Goal: Information Seeking & Learning: Compare options

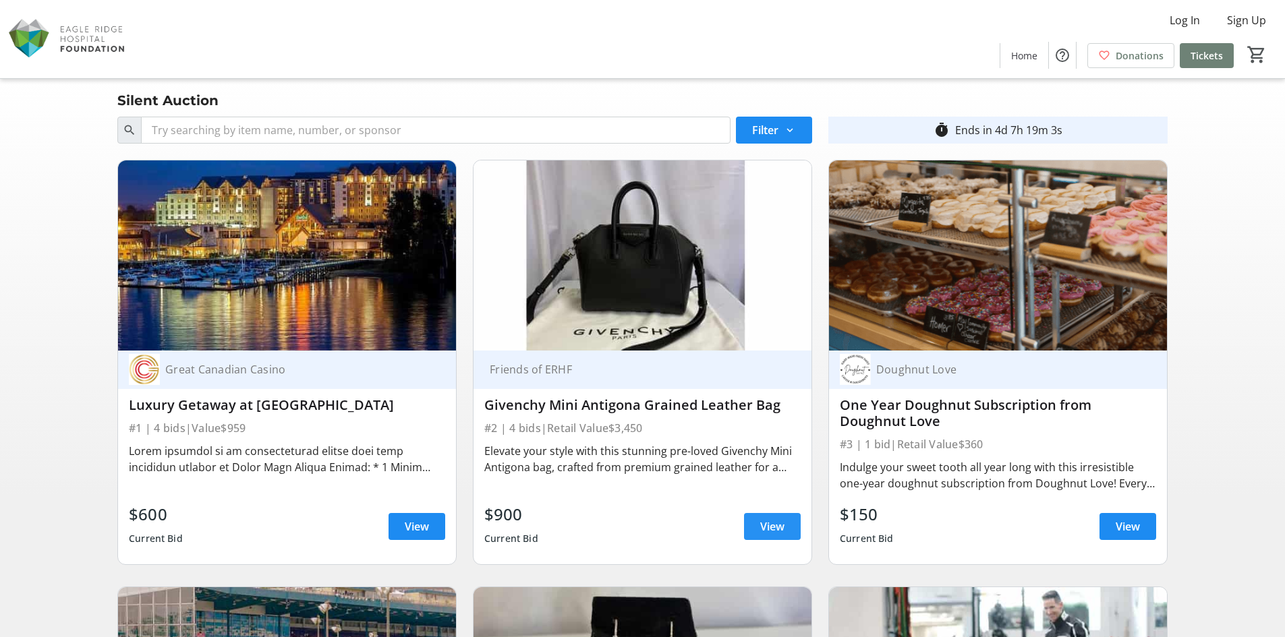
click at [760, 523] on span "View" at bounding box center [772, 527] width 24 height 16
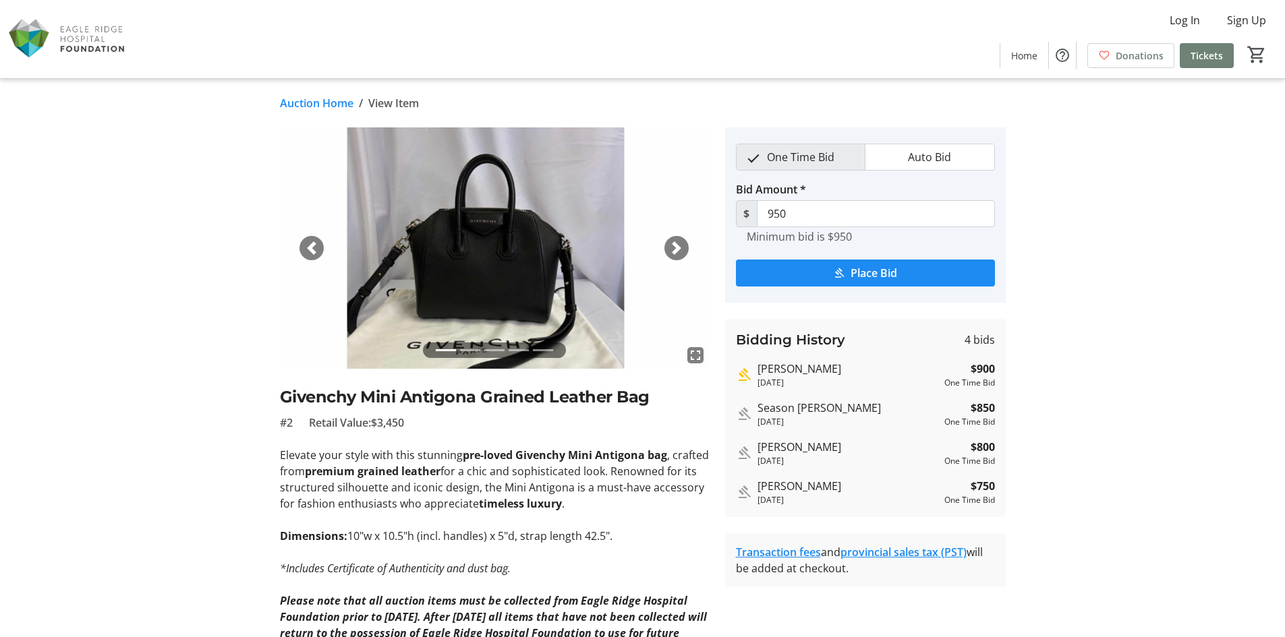
click at [306, 107] on link "Auction Home" at bounding box center [317, 103] width 74 height 16
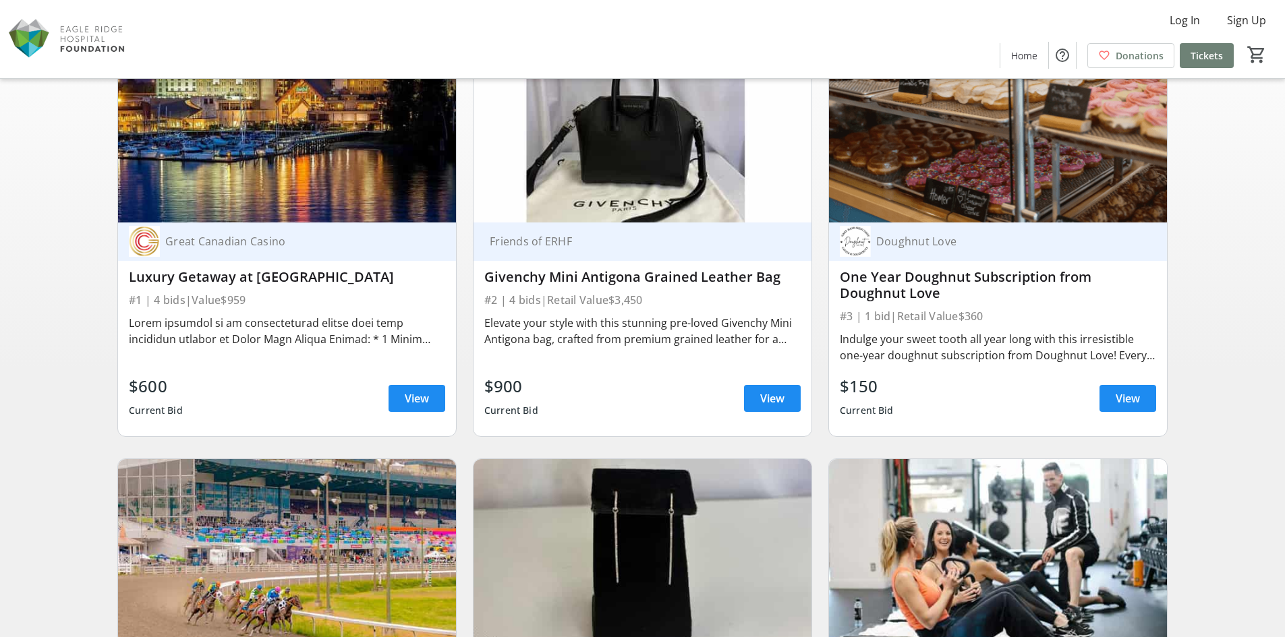
scroll to position [270, 0]
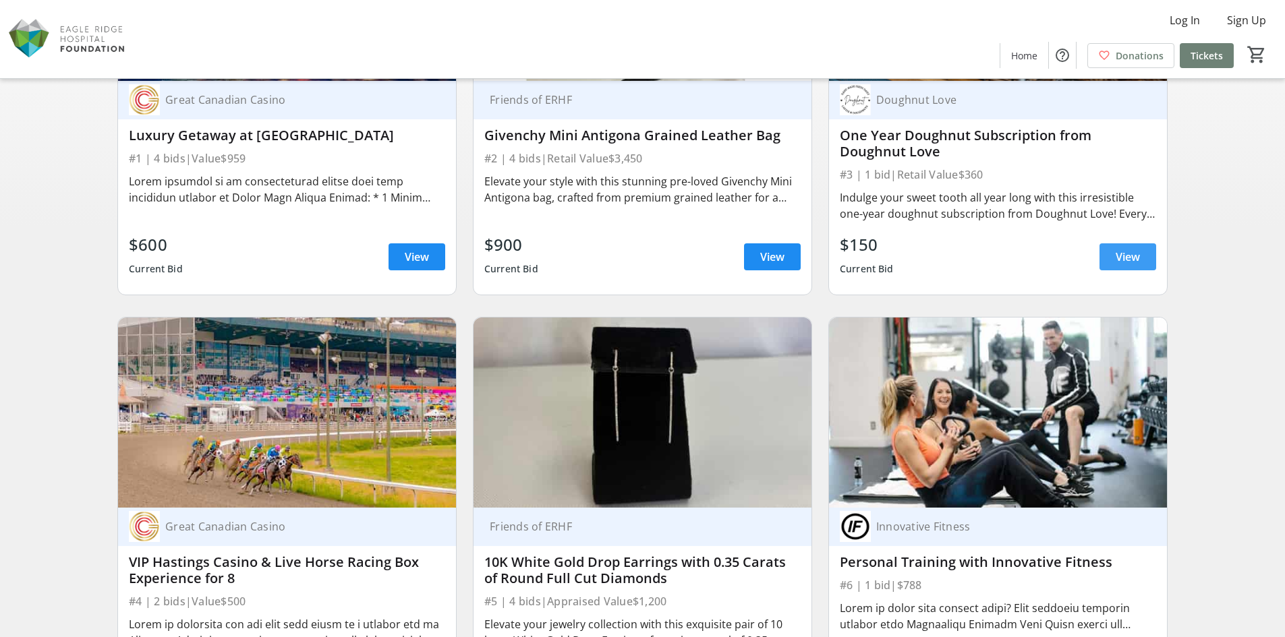
click at [1123, 249] on span "View" at bounding box center [1128, 257] width 24 height 16
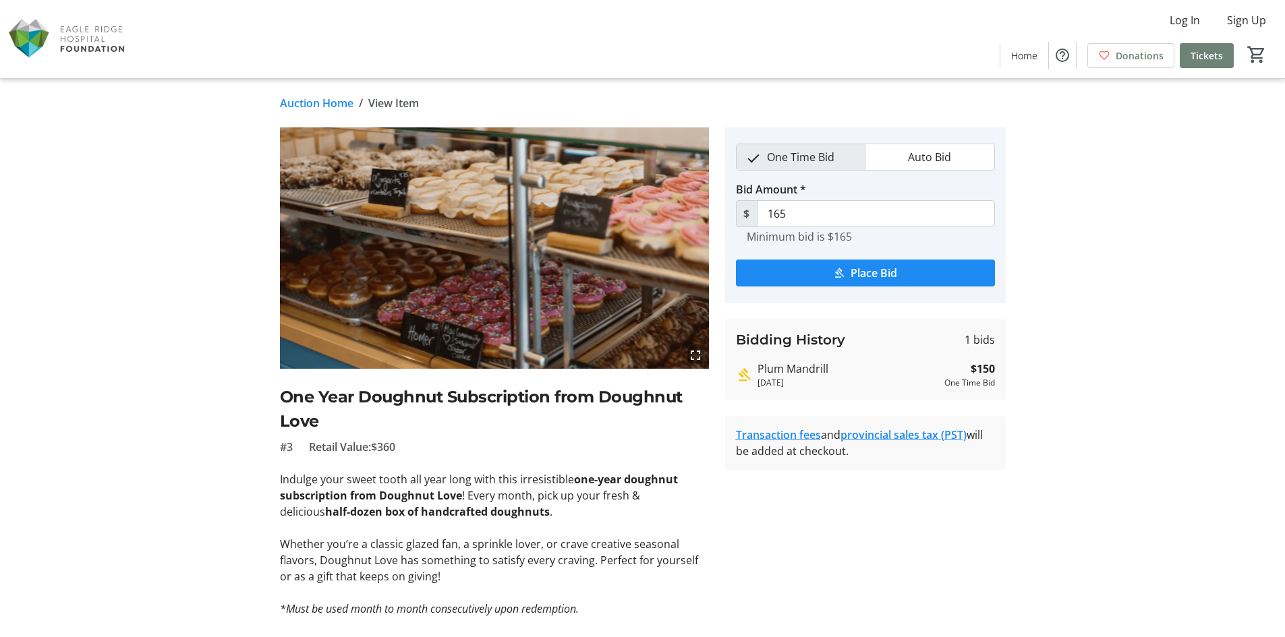
click at [311, 105] on link "Auction Home" at bounding box center [317, 103] width 74 height 16
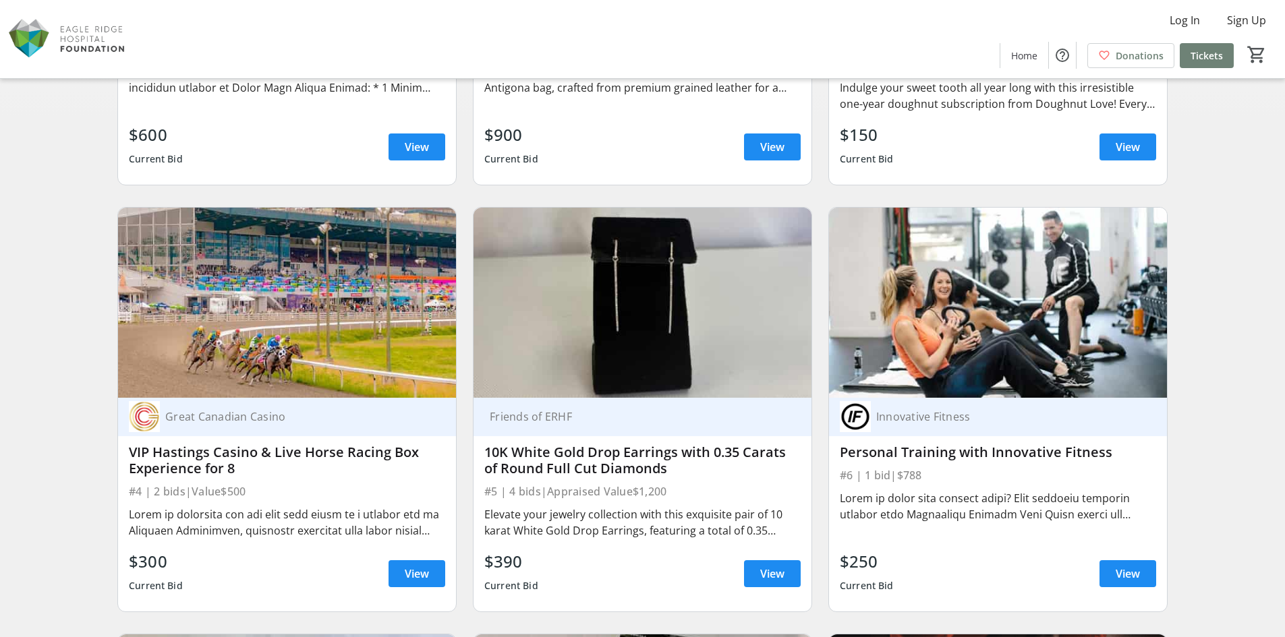
scroll to position [472, 0]
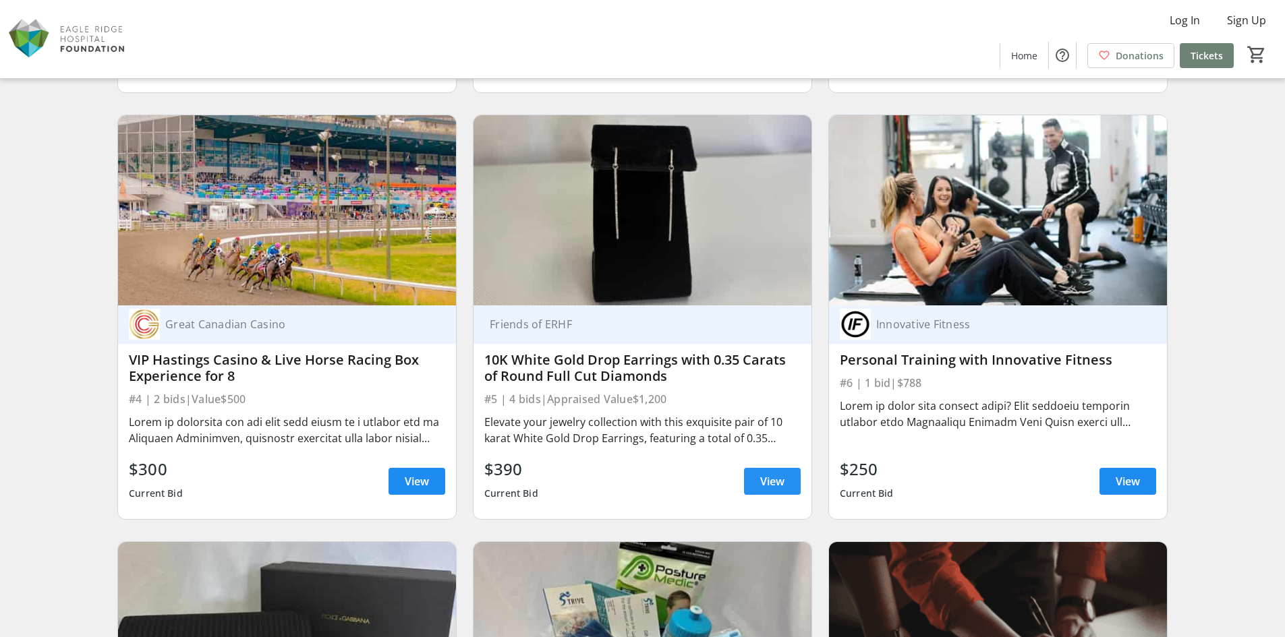
click at [782, 479] on span "View" at bounding box center [772, 481] width 24 height 16
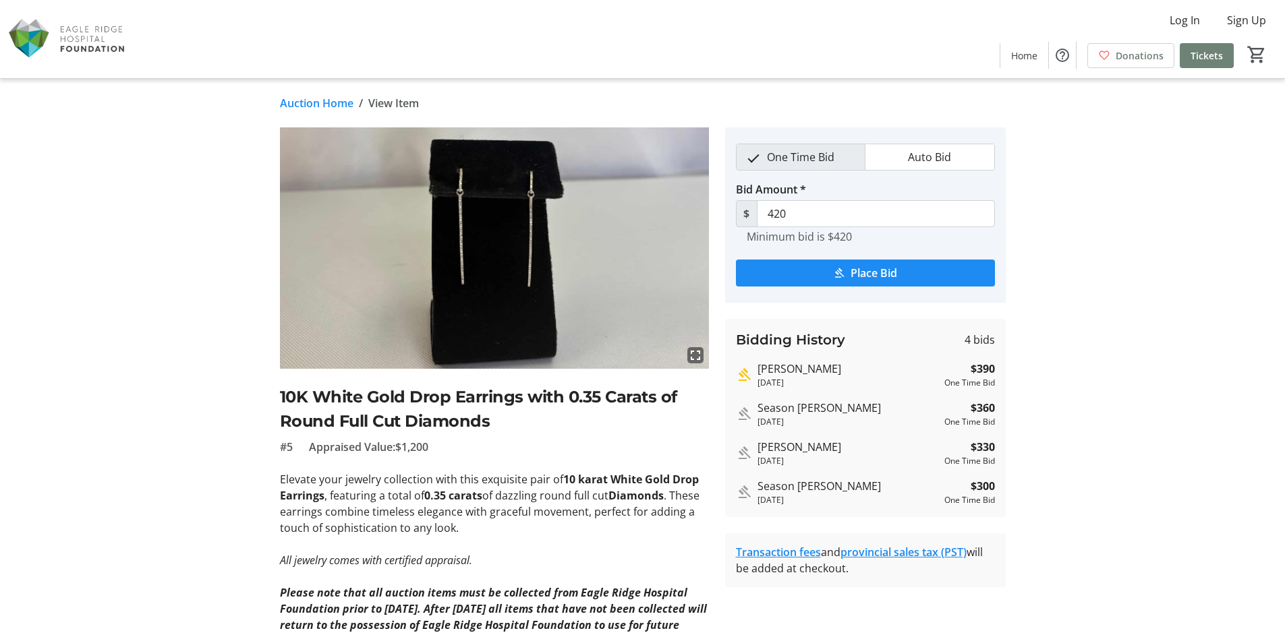
click at [307, 103] on link "Auction Home" at bounding box center [317, 103] width 74 height 16
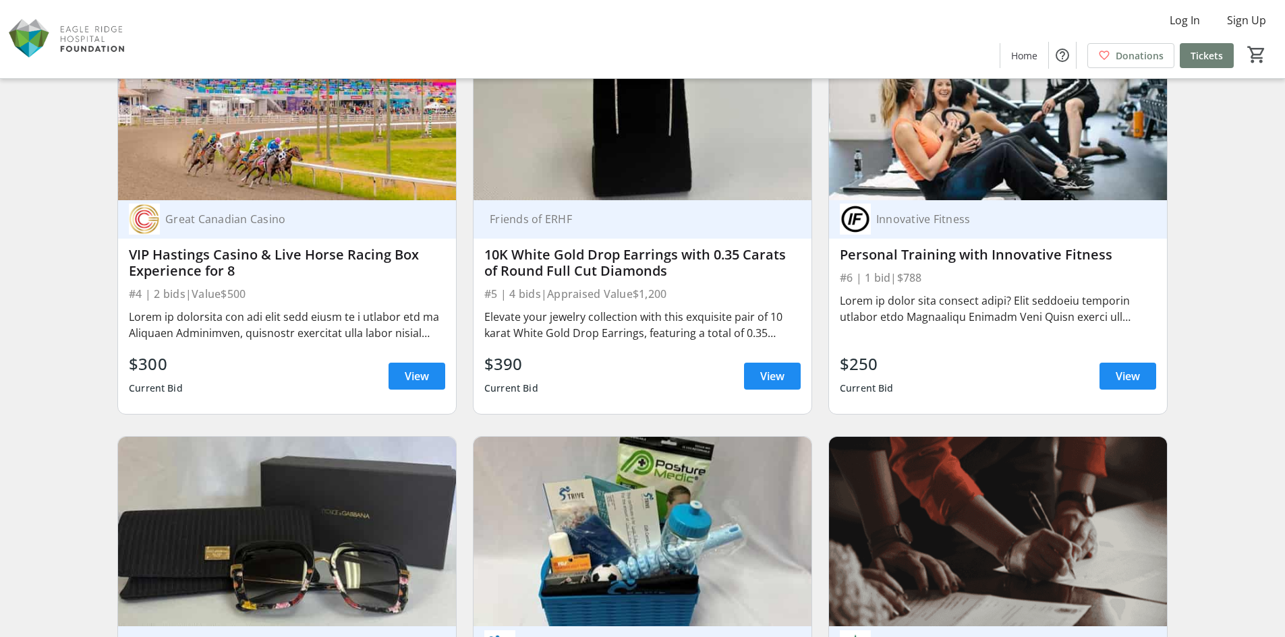
scroll to position [675, 0]
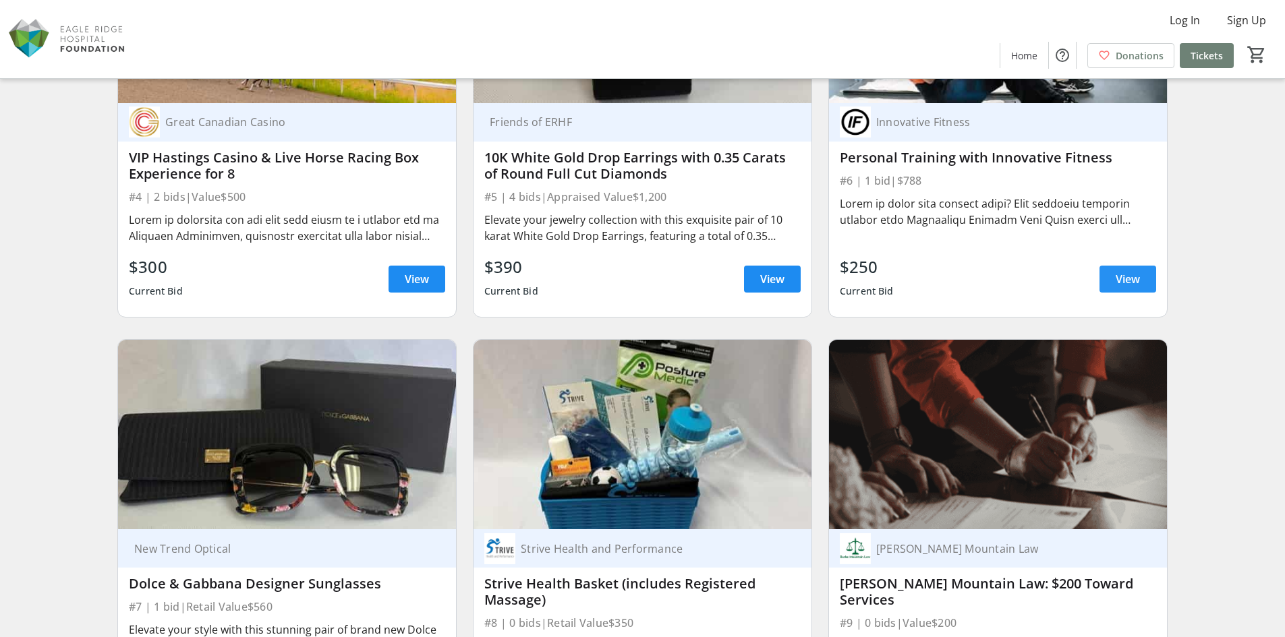
click at [1139, 275] on span "View" at bounding box center [1128, 279] width 24 height 16
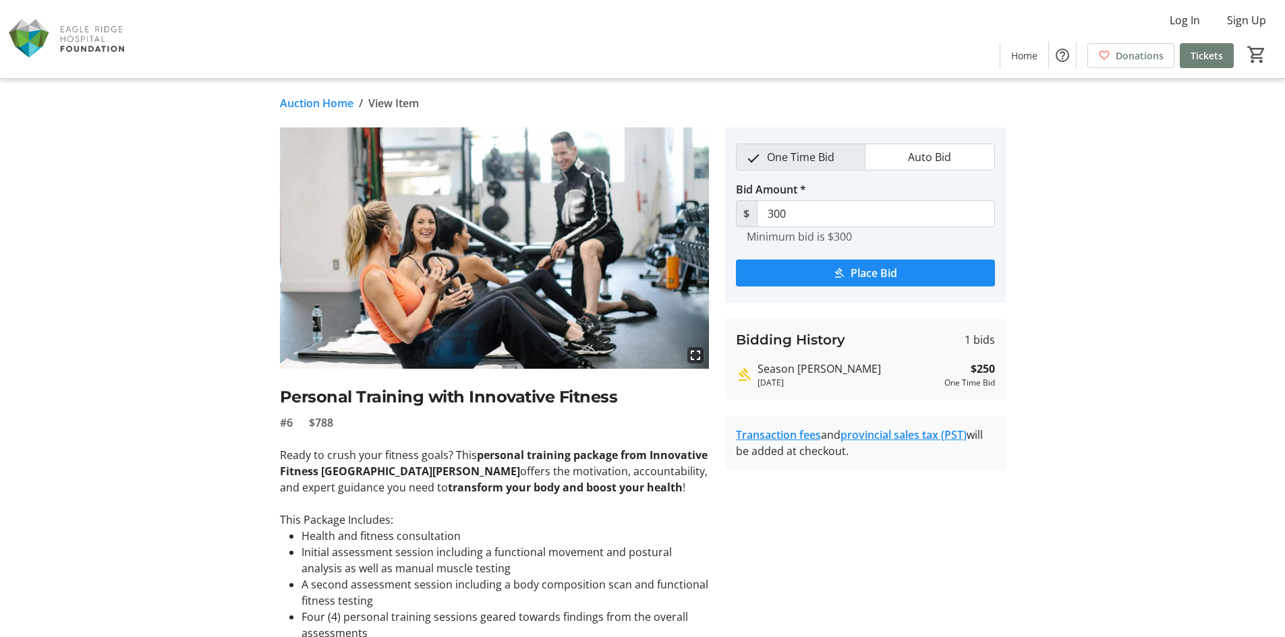
click at [300, 103] on link "Auction Home" at bounding box center [317, 103] width 74 height 16
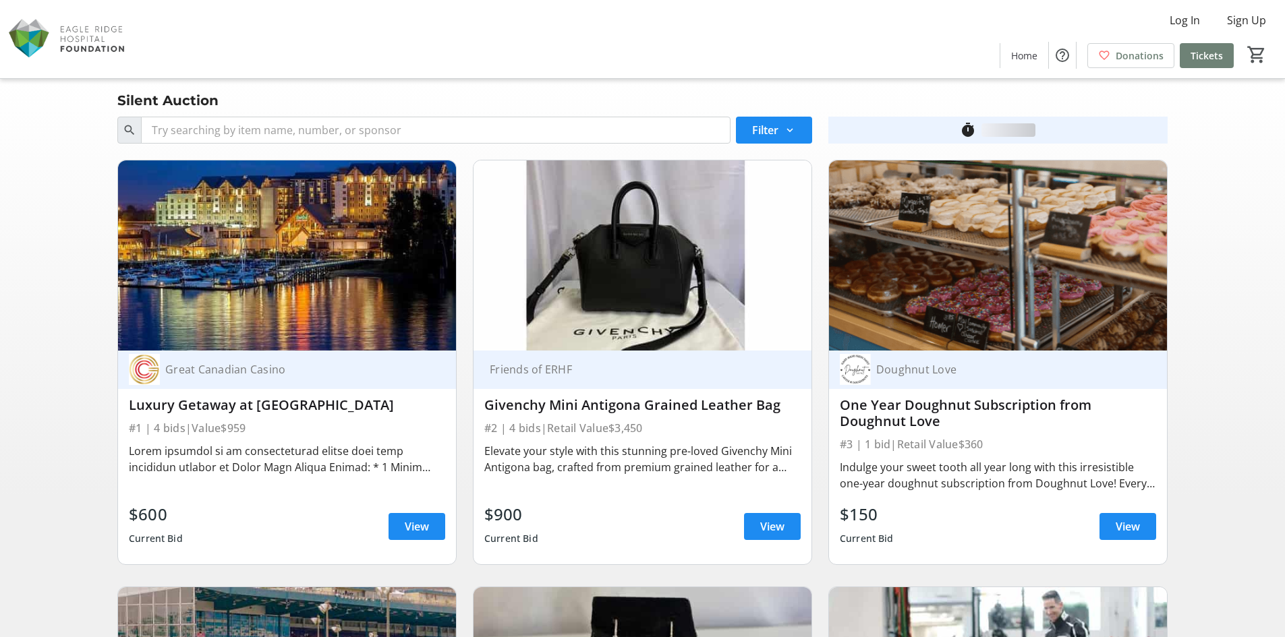
scroll to position [675, 0]
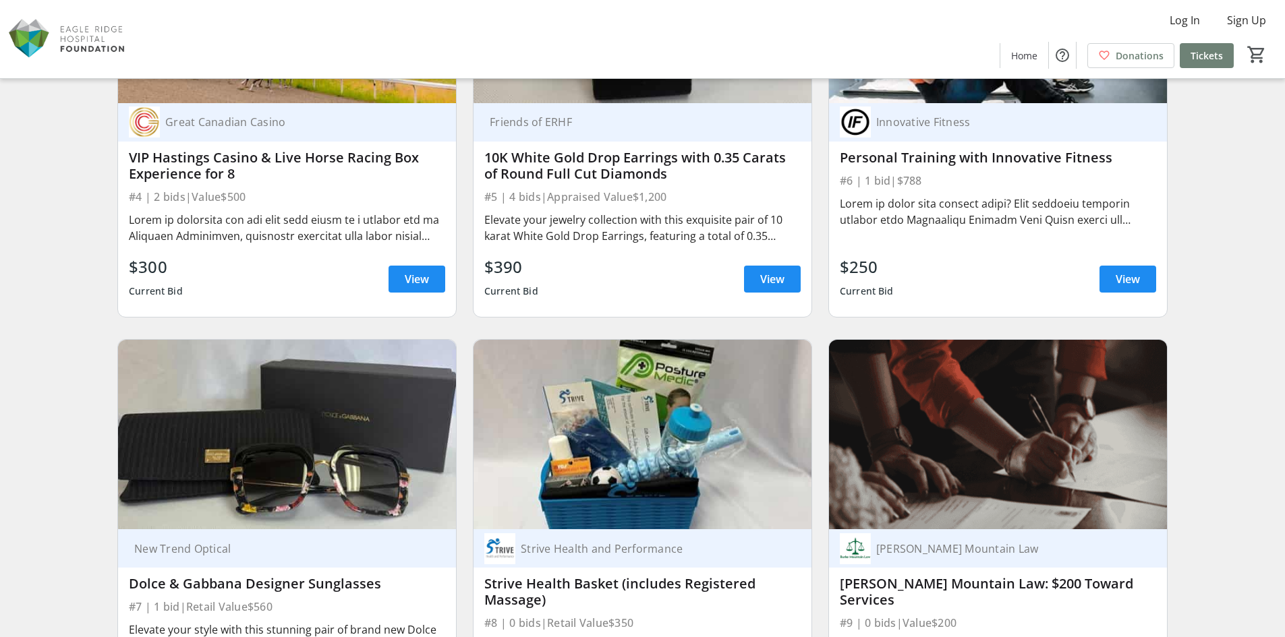
click at [1253, 438] on div "Search Filter timer_outline Ends in 4d 7h 18m 7s Great Canadian Casino Luxury G…" at bounding box center [643, 301] width 1280 height 1729
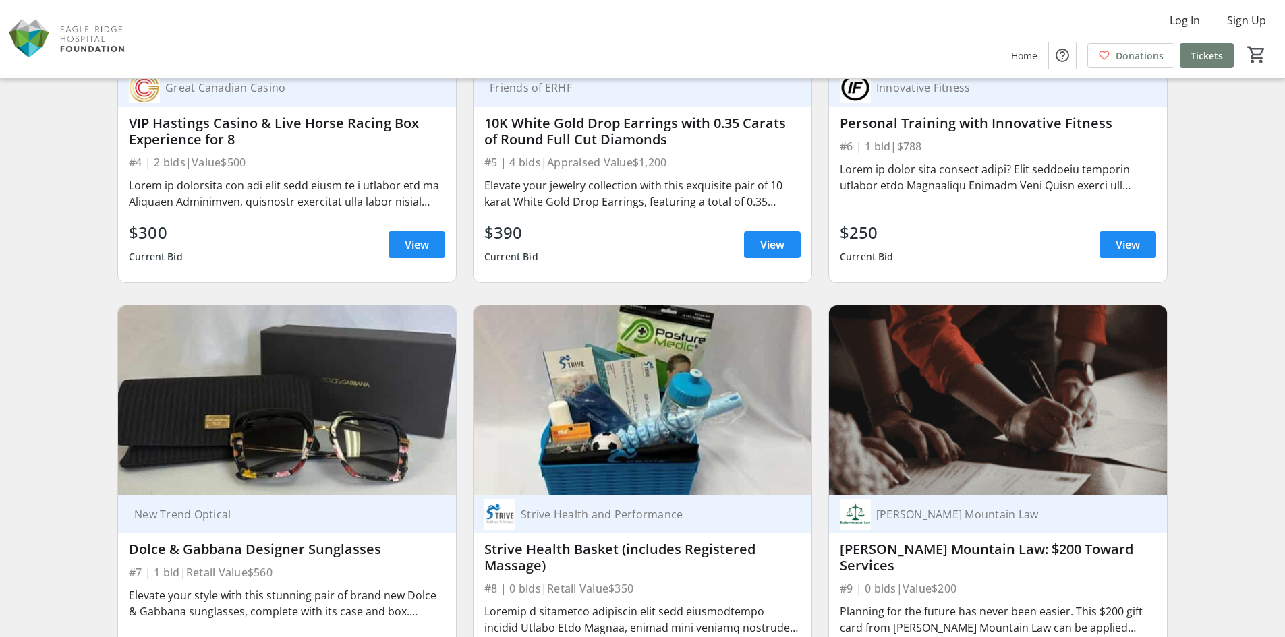
scroll to position [877, 0]
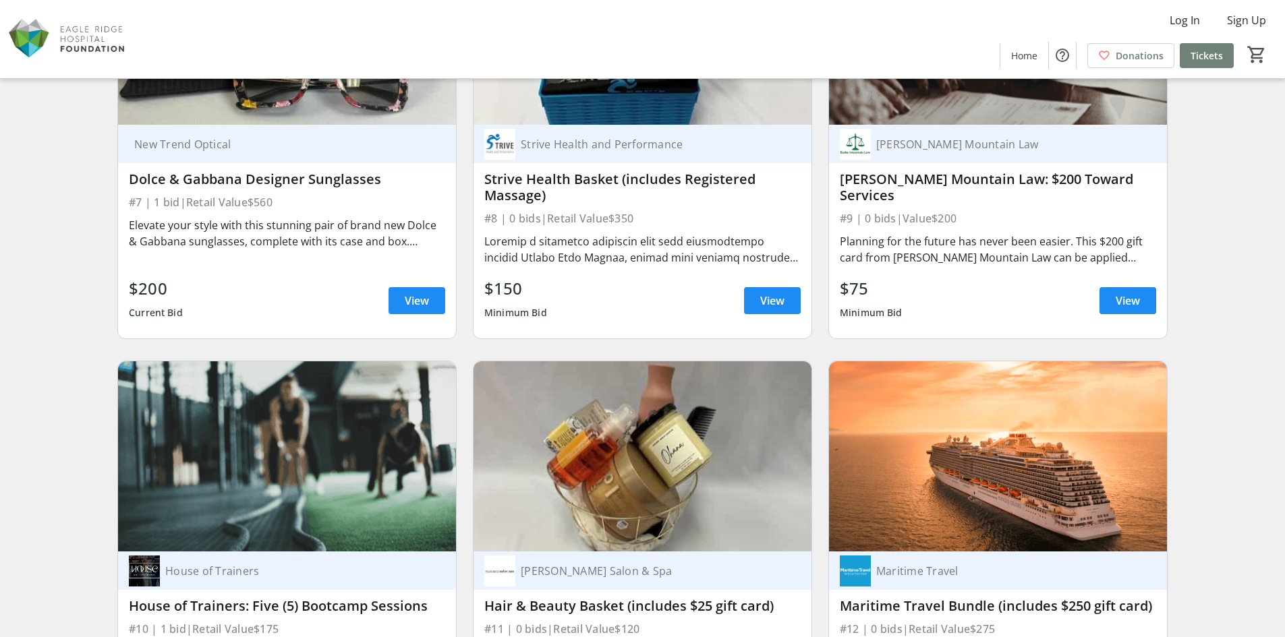
scroll to position [1282, 0]
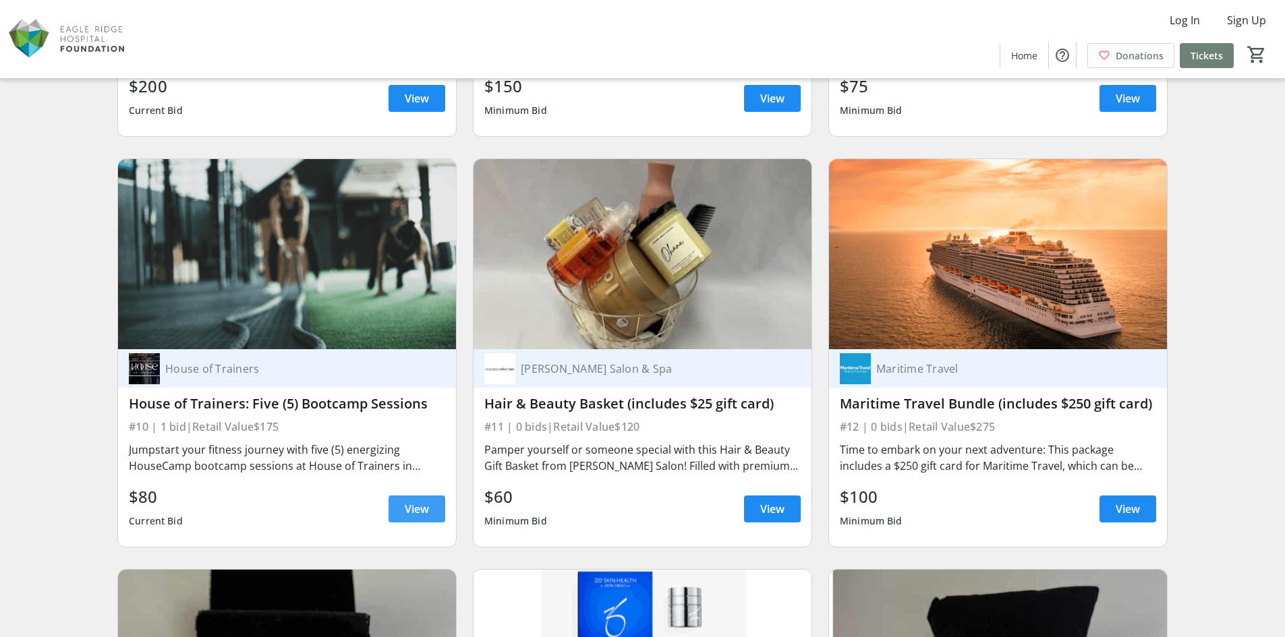
click at [408, 497] on span at bounding box center [417, 509] width 57 height 32
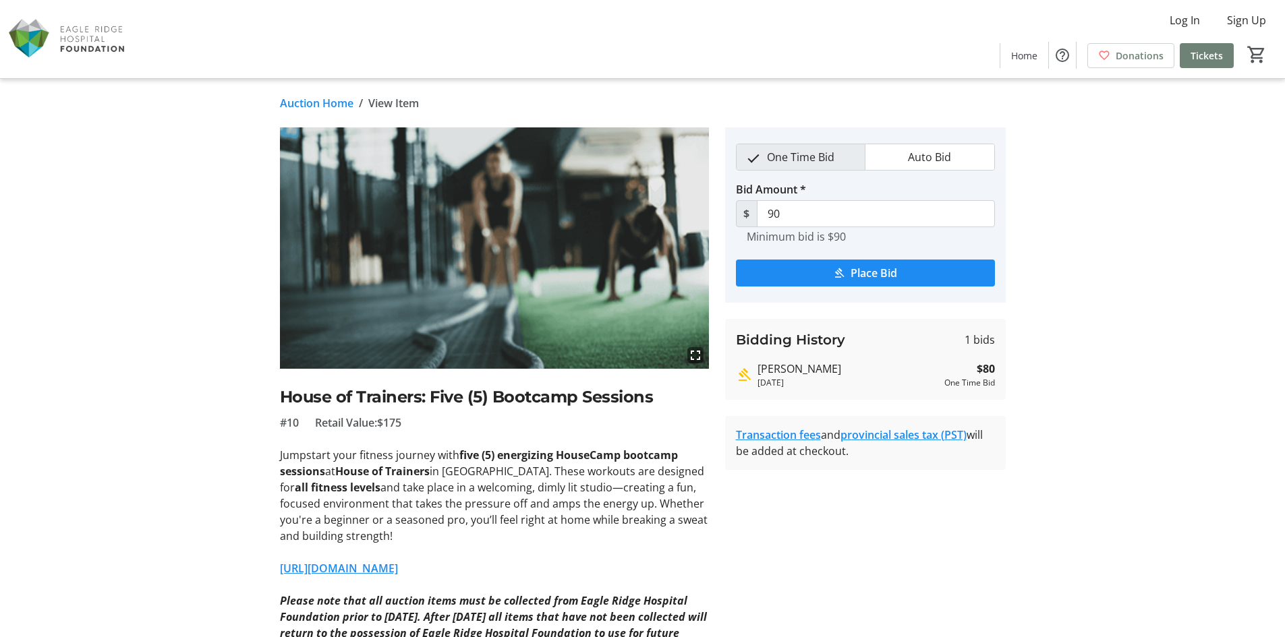
click at [314, 103] on link "Auction Home" at bounding box center [317, 103] width 74 height 16
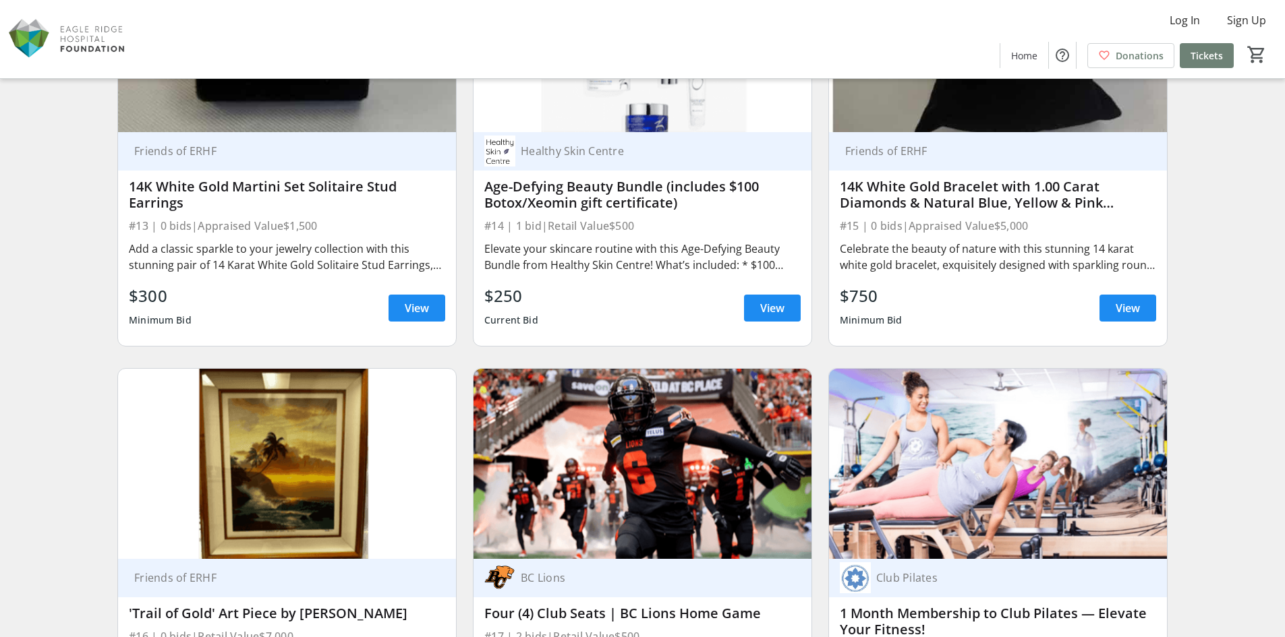
scroll to position [2091, 0]
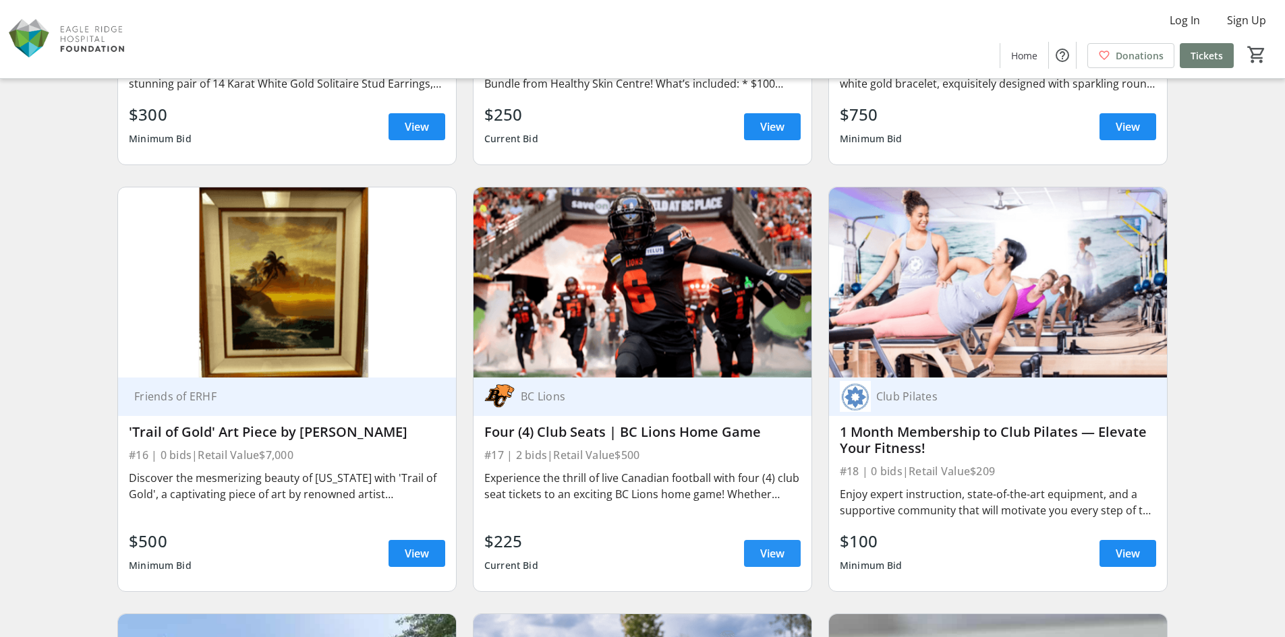
click at [770, 552] on span "View" at bounding box center [772, 554] width 24 height 16
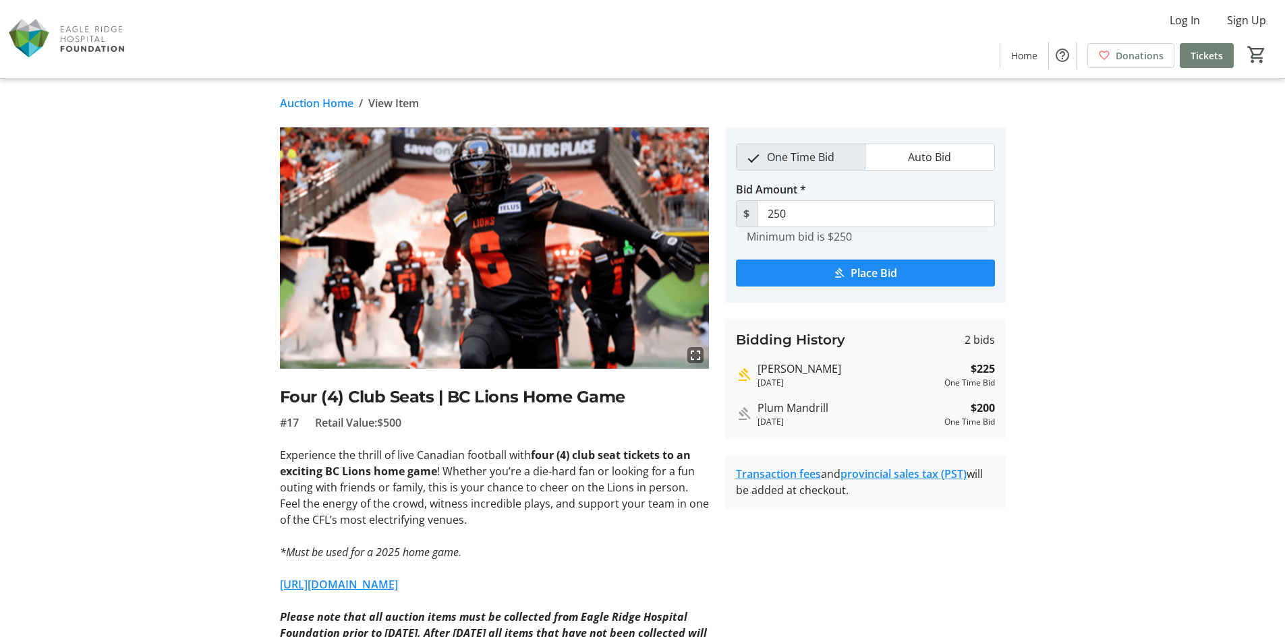
click at [285, 102] on link "Auction Home" at bounding box center [317, 103] width 74 height 16
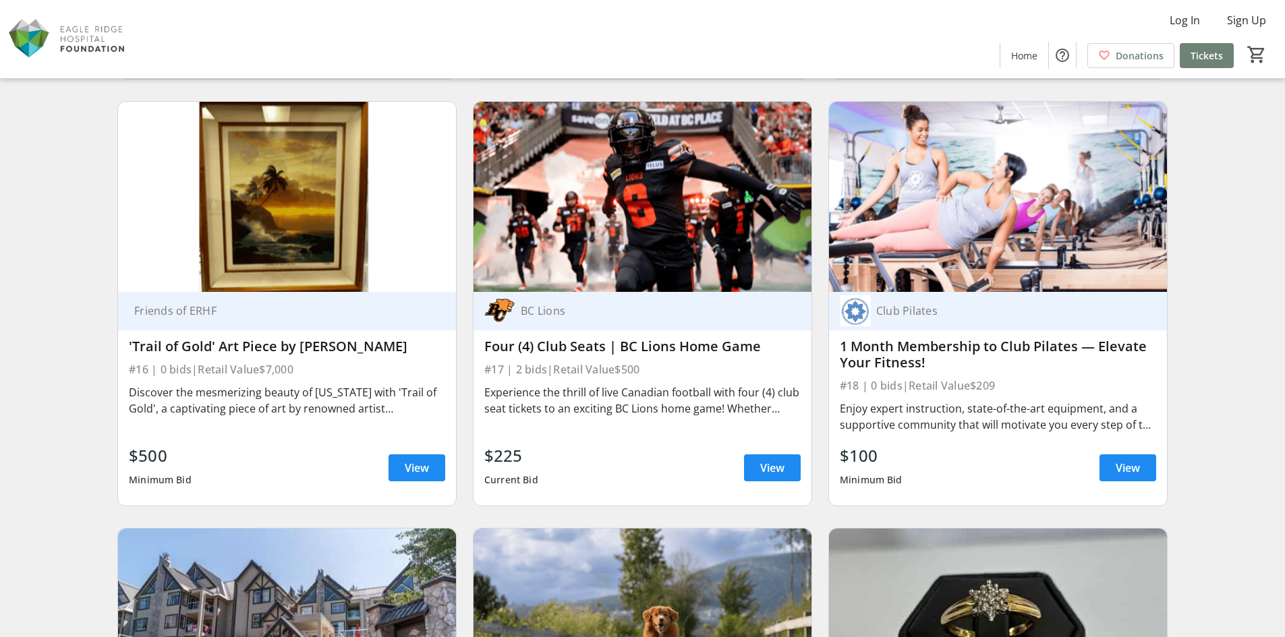
scroll to position [2226, 0]
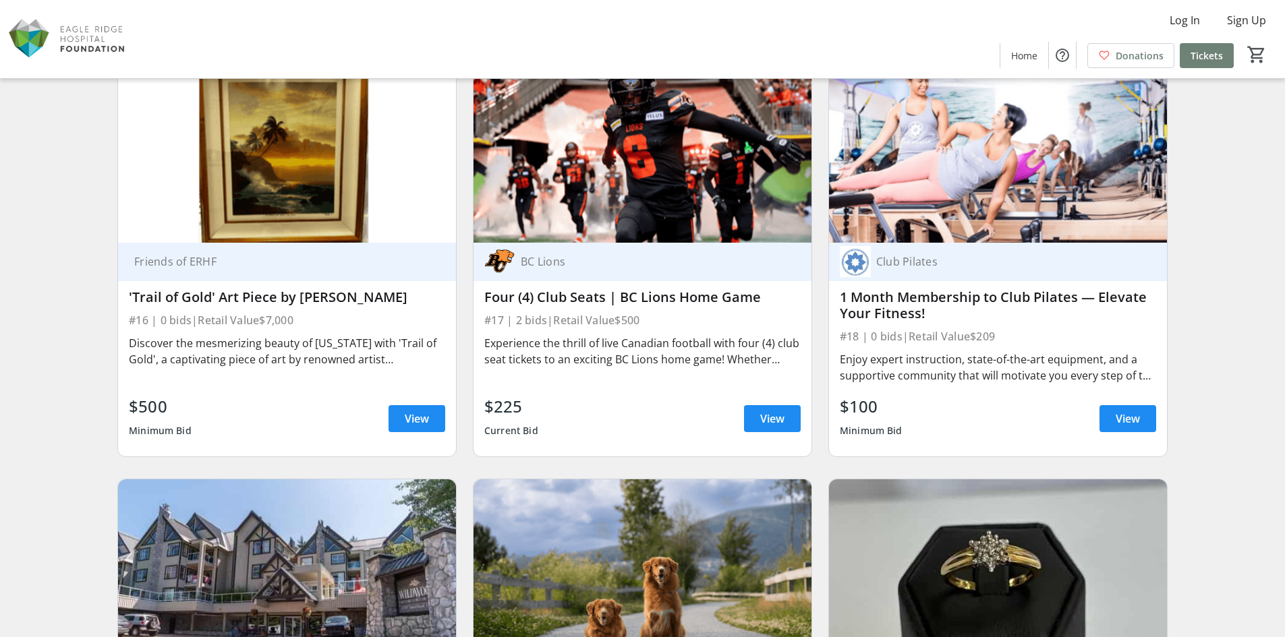
click at [1224, 415] on div "Search Filter timer_outline Ends in 4d 7h 16m 9s Great Canadian Casino Luxury G…" at bounding box center [643, 456] width 1280 height 5143
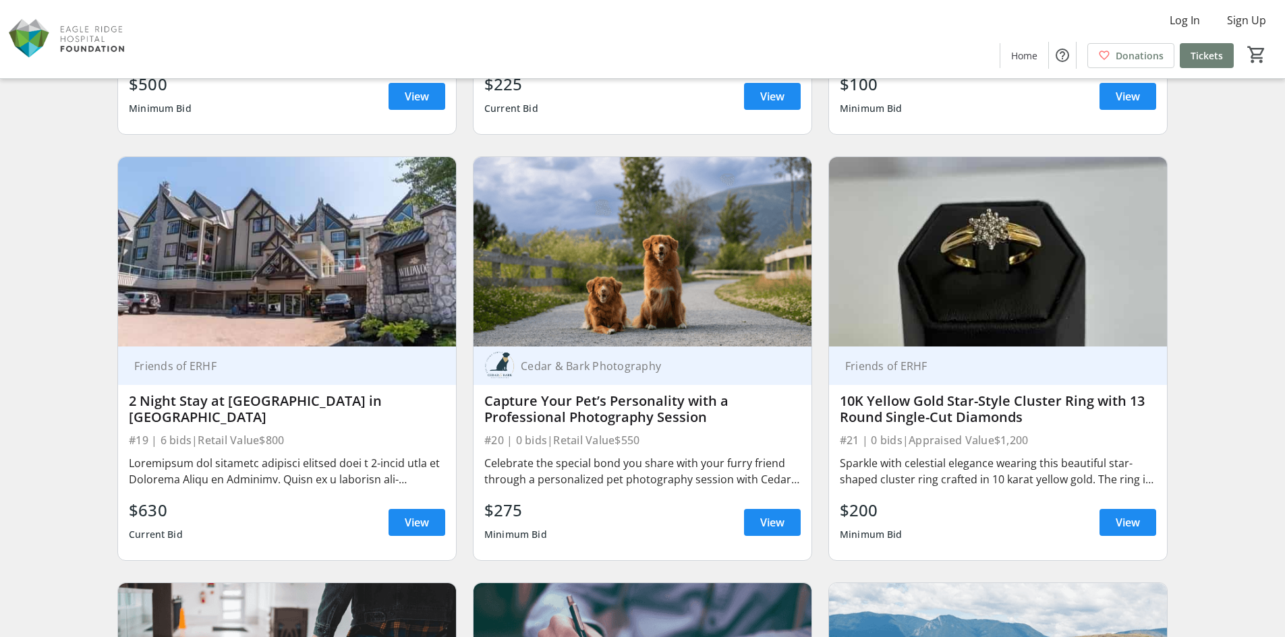
scroll to position [2631, 0]
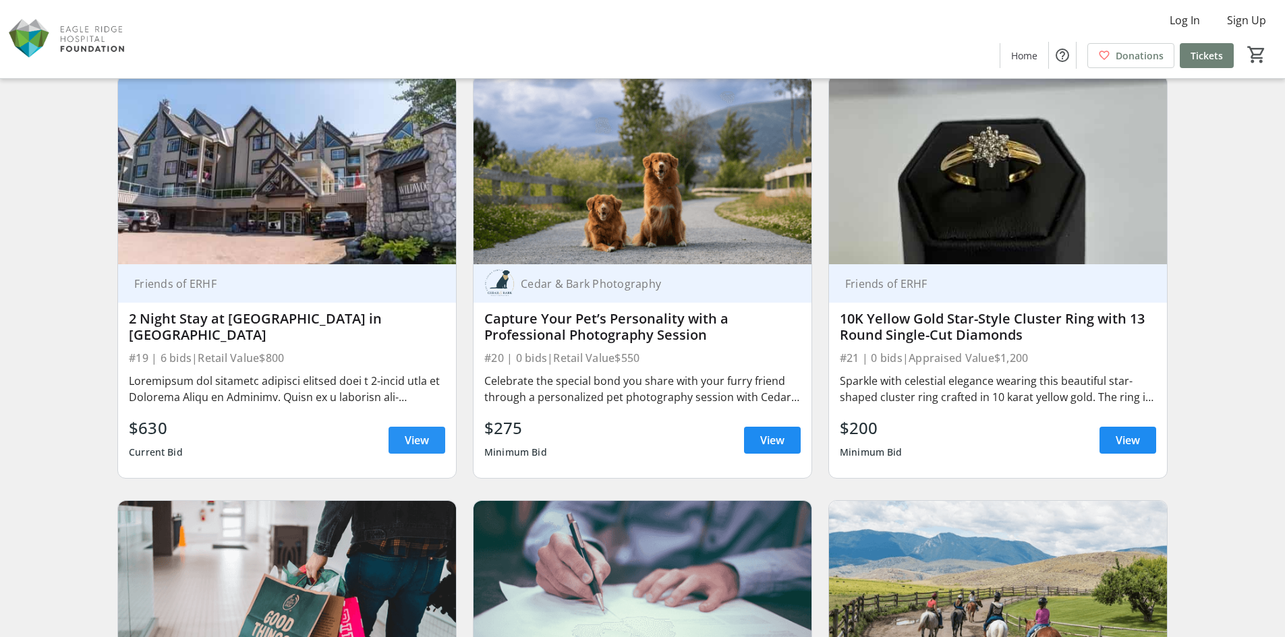
click at [402, 434] on span at bounding box center [417, 440] width 57 height 32
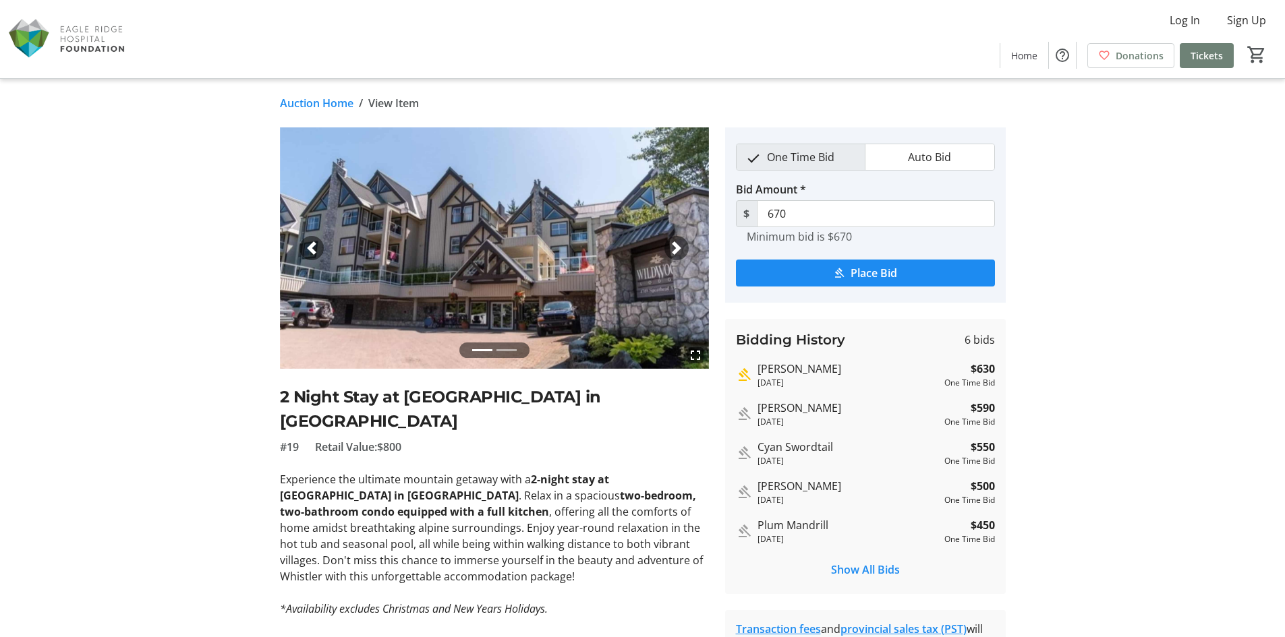
click at [312, 101] on link "Auction Home" at bounding box center [317, 103] width 74 height 16
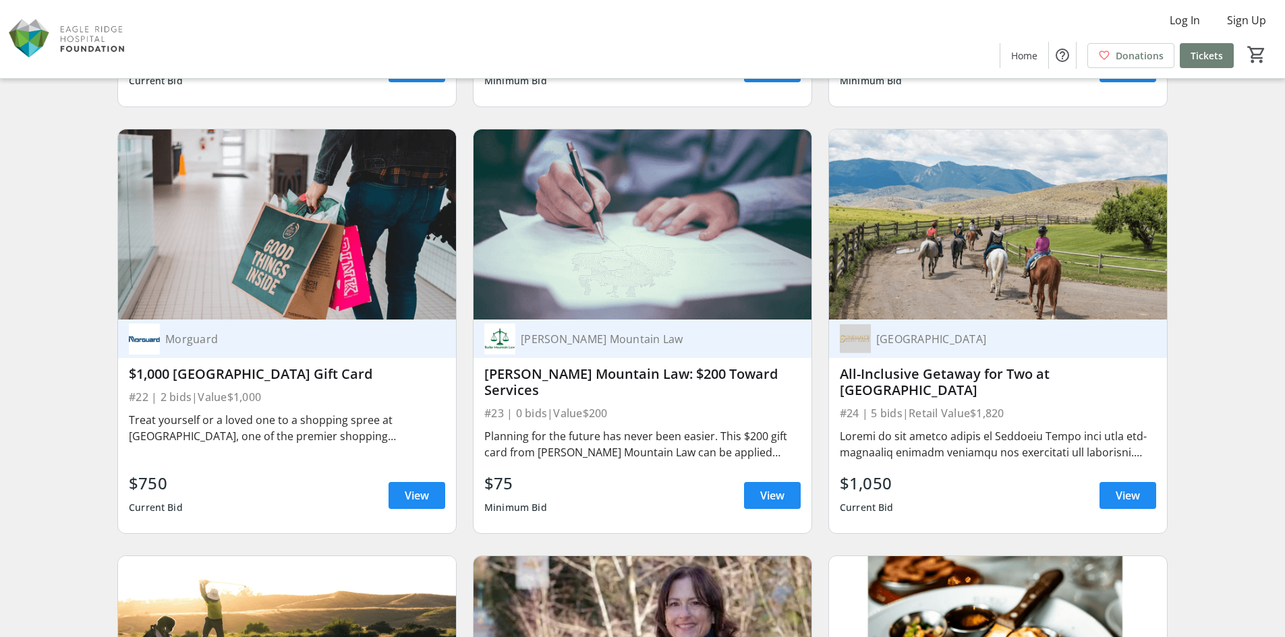
scroll to position [3103, 0]
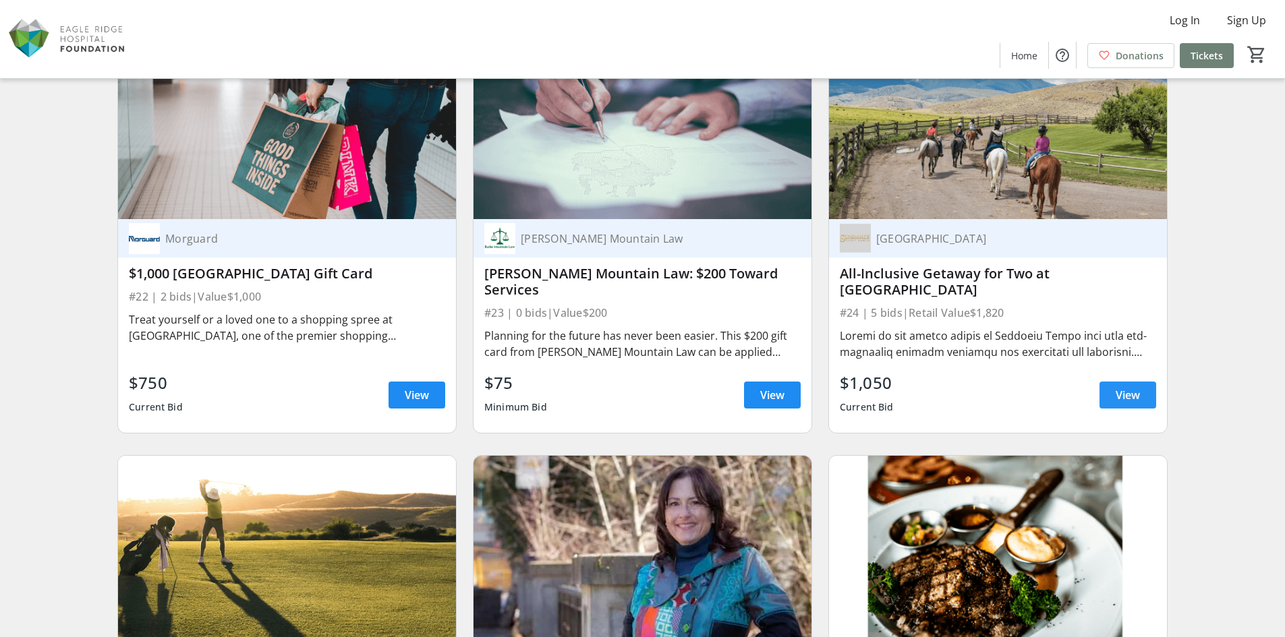
click at [1138, 393] on span "View" at bounding box center [1128, 395] width 24 height 16
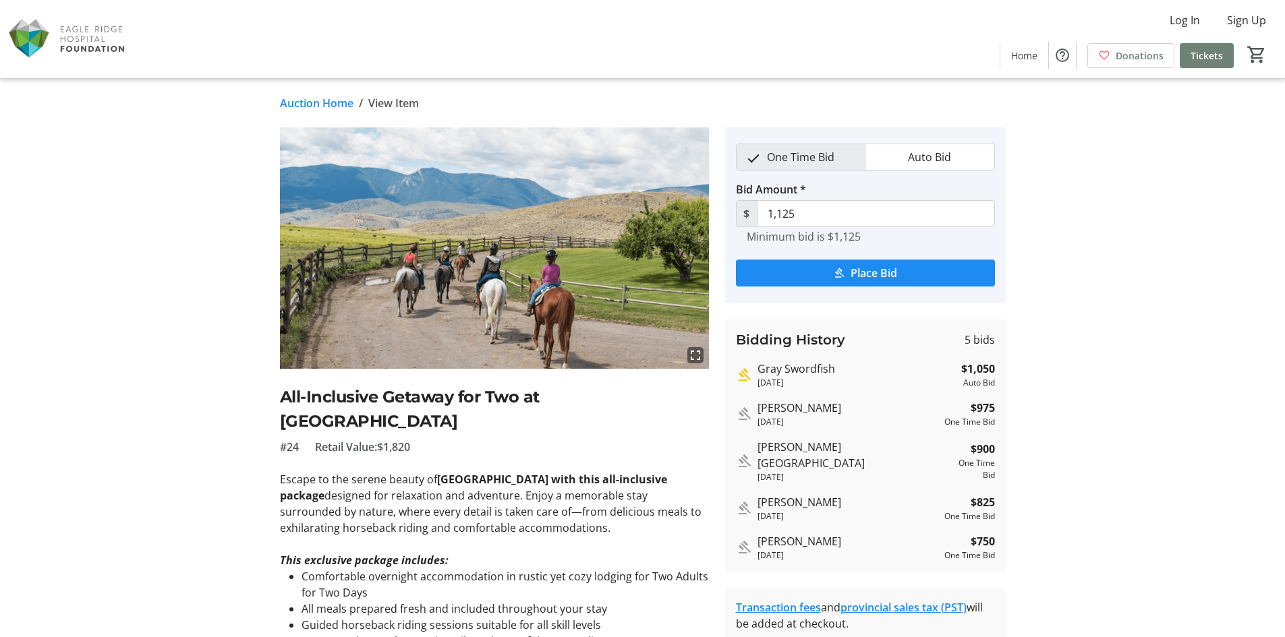
click at [300, 104] on link "Auction Home" at bounding box center [317, 103] width 74 height 16
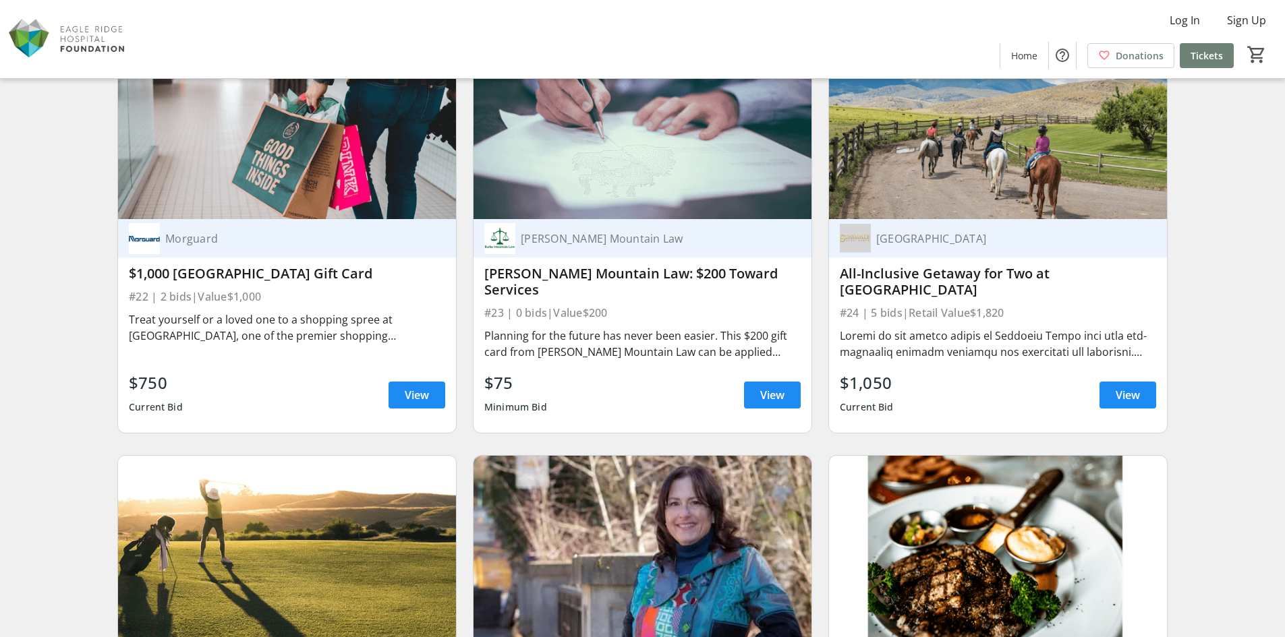
scroll to position [3440, 0]
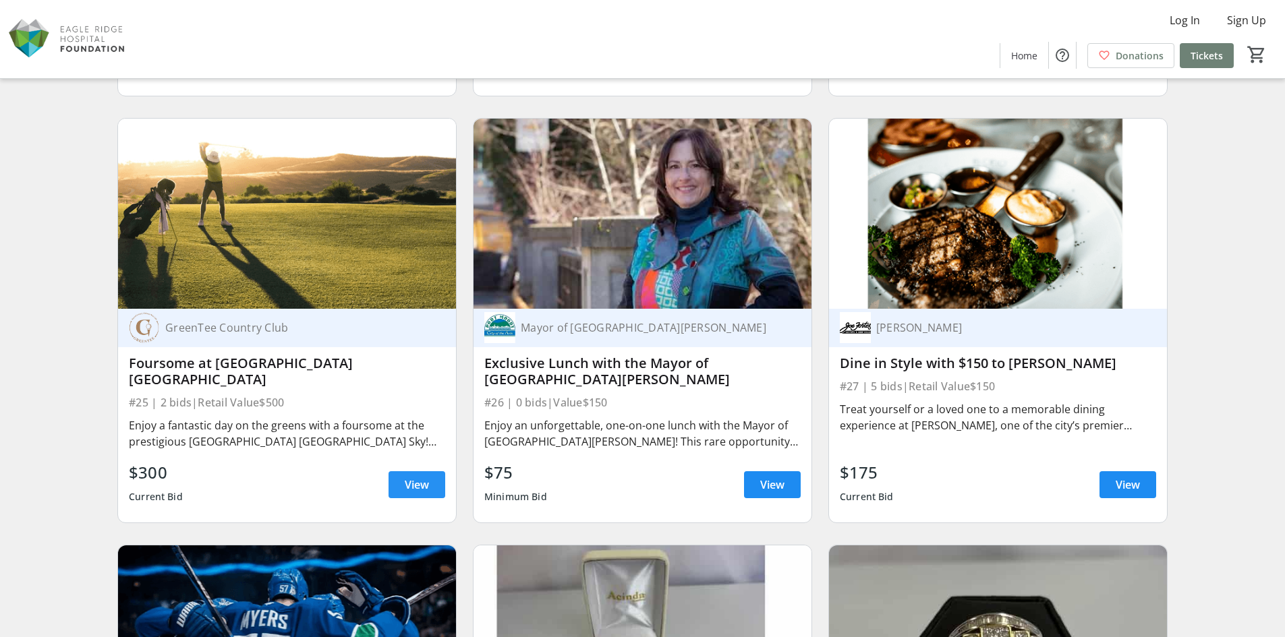
click at [420, 481] on span "View" at bounding box center [417, 485] width 24 height 16
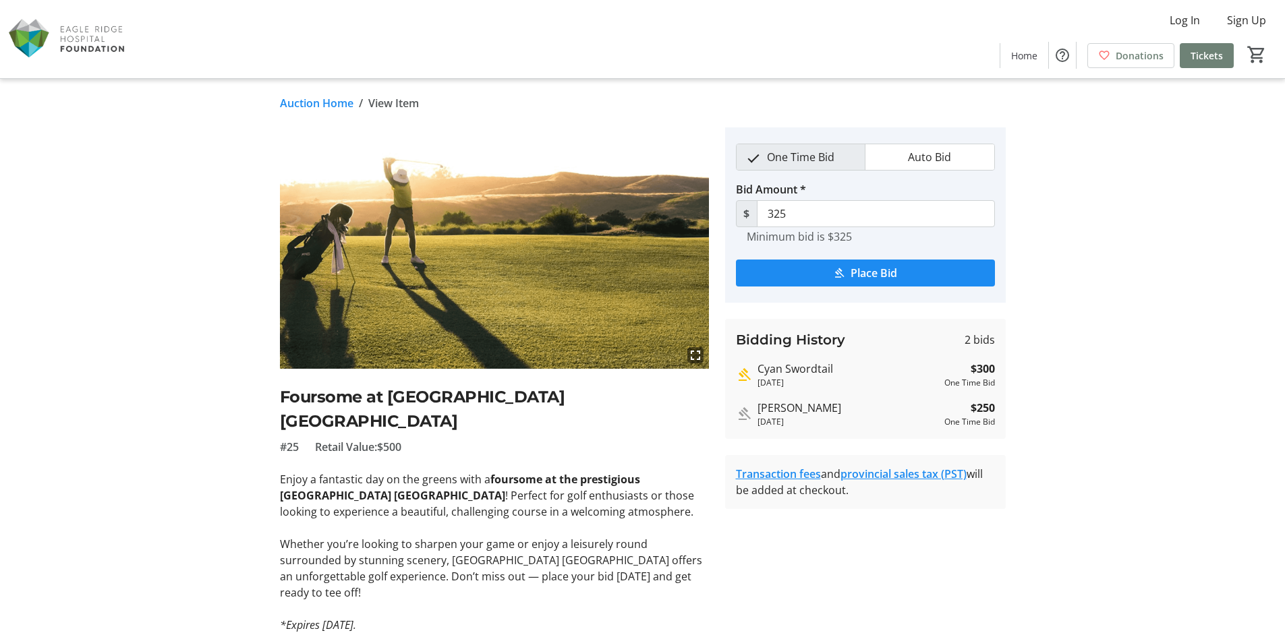
click at [324, 105] on link "Auction Home" at bounding box center [317, 103] width 74 height 16
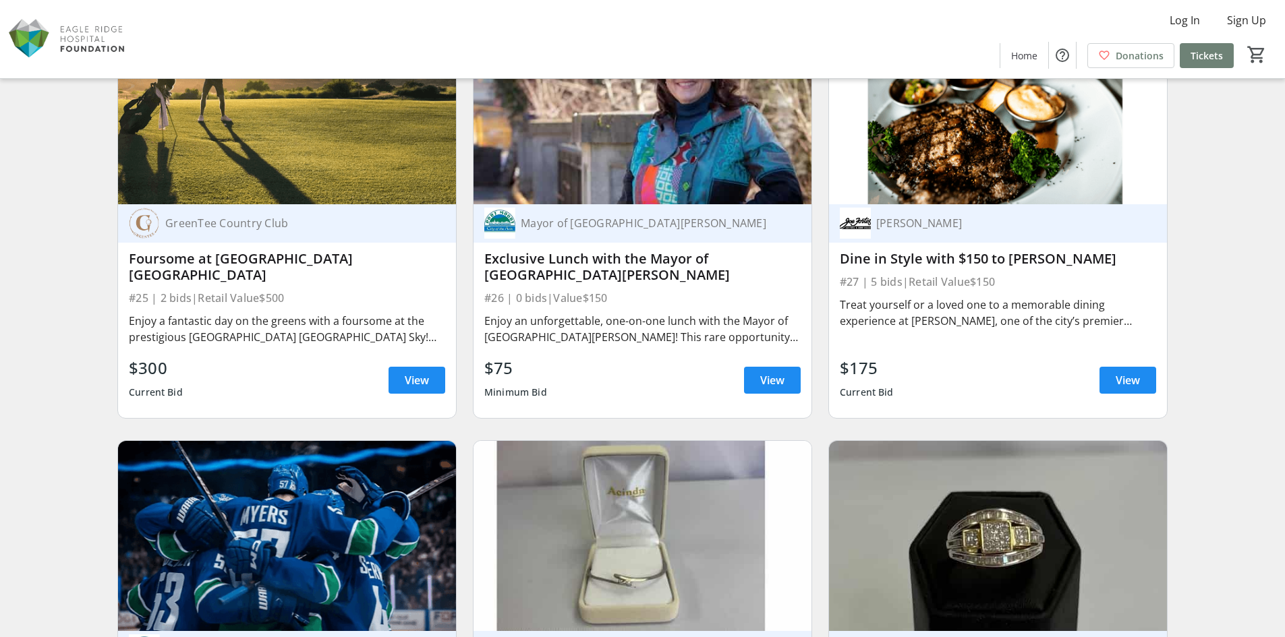
scroll to position [3575, 0]
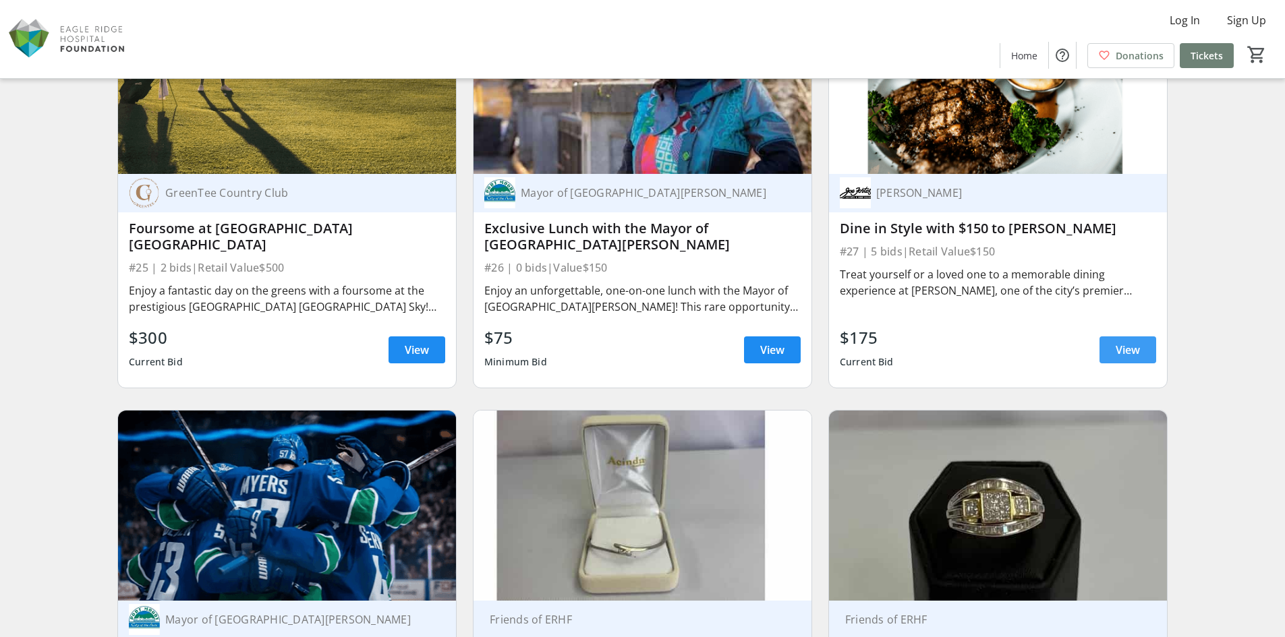
click at [1137, 339] on span at bounding box center [1127, 350] width 57 height 32
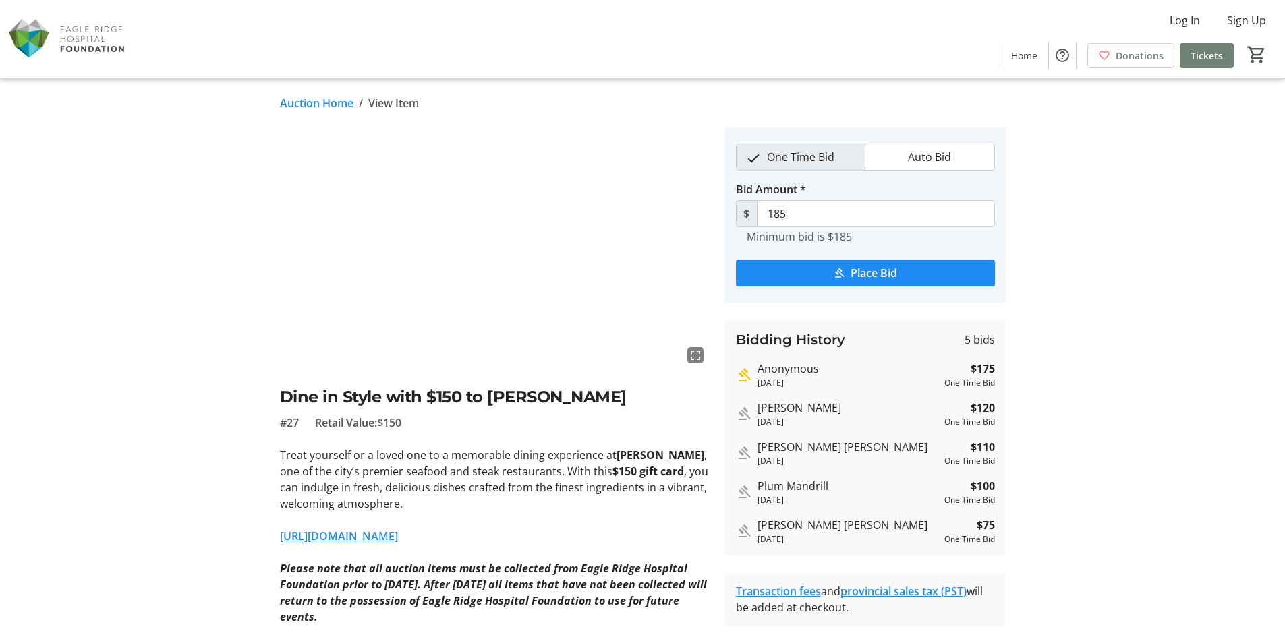
click at [326, 103] on link "Auction Home" at bounding box center [317, 103] width 74 height 16
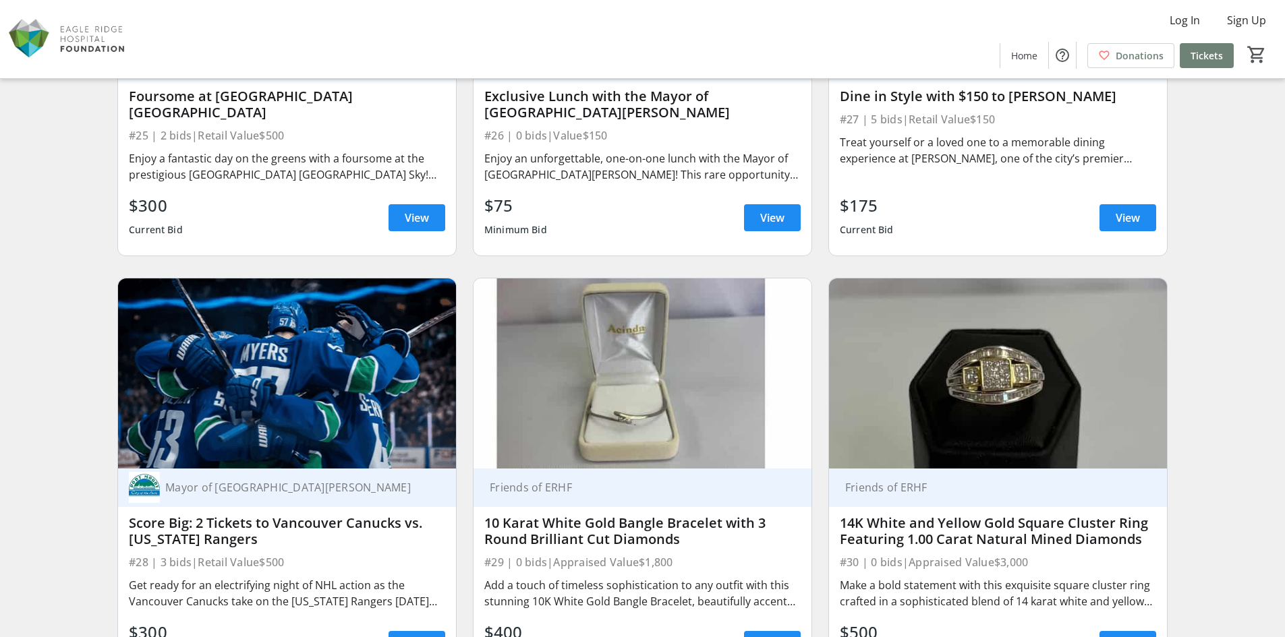
scroll to position [3912, 0]
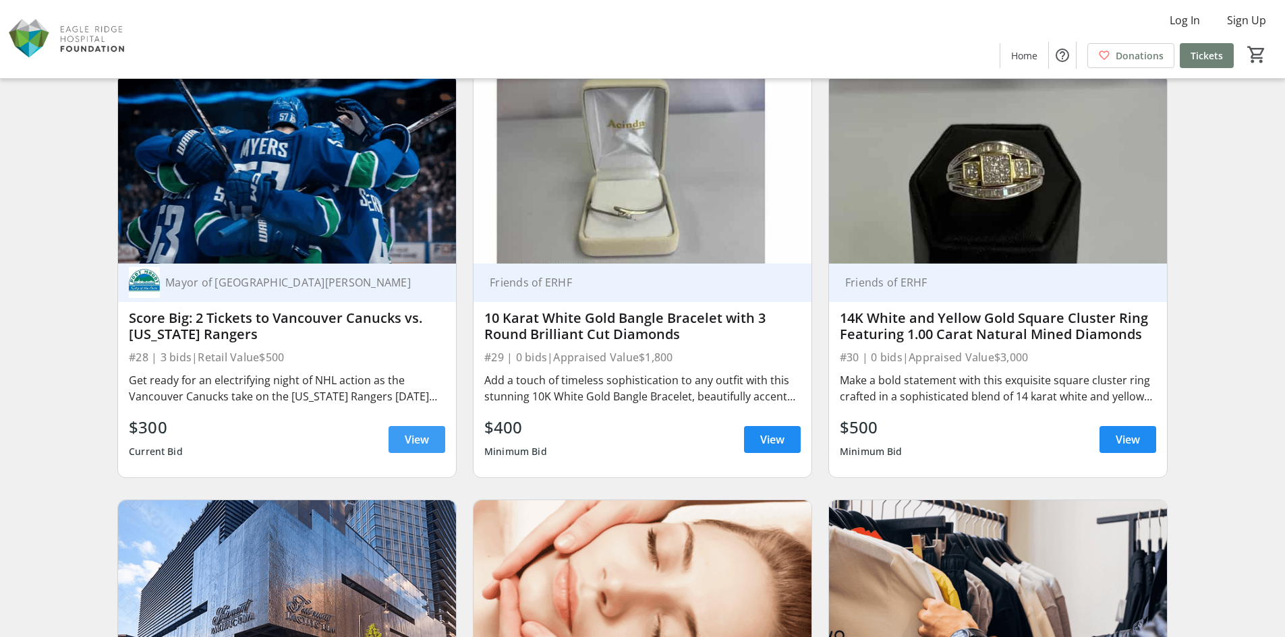
click at [413, 445] on span "View" at bounding box center [417, 440] width 24 height 16
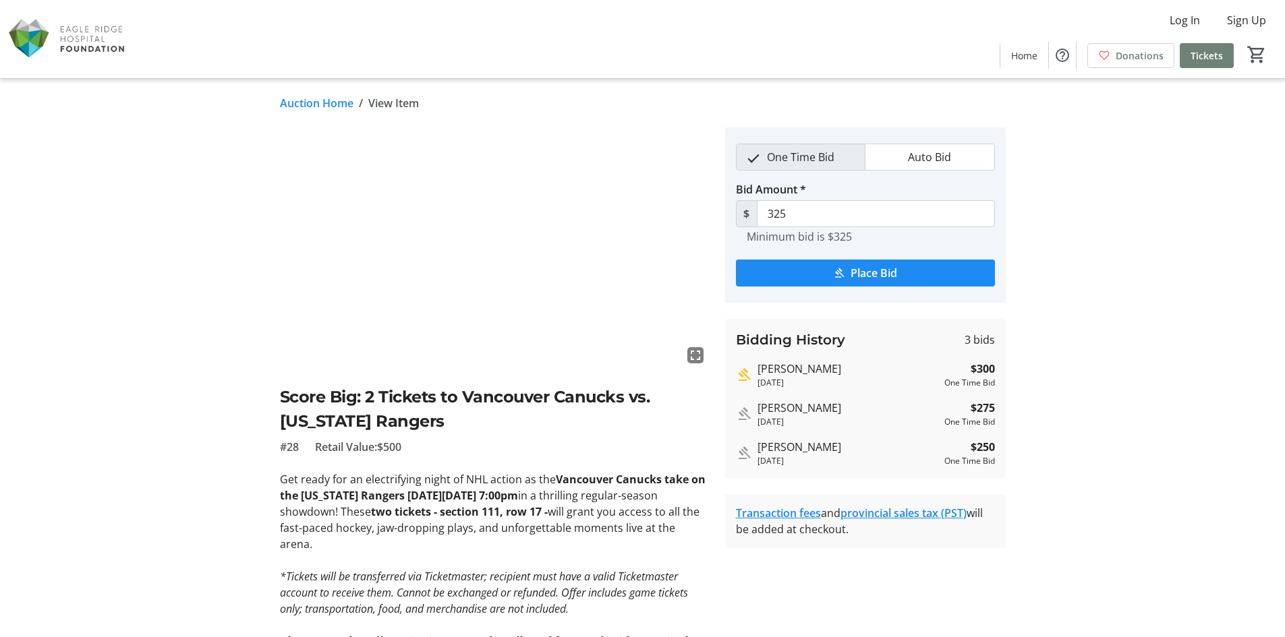
click at [299, 100] on link "Auction Home" at bounding box center [317, 103] width 74 height 16
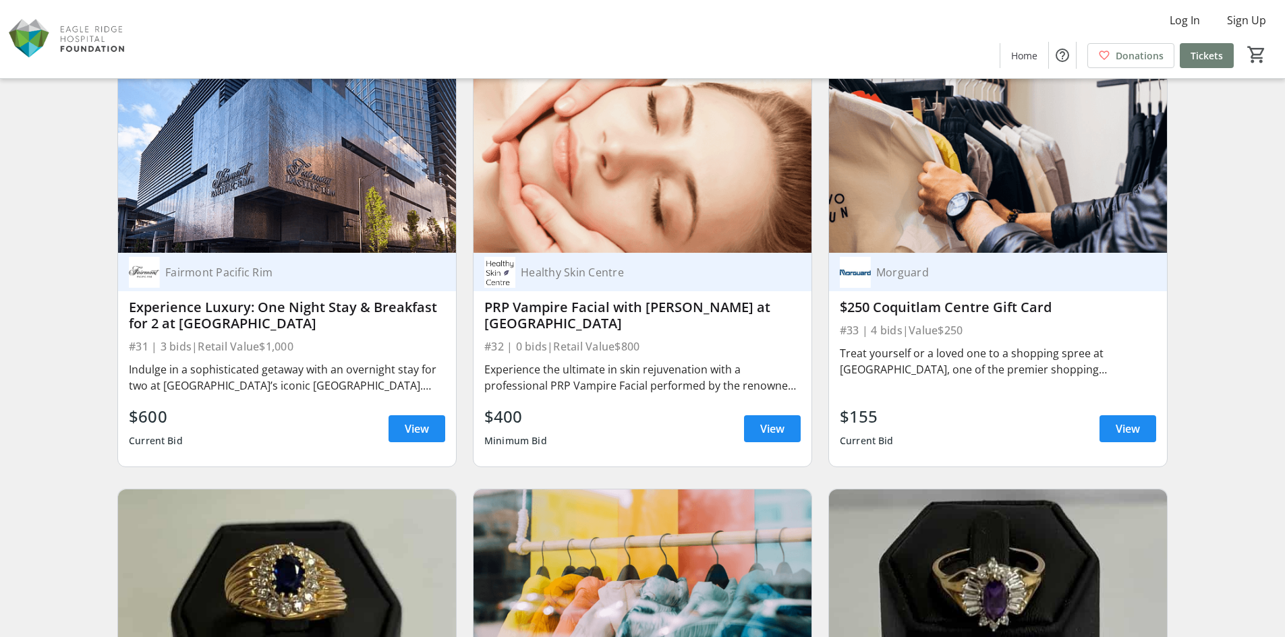
scroll to position [4452, 0]
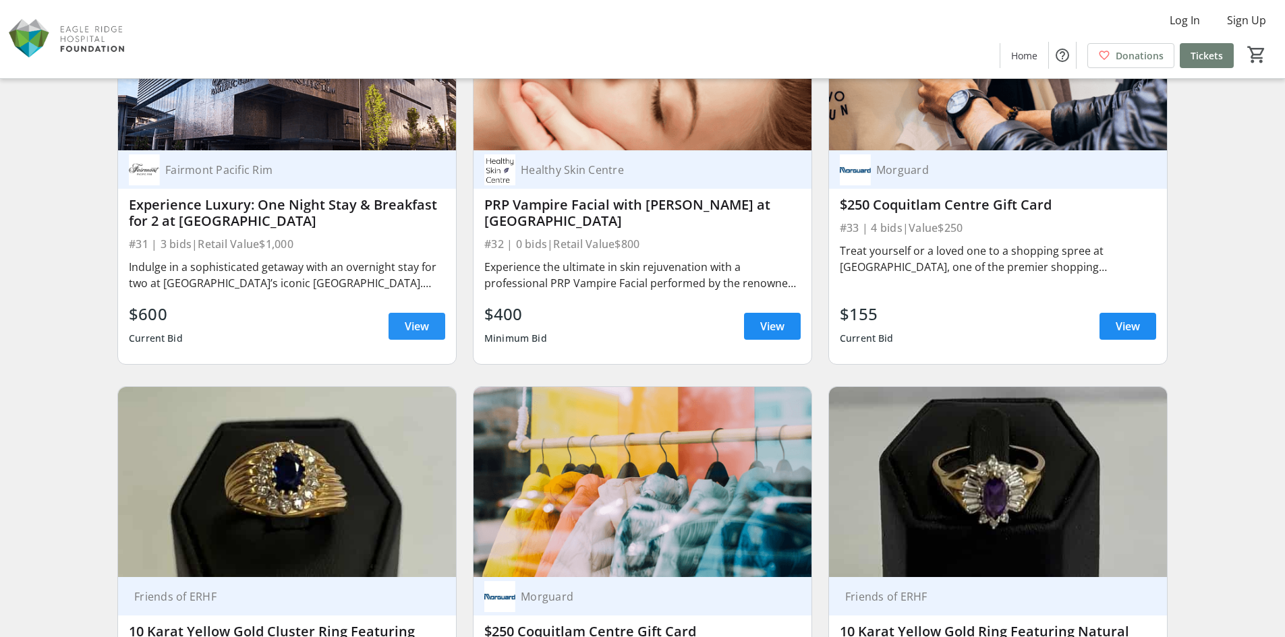
click at [413, 325] on span "View" at bounding box center [417, 326] width 24 height 16
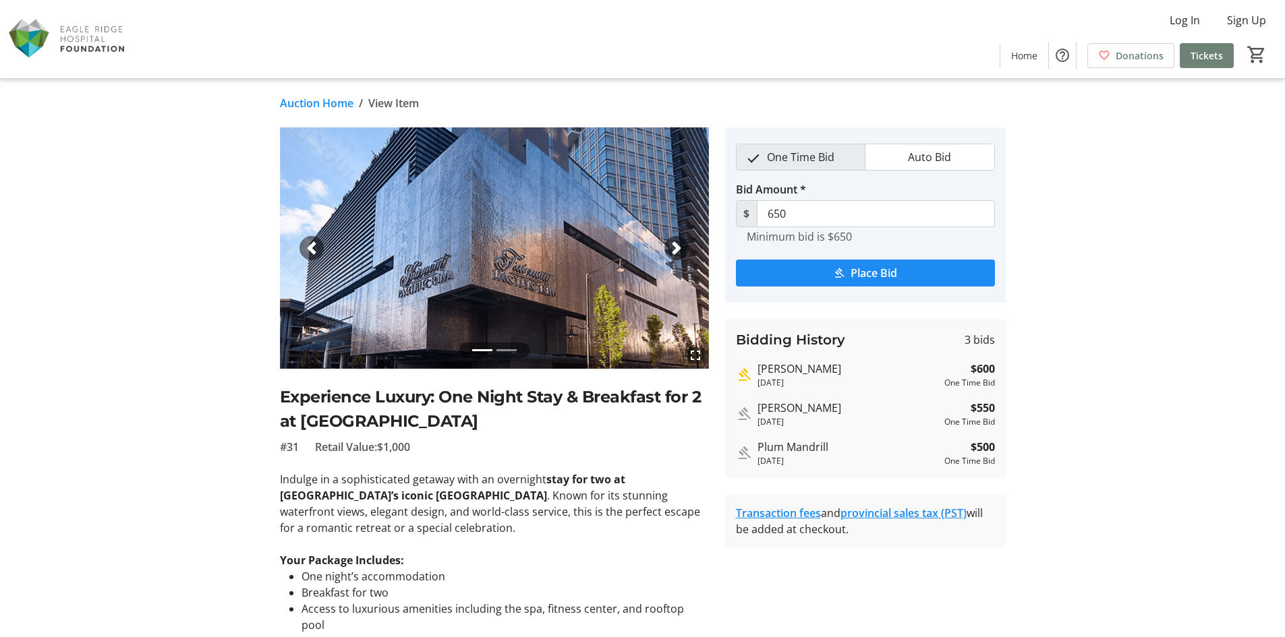
click at [293, 105] on link "Auction Home" at bounding box center [317, 103] width 74 height 16
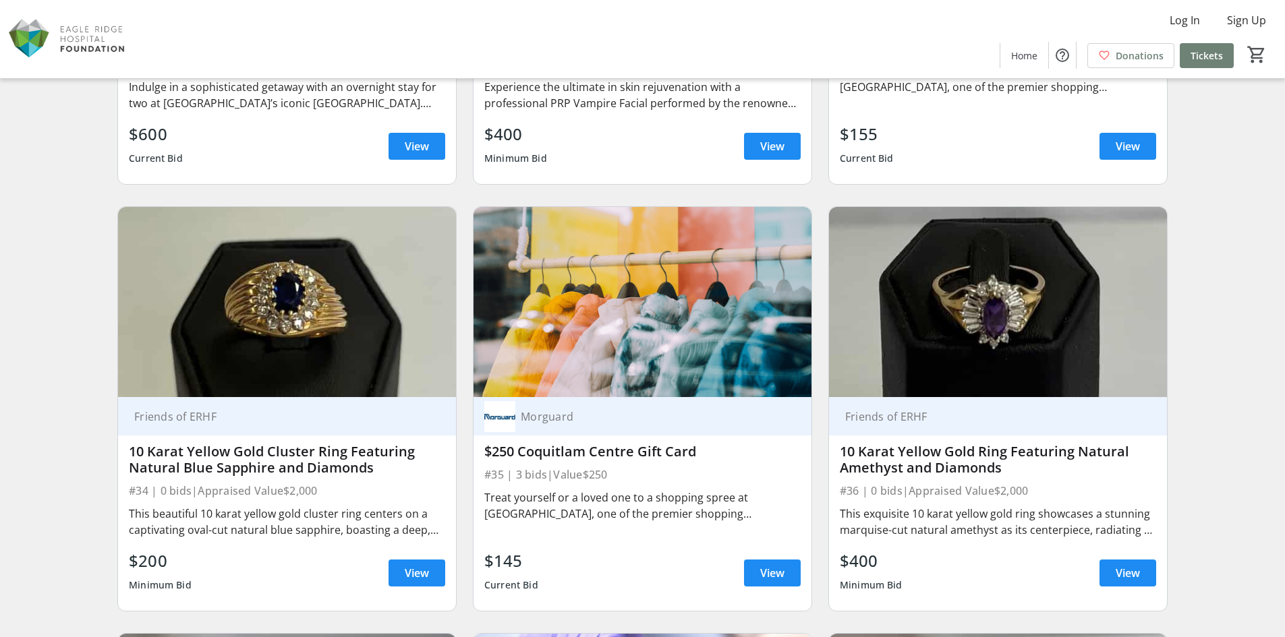
scroll to position [4722, 0]
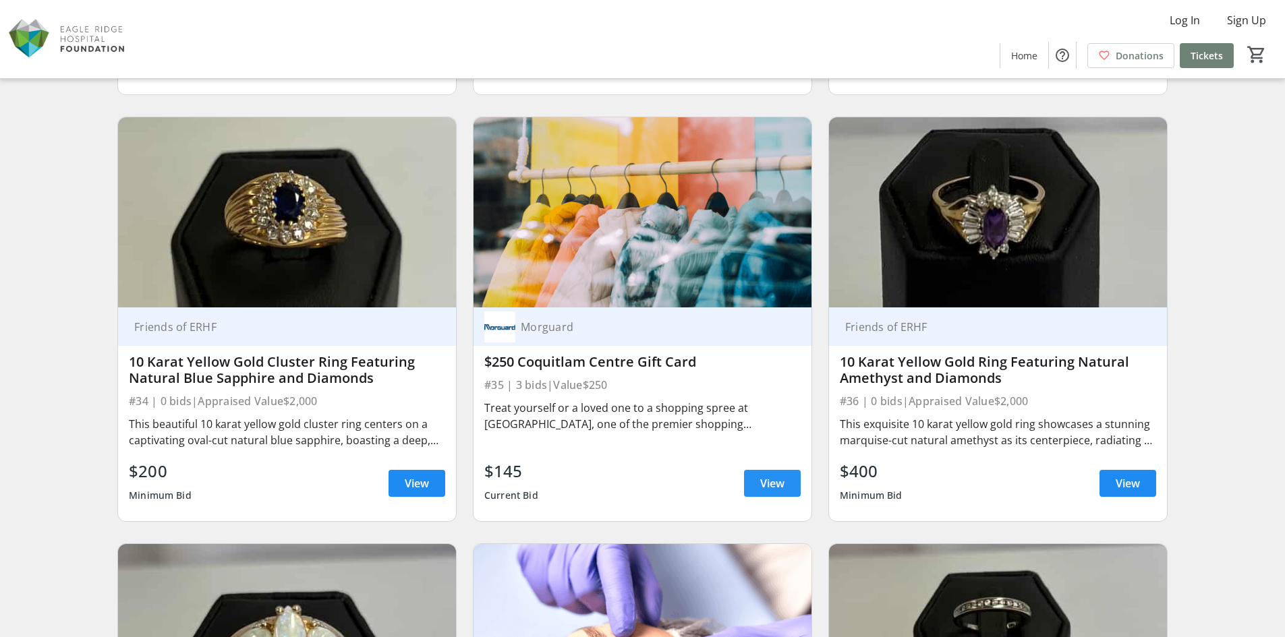
click at [774, 486] on span "View" at bounding box center [772, 484] width 24 height 16
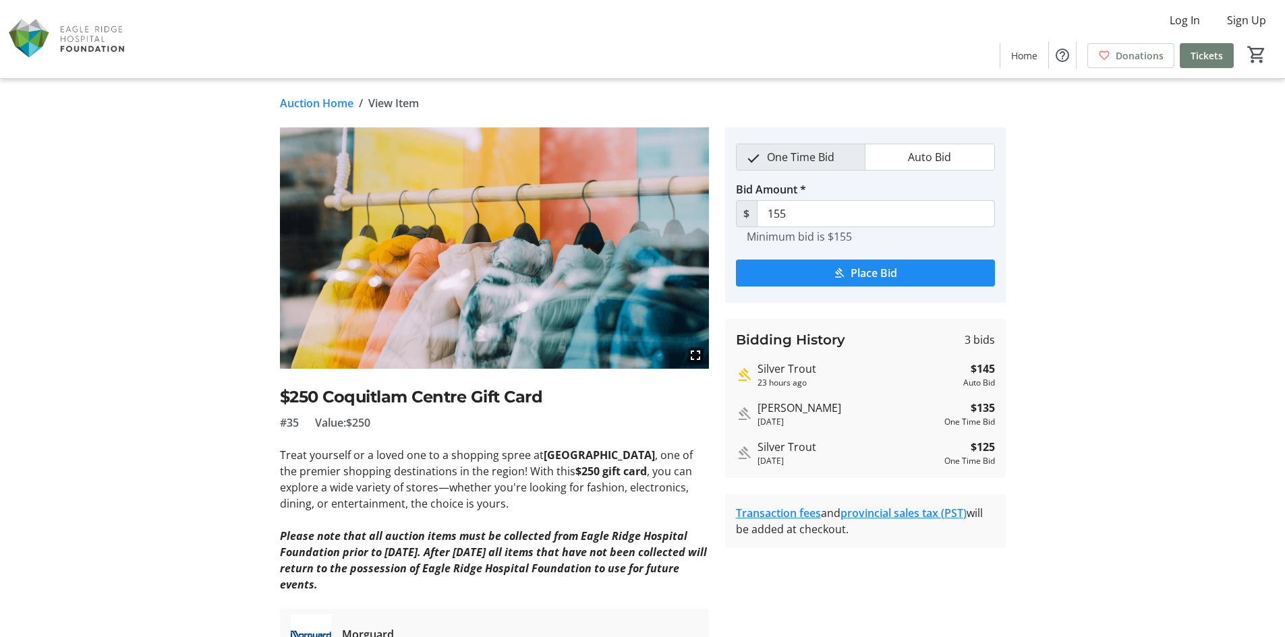
click at [304, 103] on link "Auction Home" at bounding box center [317, 103] width 74 height 16
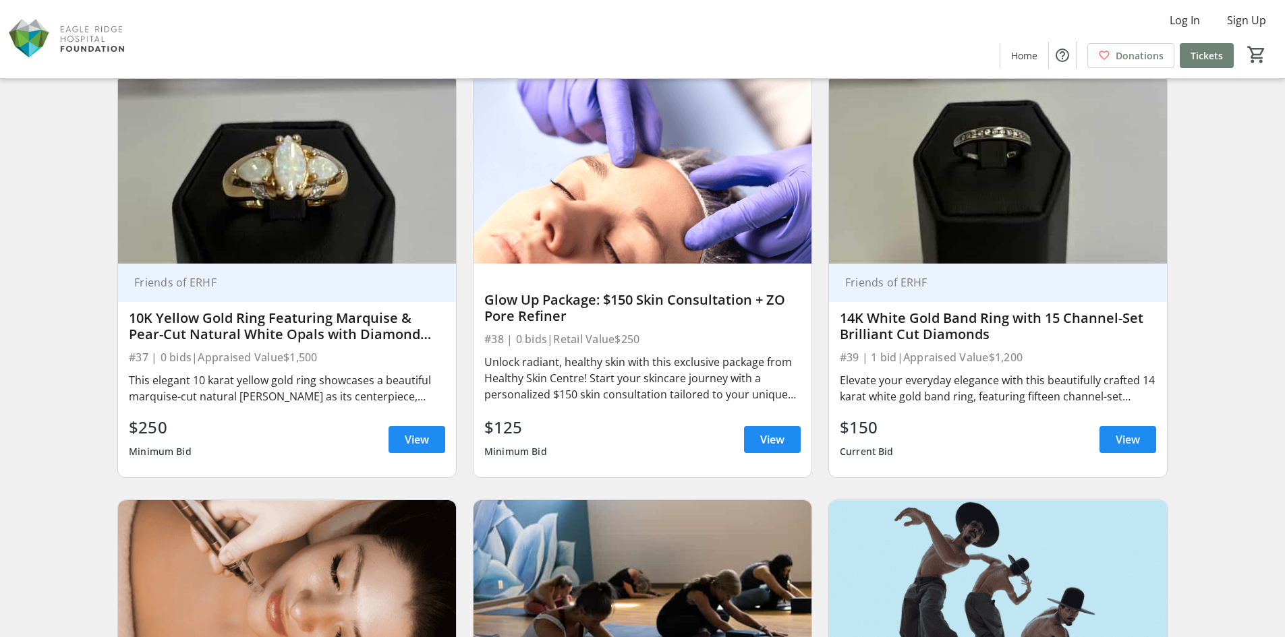
scroll to position [5329, 0]
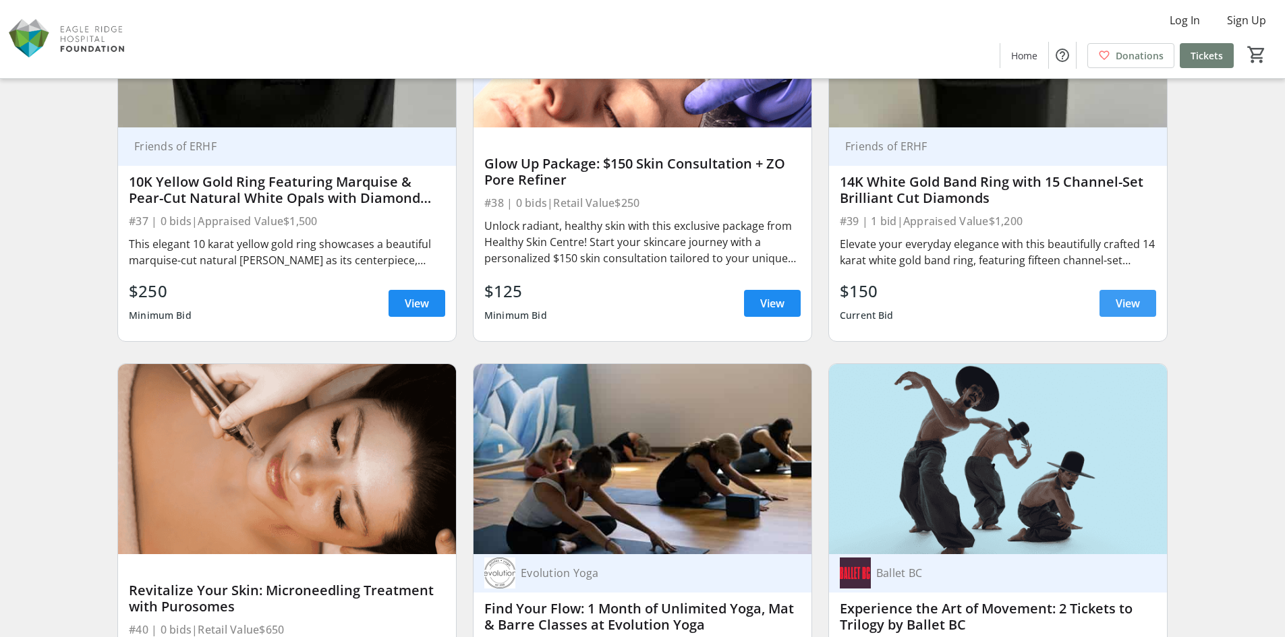
click at [1129, 308] on span "View" at bounding box center [1128, 303] width 24 height 16
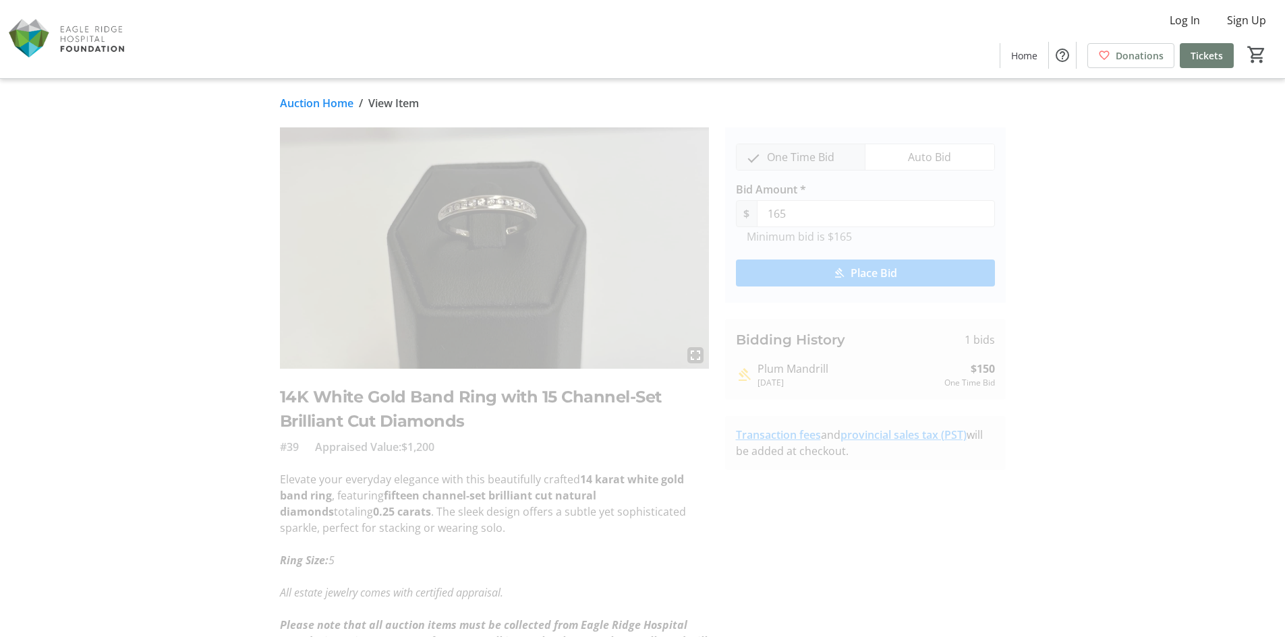
click at [312, 105] on link "Auction Home" at bounding box center [317, 103] width 74 height 16
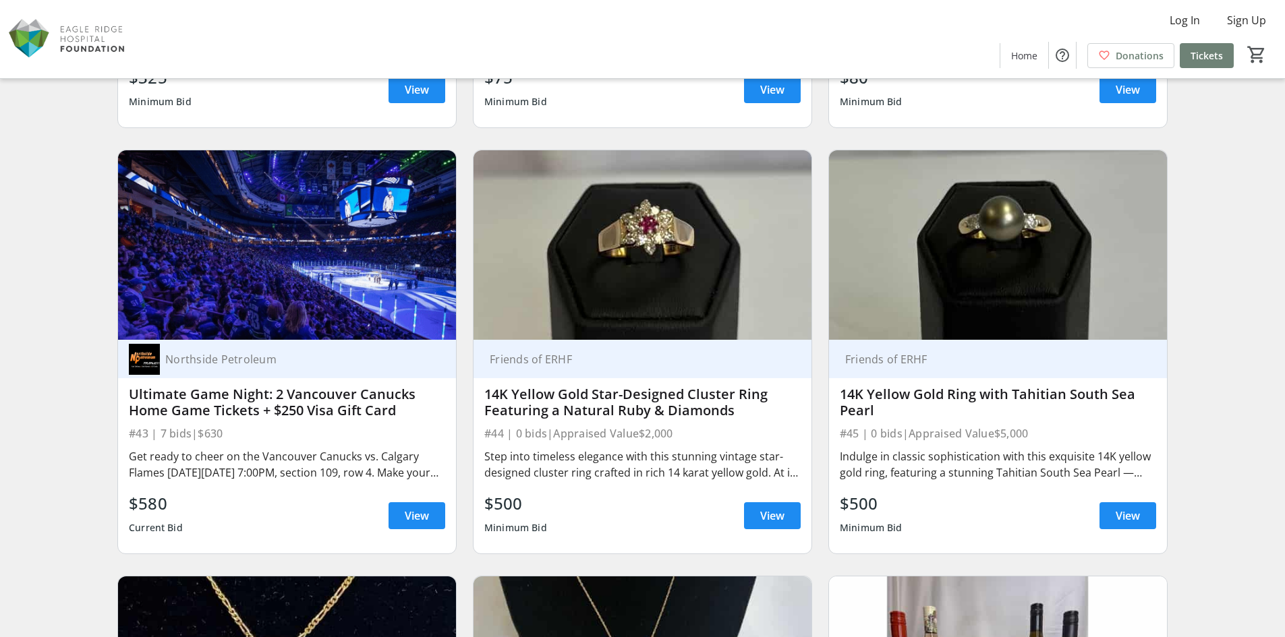
scroll to position [6071, 0]
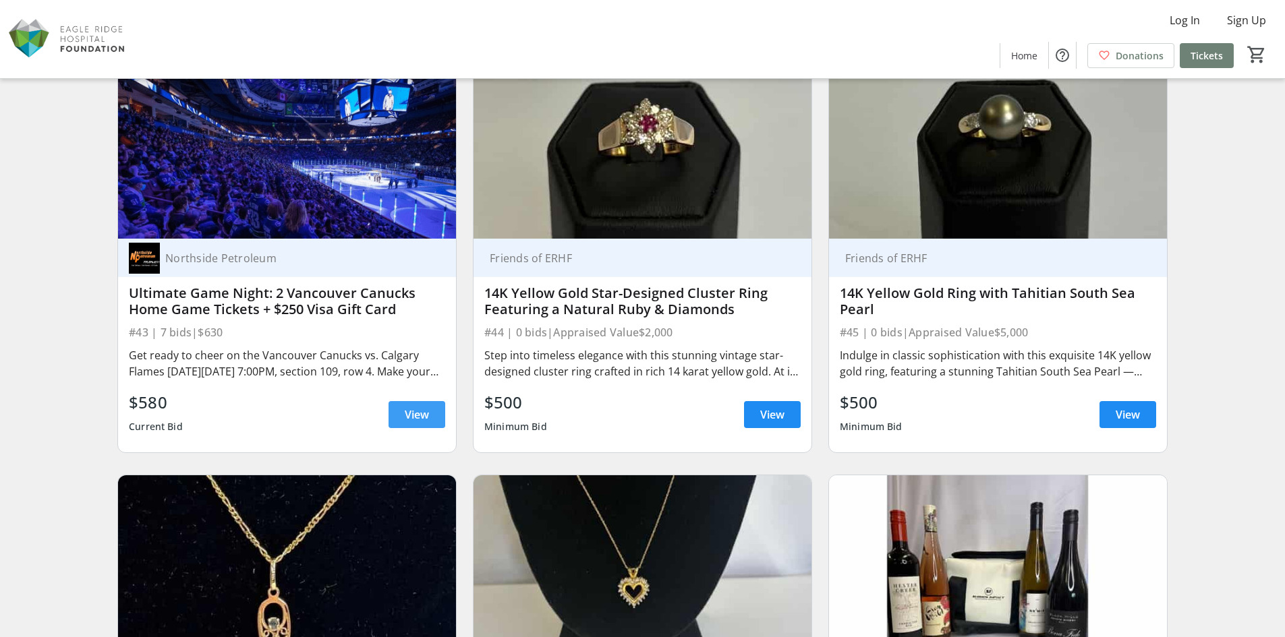
click at [407, 409] on span "View" at bounding box center [417, 415] width 24 height 16
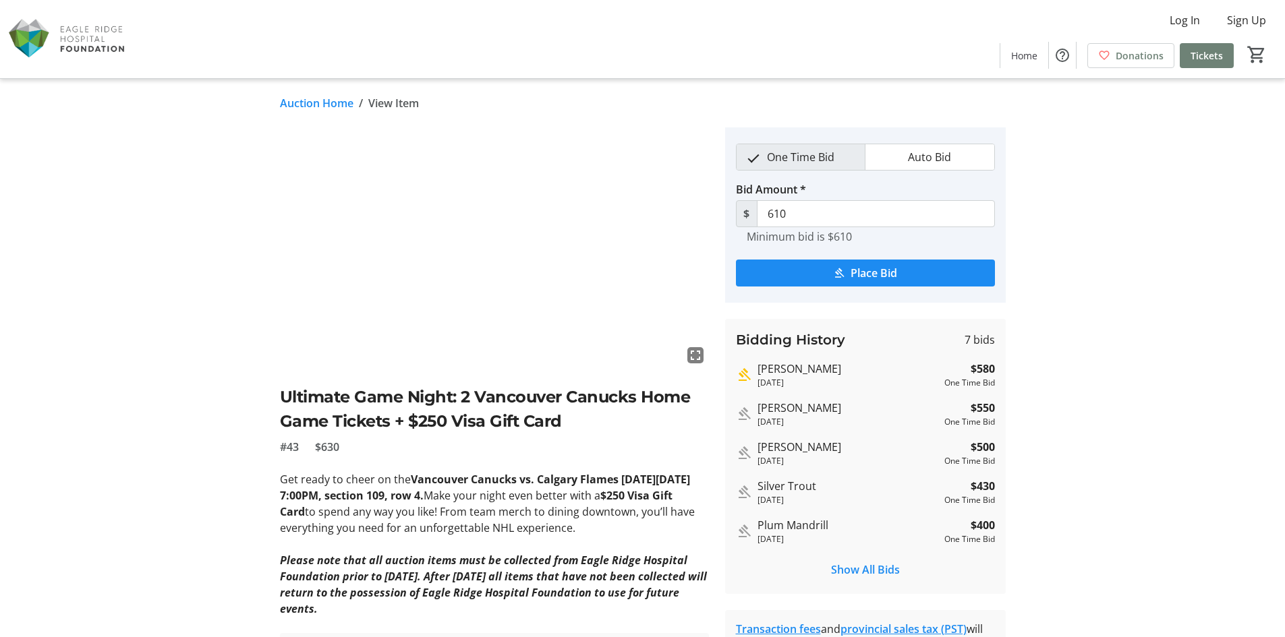
click at [301, 98] on link "Auction Home" at bounding box center [317, 103] width 74 height 16
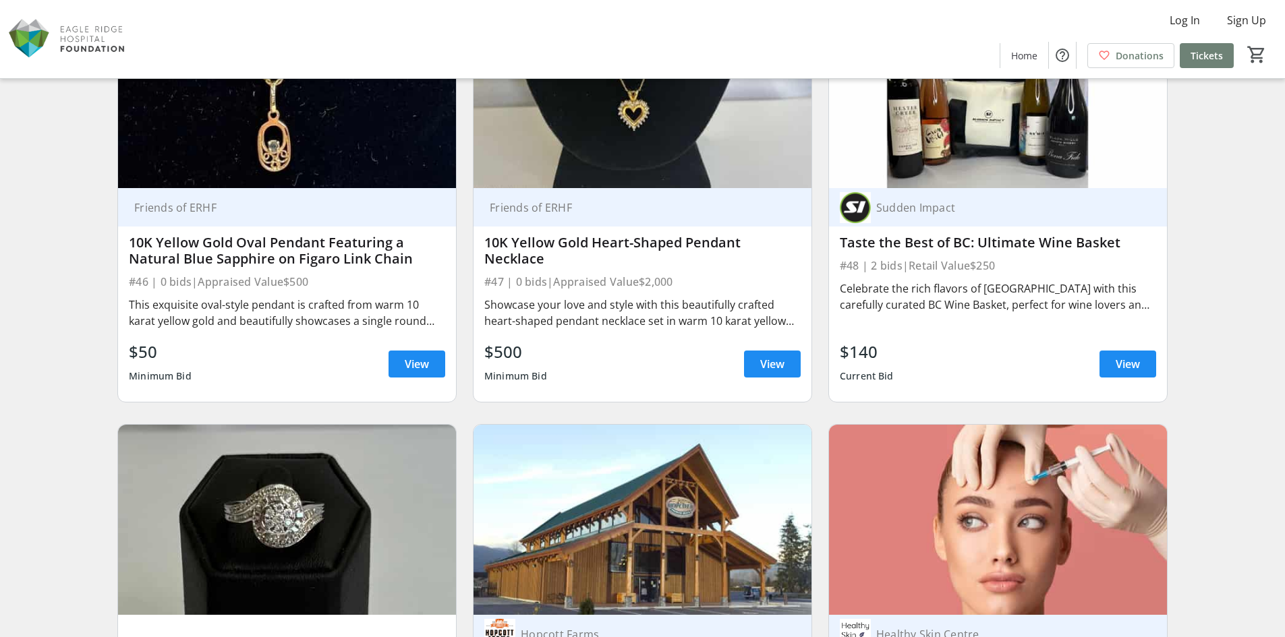
scroll to position [6678, 0]
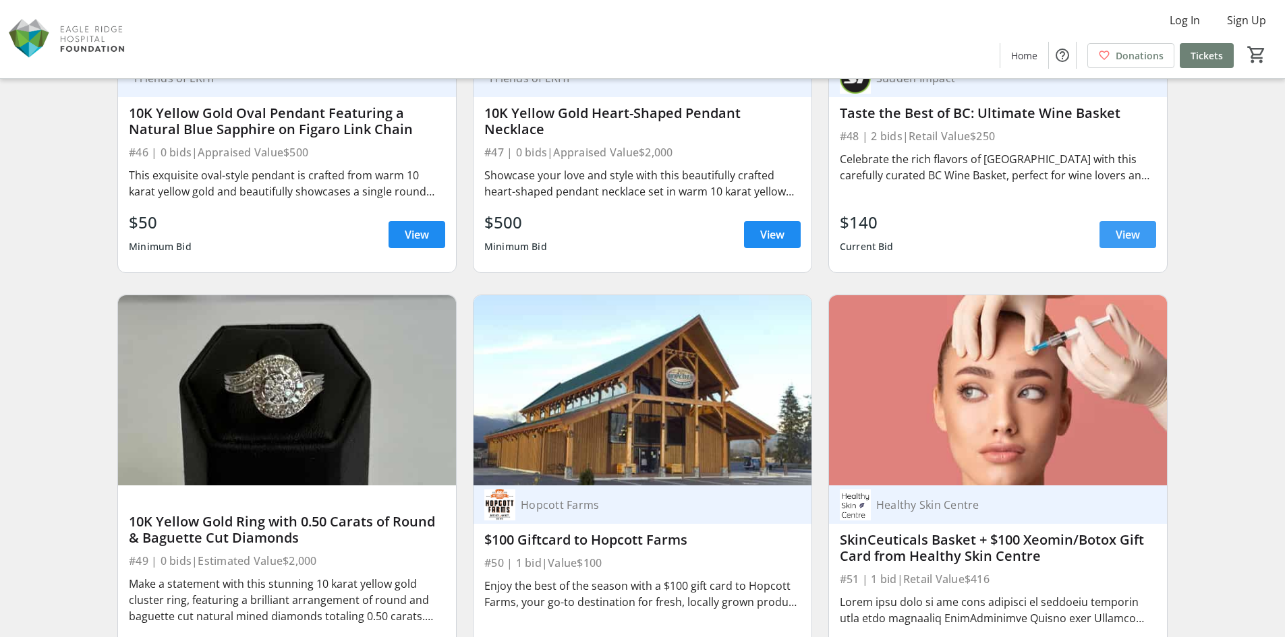
click at [1128, 221] on span at bounding box center [1127, 235] width 57 height 32
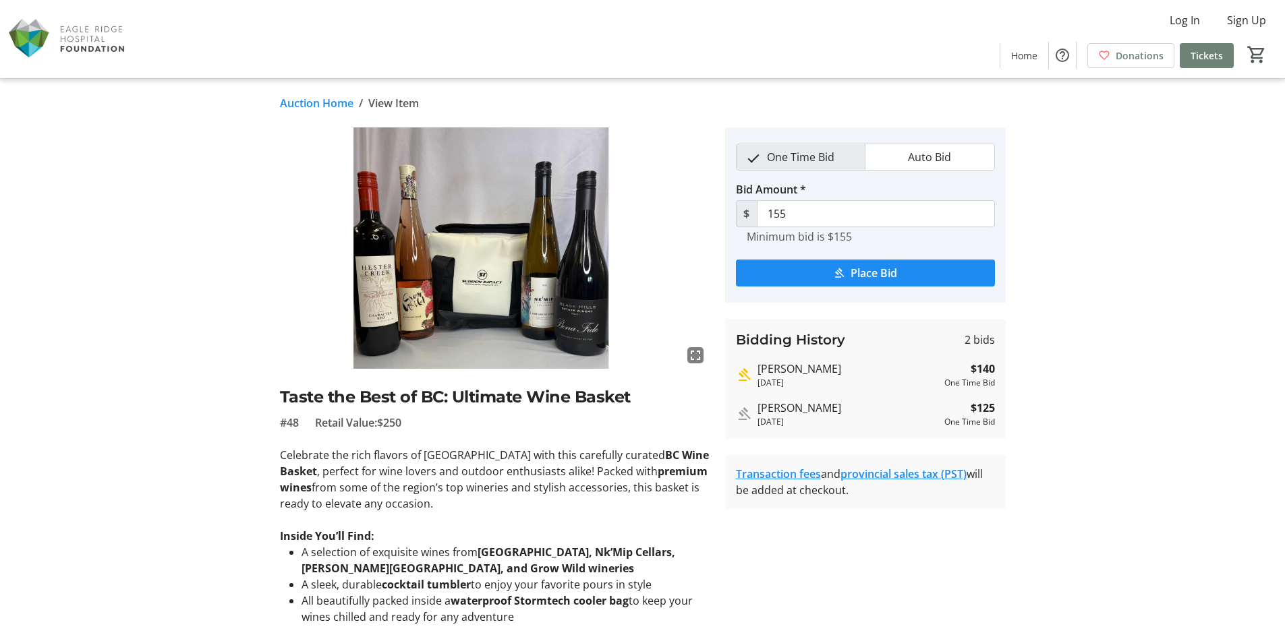
click at [326, 111] on link "Auction Home" at bounding box center [317, 103] width 74 height 16
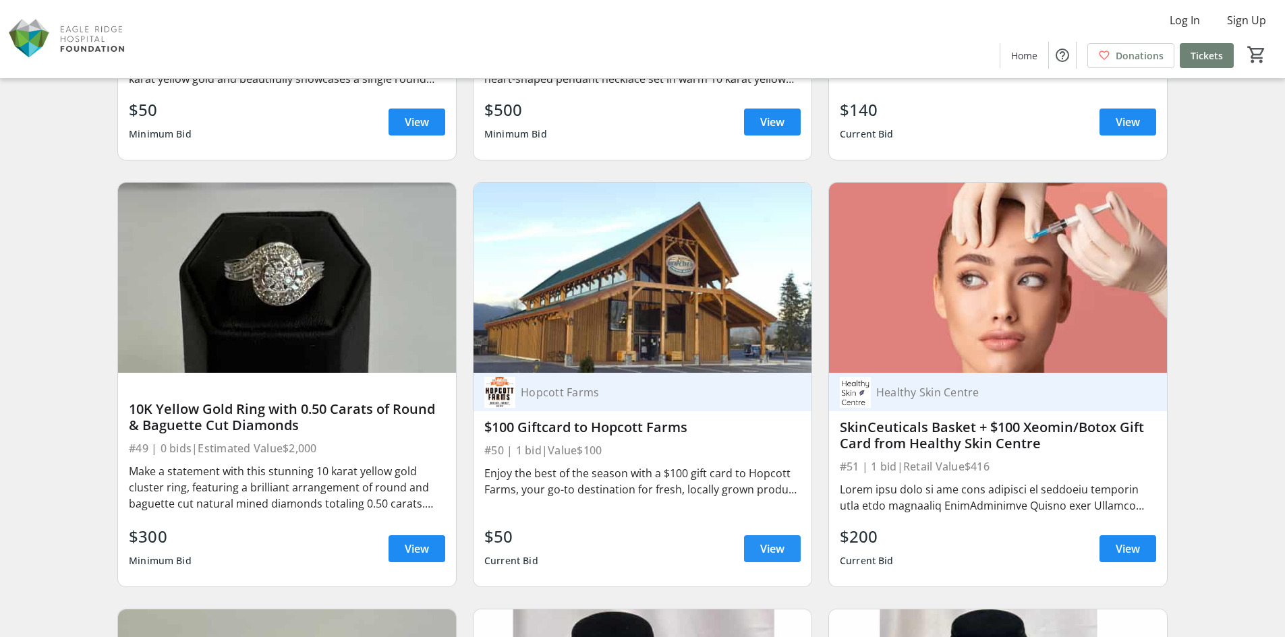
scroll to position [6880, 0]
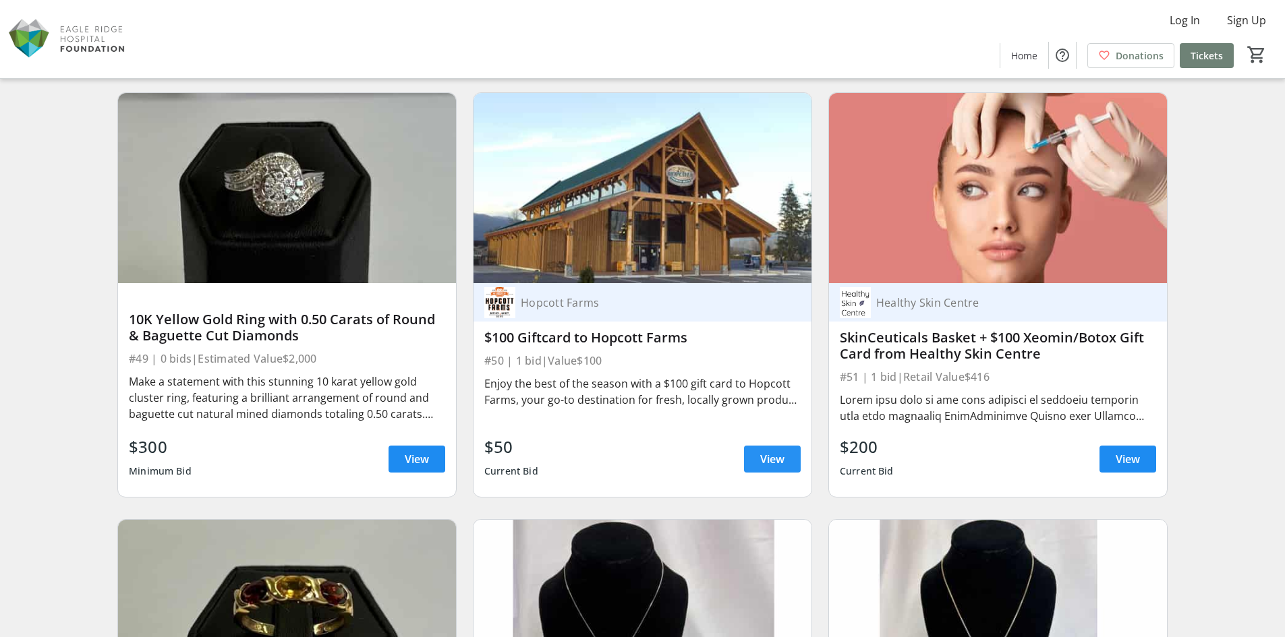
click at [774, 467] on span "View" at bounding box center [772, 459] width 24 height 16
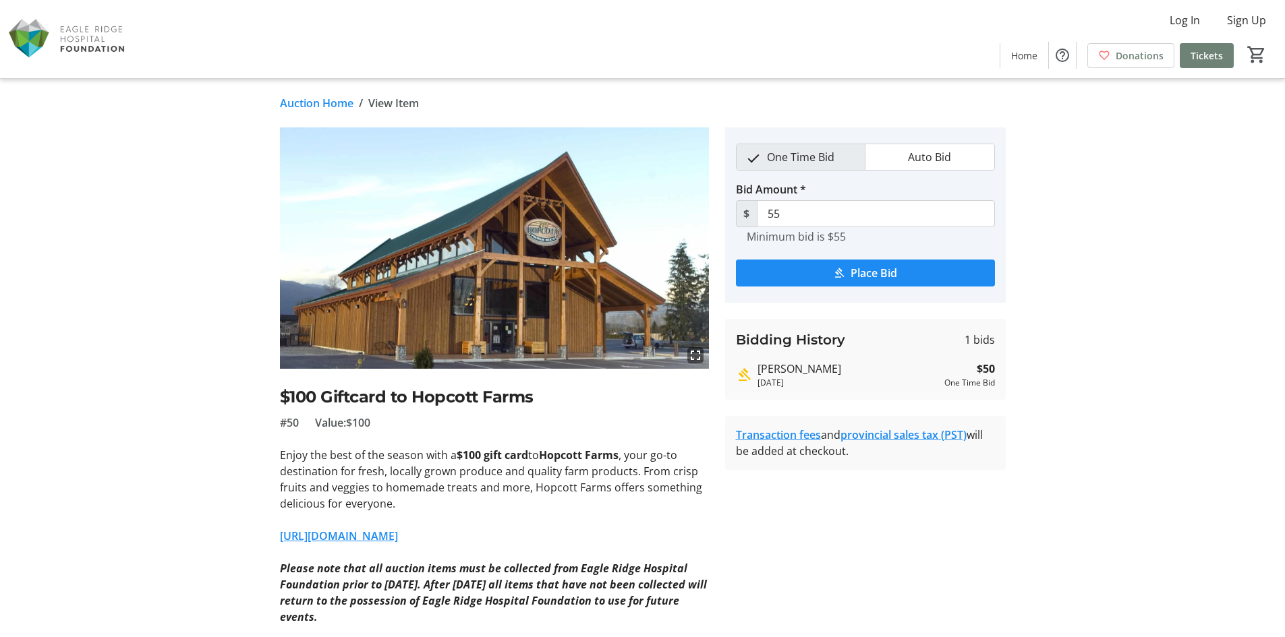
click at [327, 103] on link "Auction Home" at bounding box center [317, 103] width 74 height 16
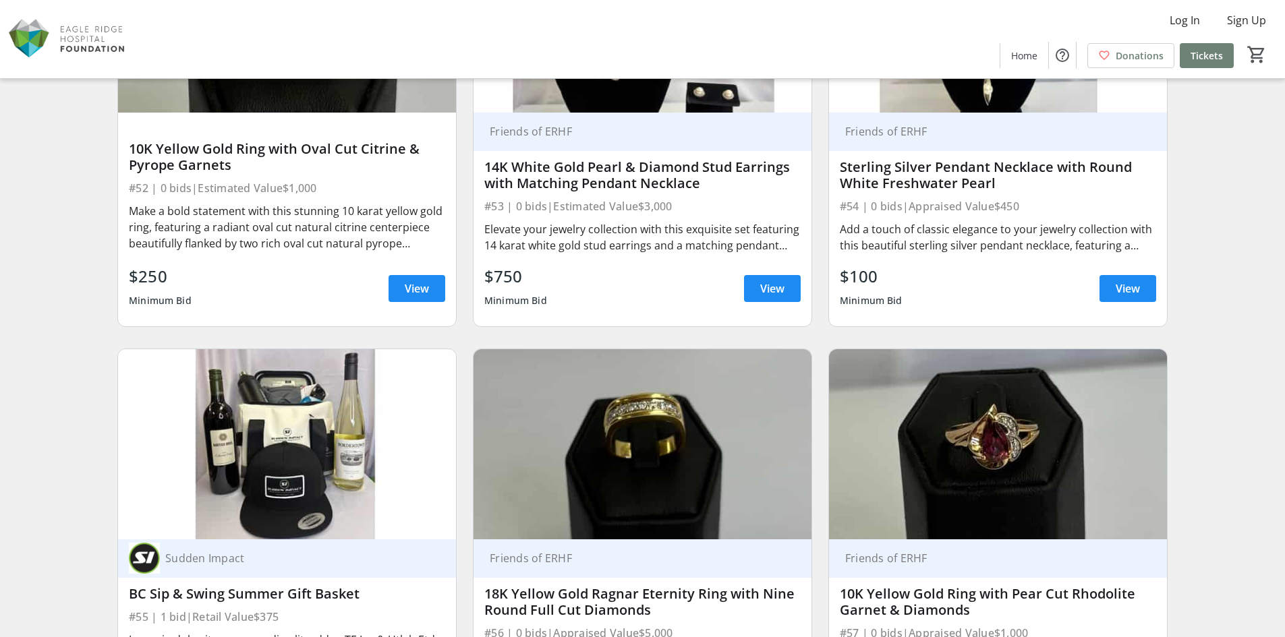
scroll to position [7622, 0]
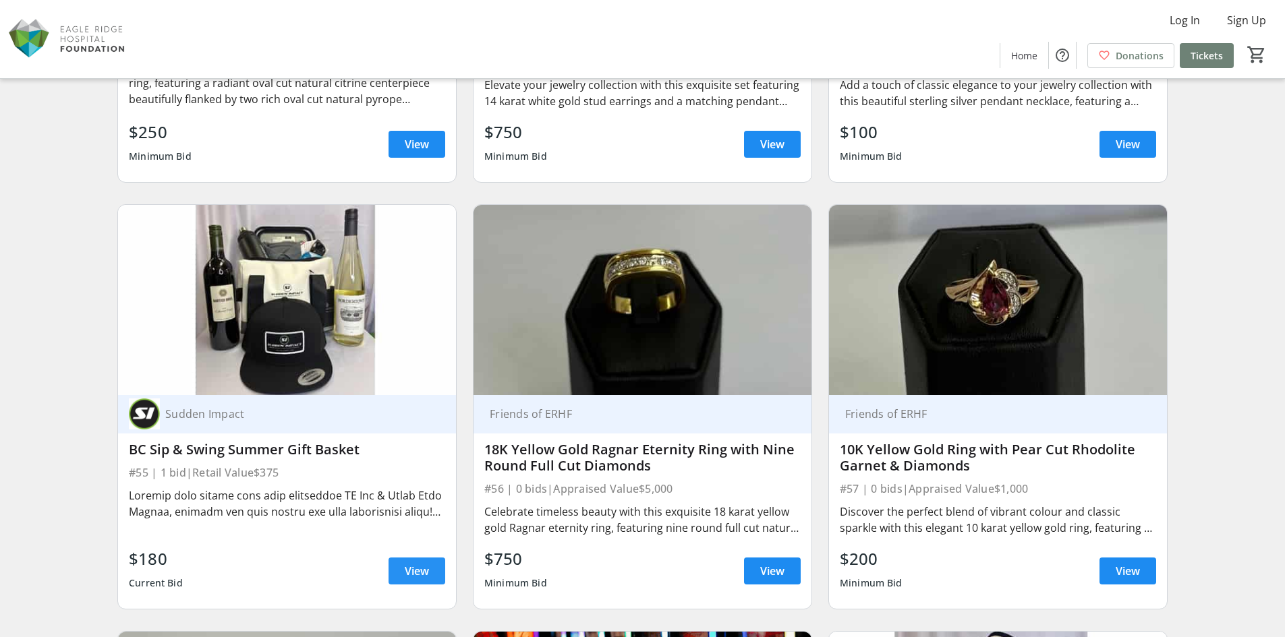
click at [405, 573] on span "View" at bounding box center [417, 571] width 24 height 16
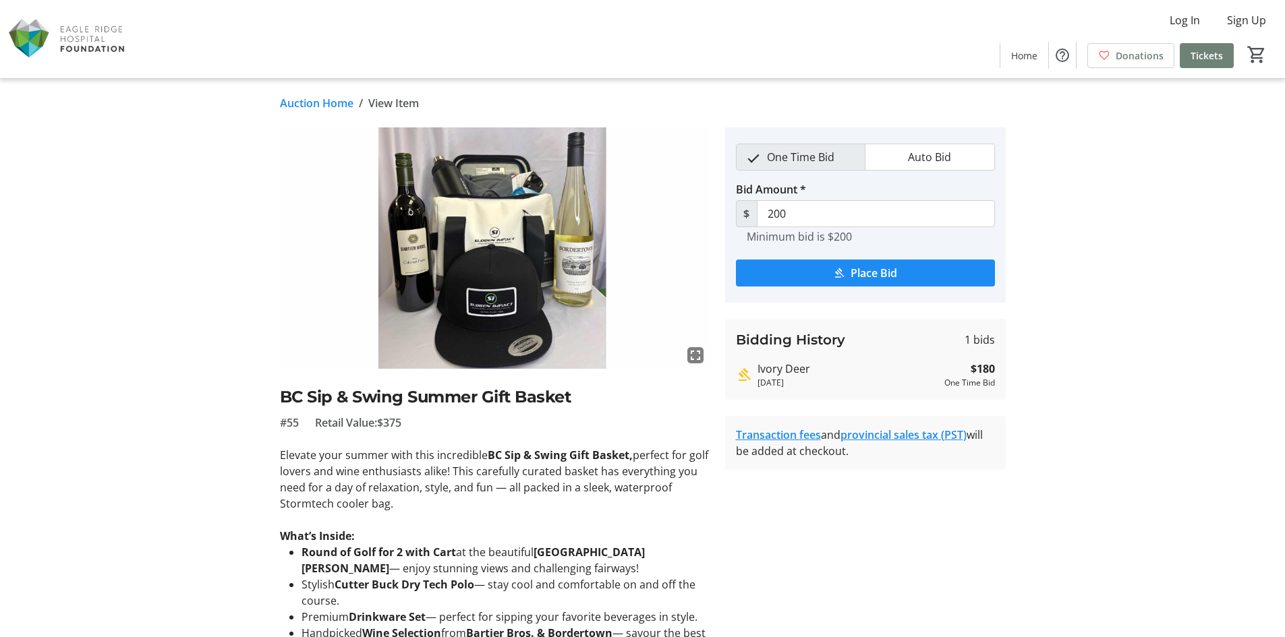
click at [320, 109] on link "Auction Home" at bounding box center [317, 103] width 74 height 16
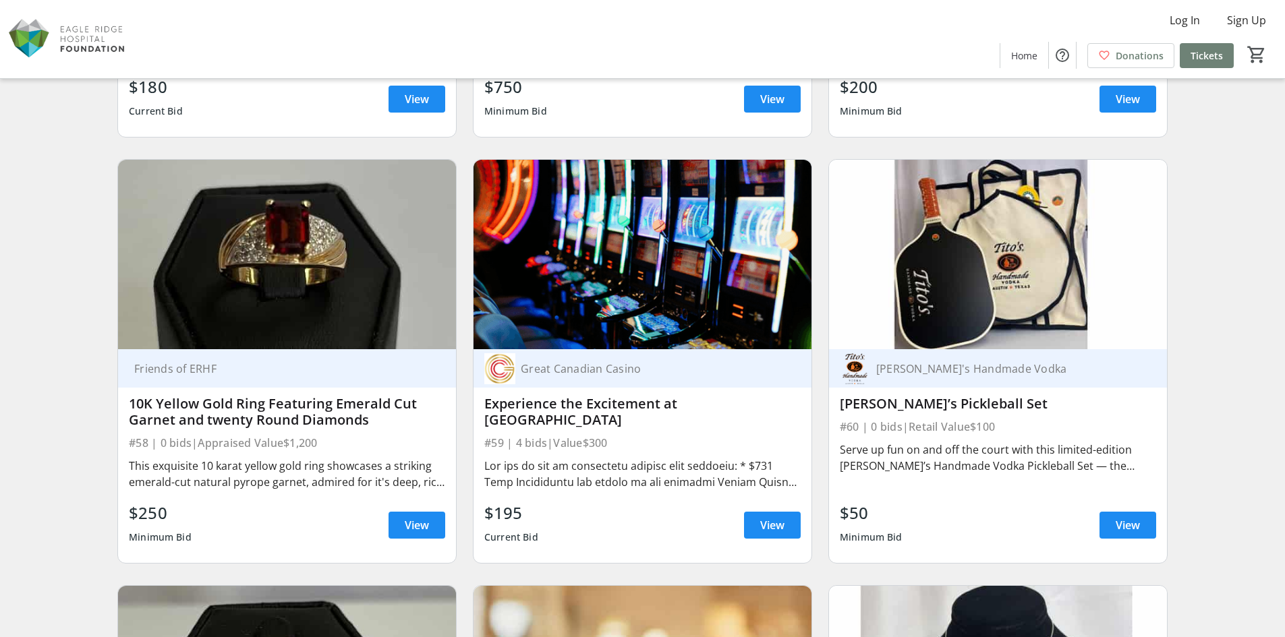
scroll to position [8161, 0]
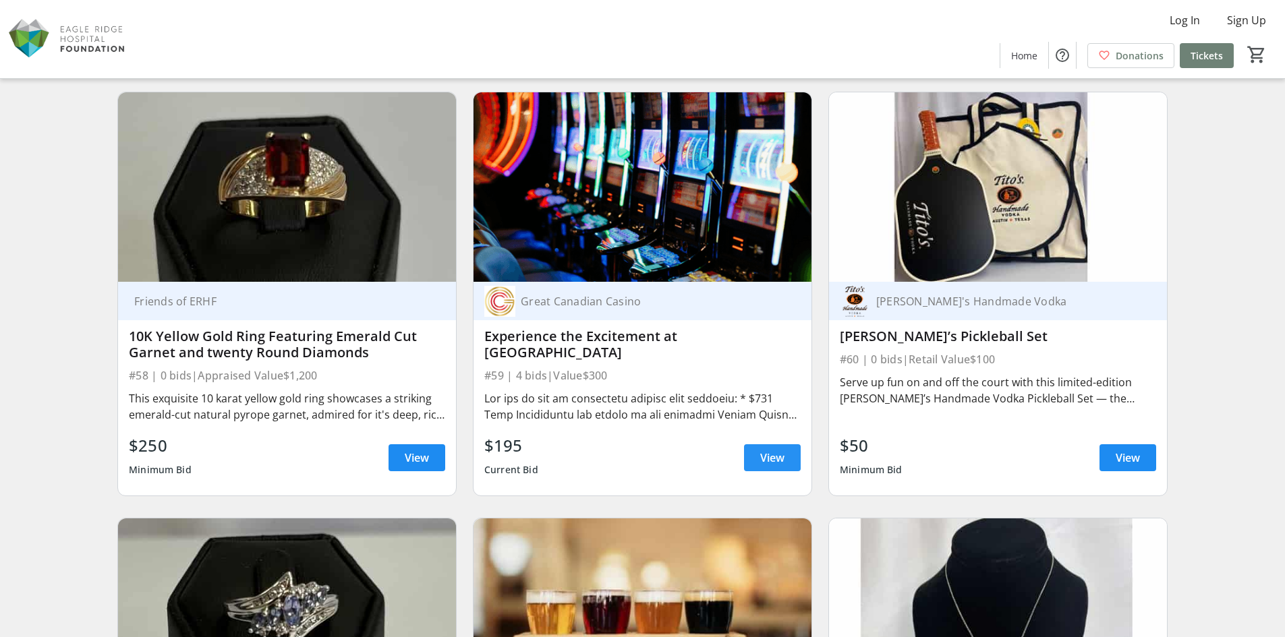
click at [786, 454] on span at bounding box center [772, 458] width 57 height 32
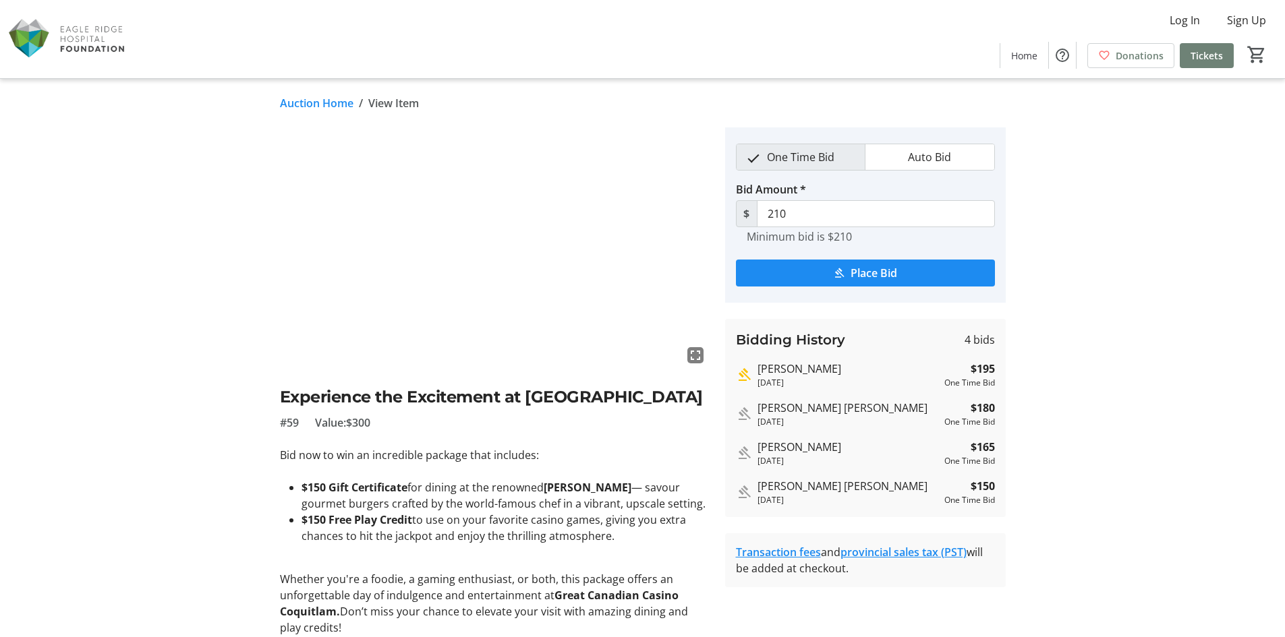
click at [290, 101] on link "Auction Home" at bounding box center [317, 103] width 74 height 16
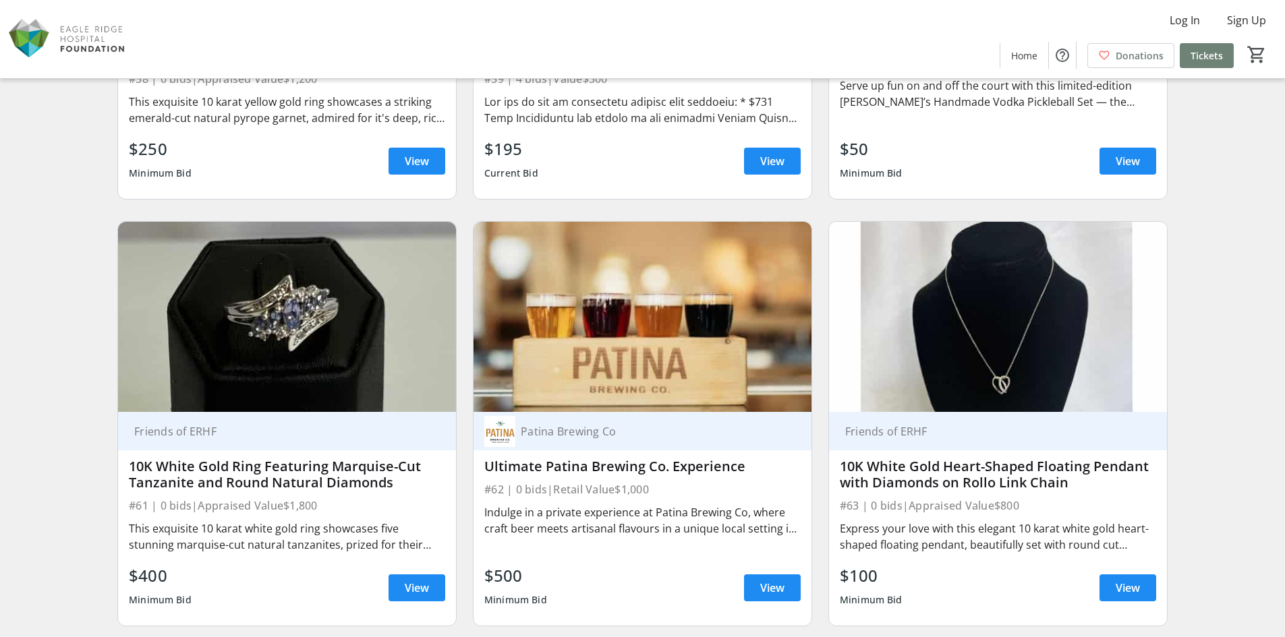
scroll to position [8566, 0]
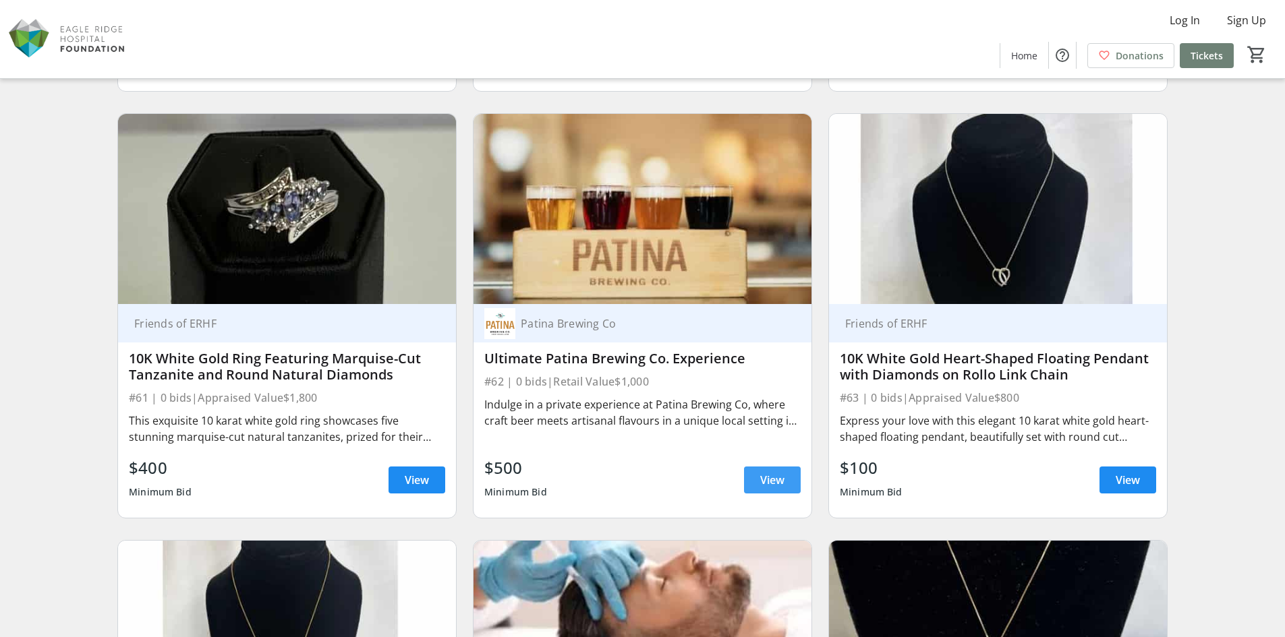
click at [764, 488] on span "View" at bounding box center [772, 480] width 24 height 16
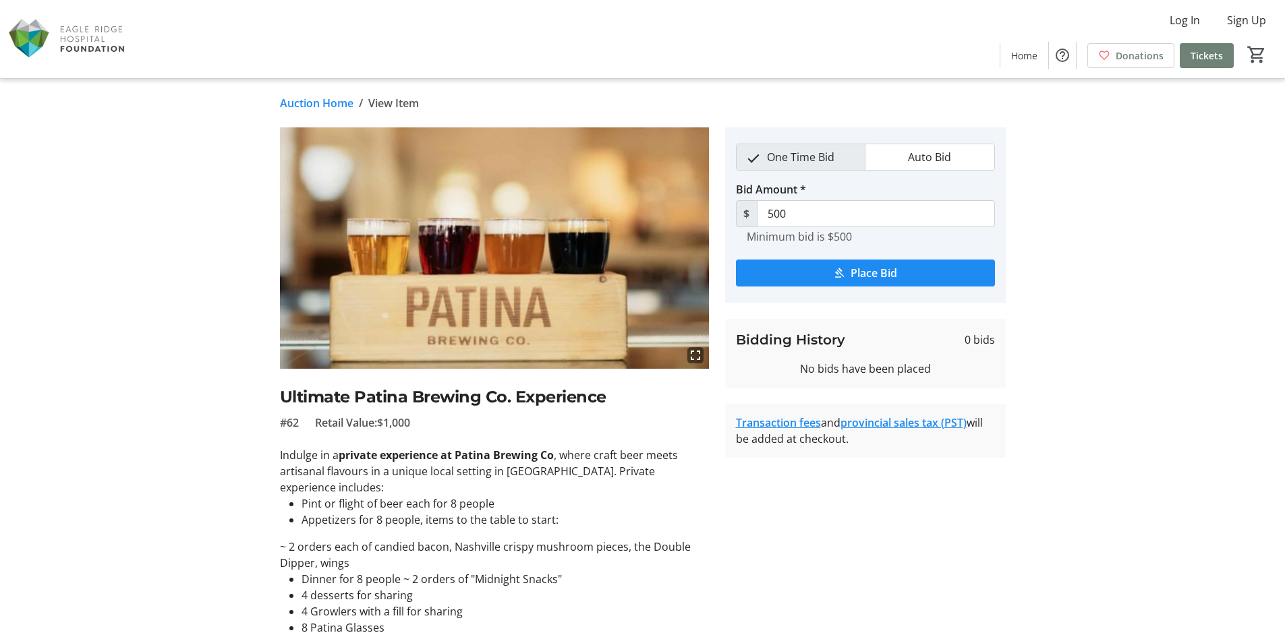
click at [324, 106] on link "Auction Home" at bounding box center [317, 103] width 74 height 16
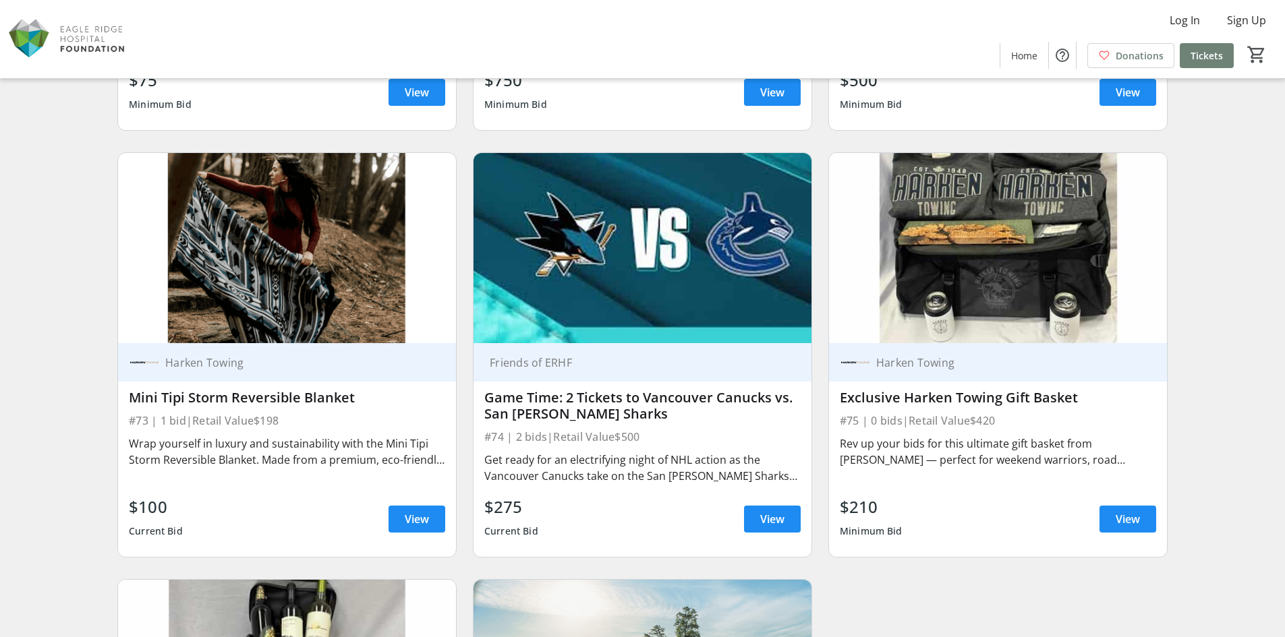
scroll to position [10387, 0]
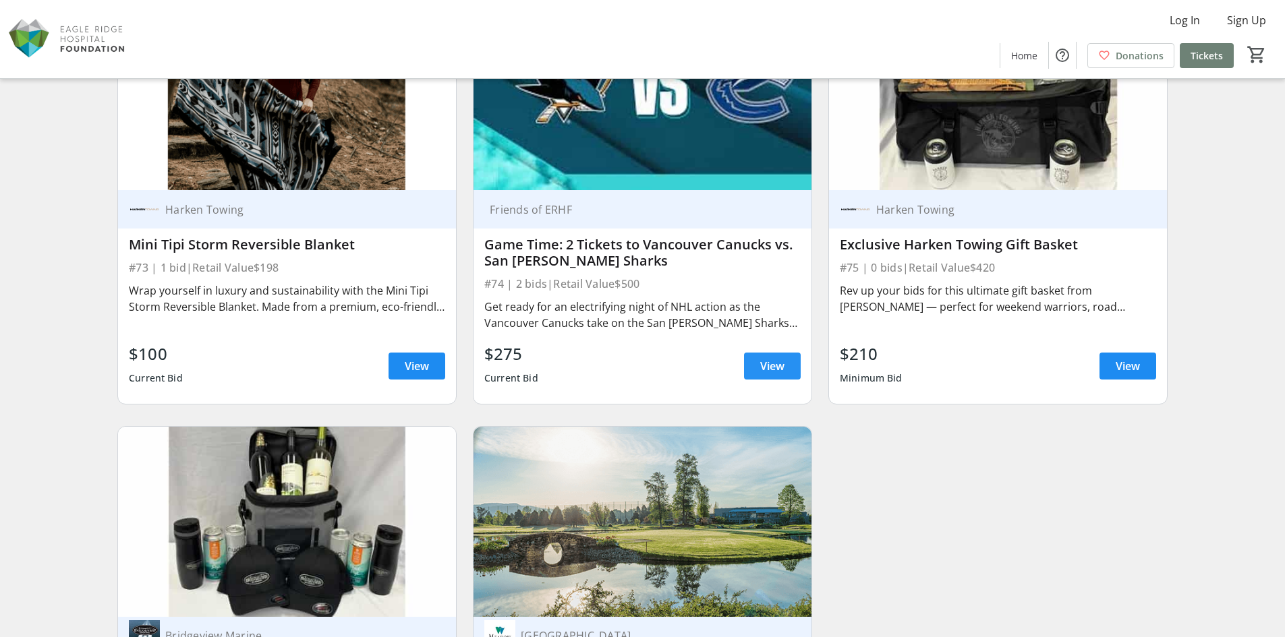
click at [778, 376] on span at bounding box center [772, 366] width 57 height 32
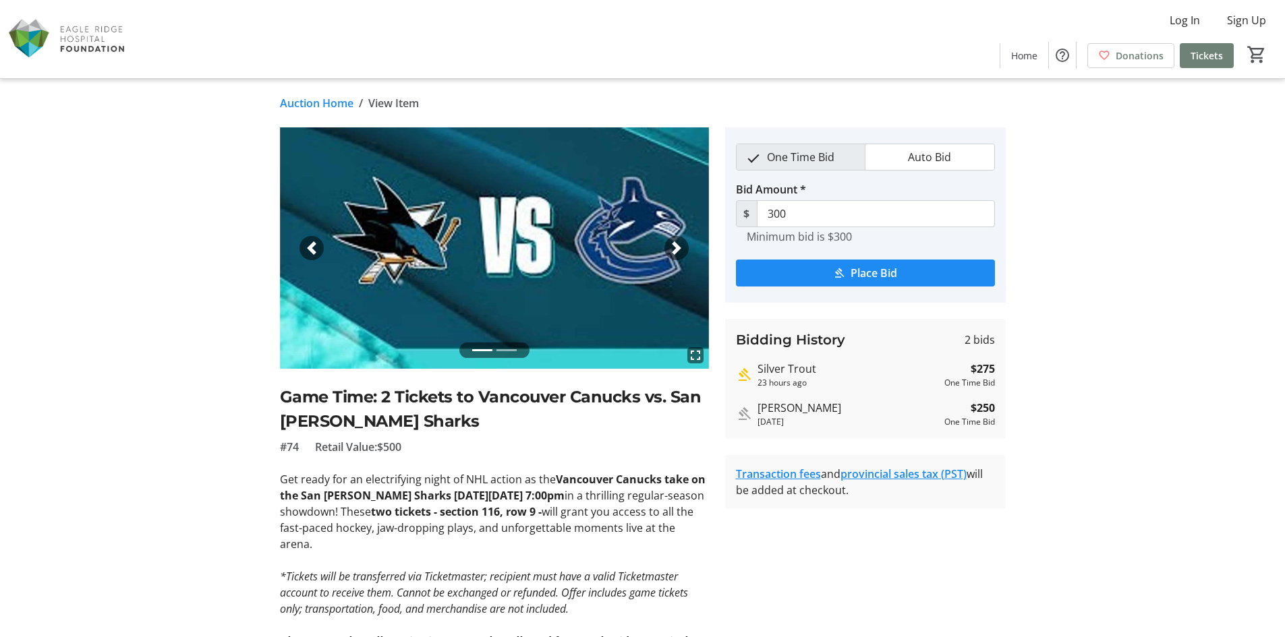
click at [320, 102] on link "Auction Home" at bounding box center [317, 103] width 74 height 16
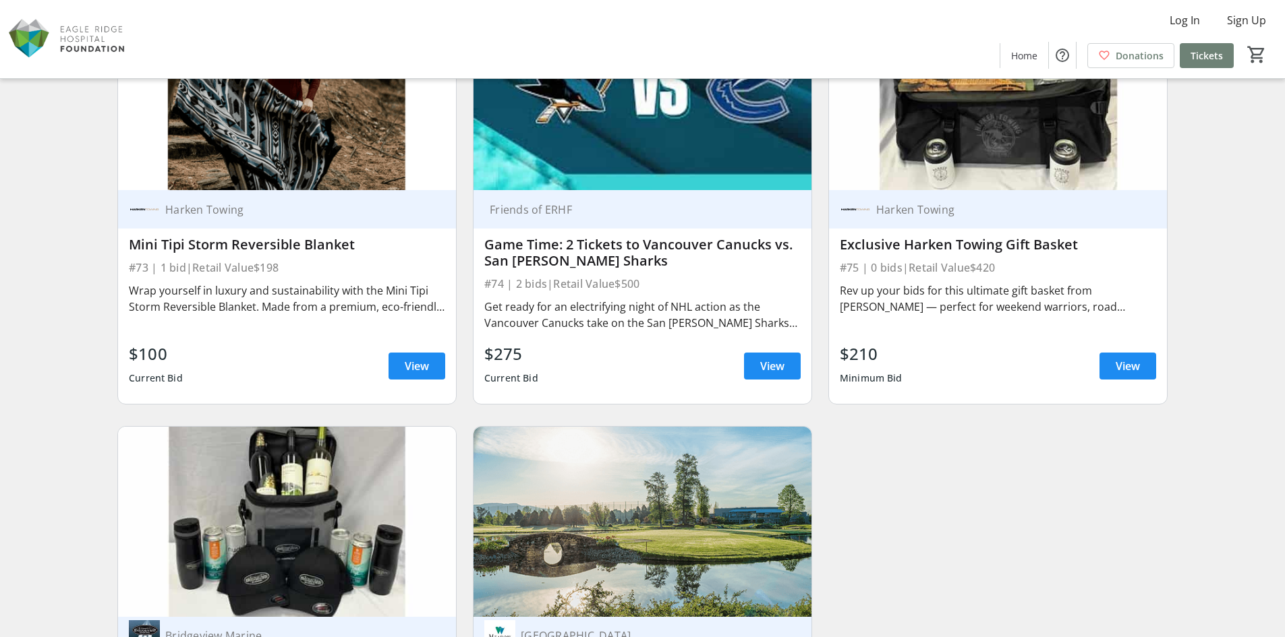
scroll to position [10622, 0]
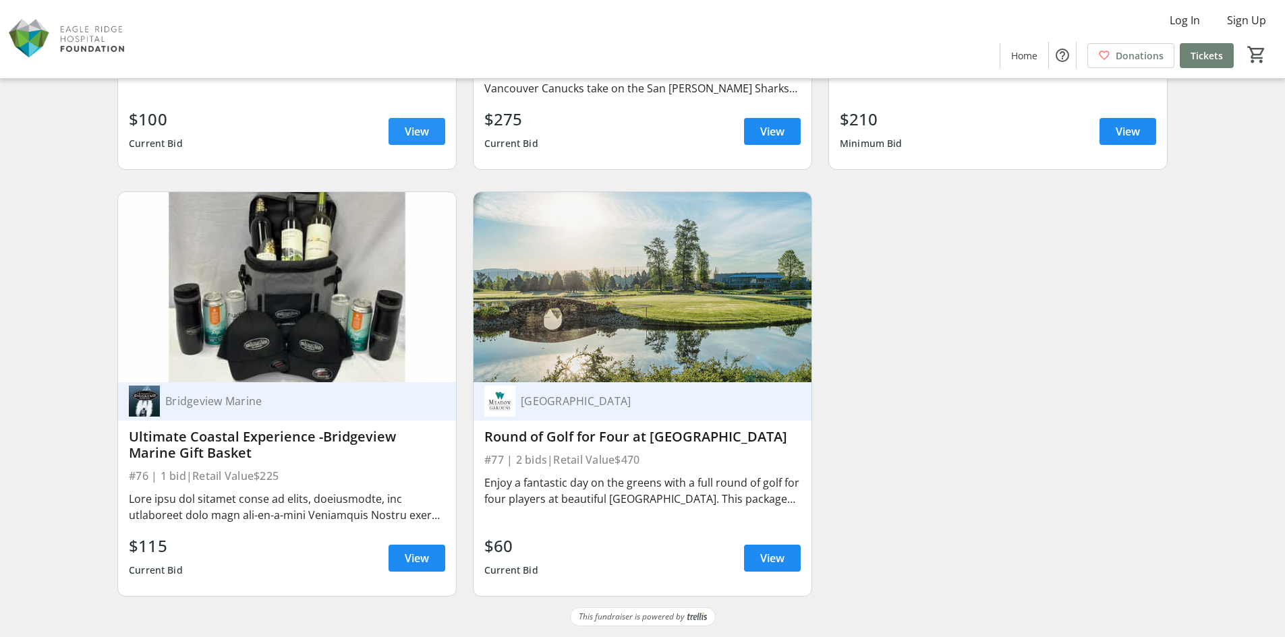
click at [409, 130] on span "View" at bounding box center [417, 131] width 24 height 16
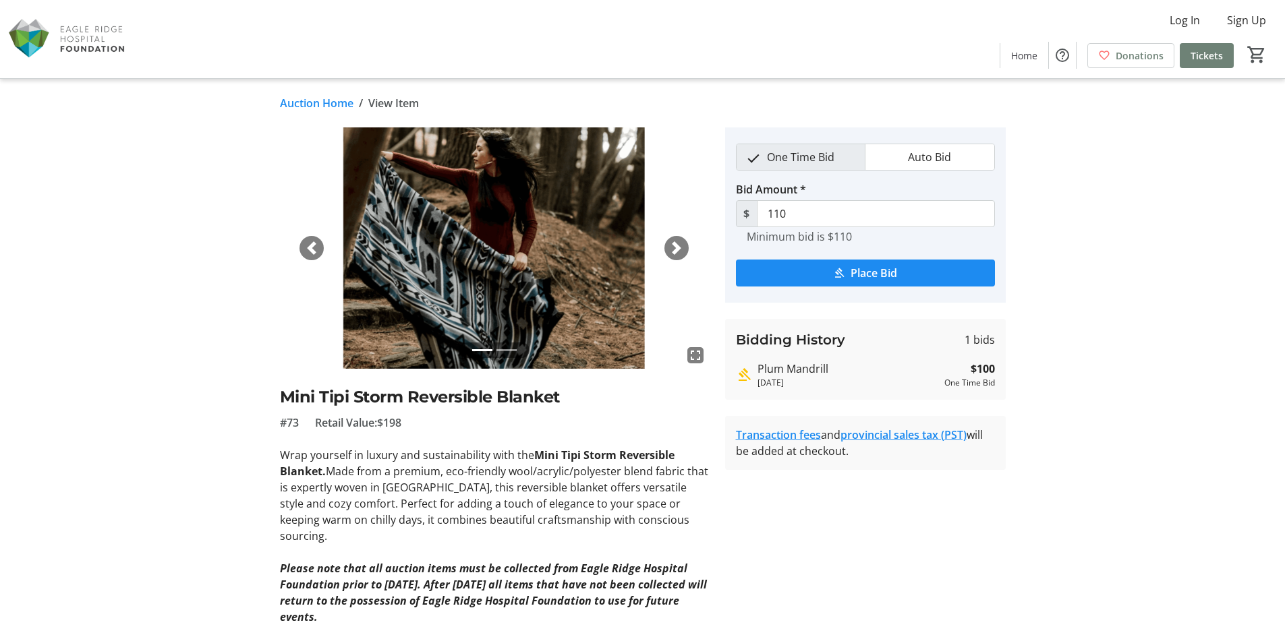
click at [310, 102] on link "Auction Home" at bounding box center [317, 103] width 74 height 16
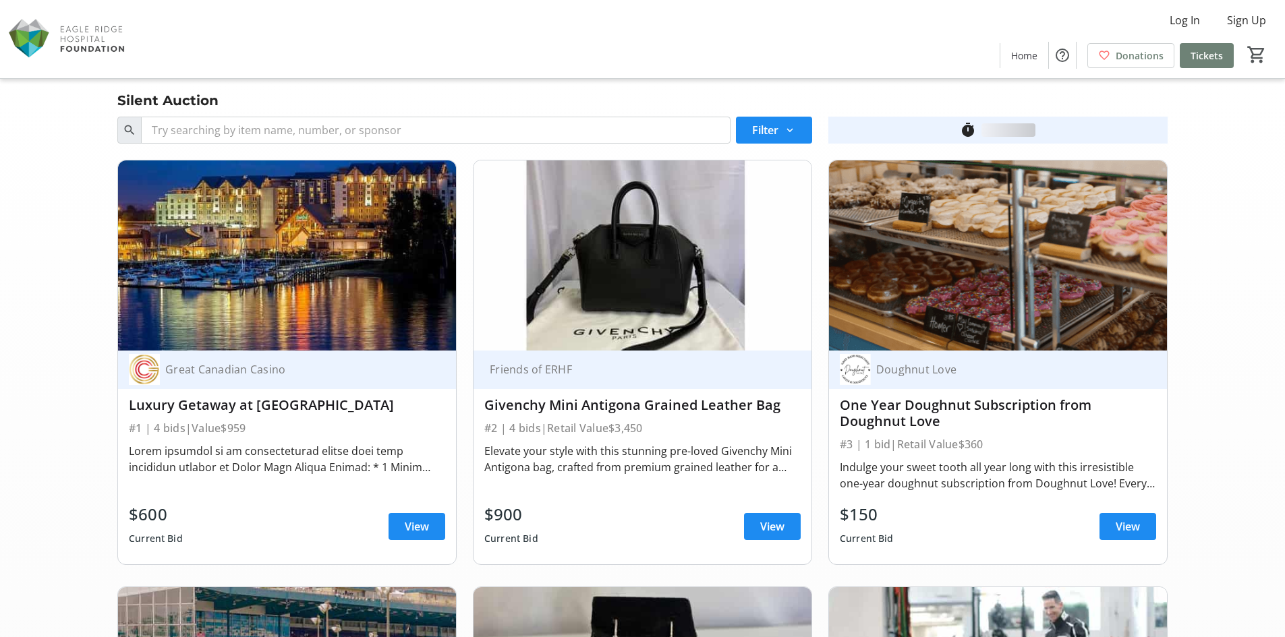
scroll to position [10622, 0]
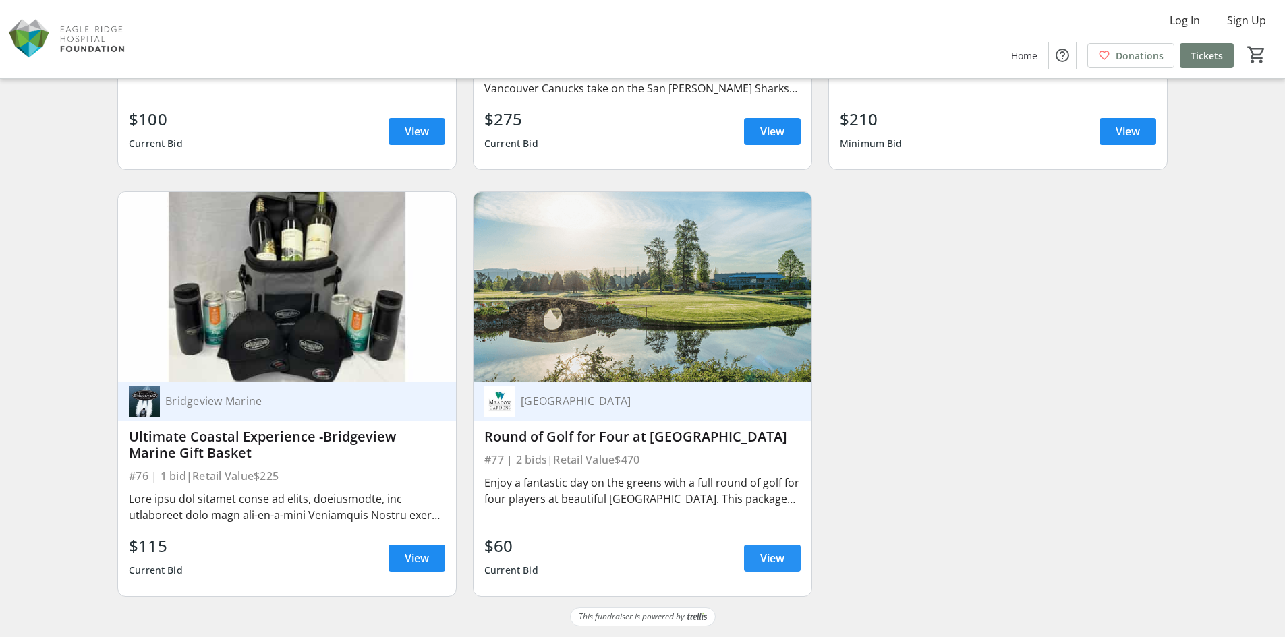
click at [775, 564] on span "View" at bounding box center [772, 558] width 24 height 16
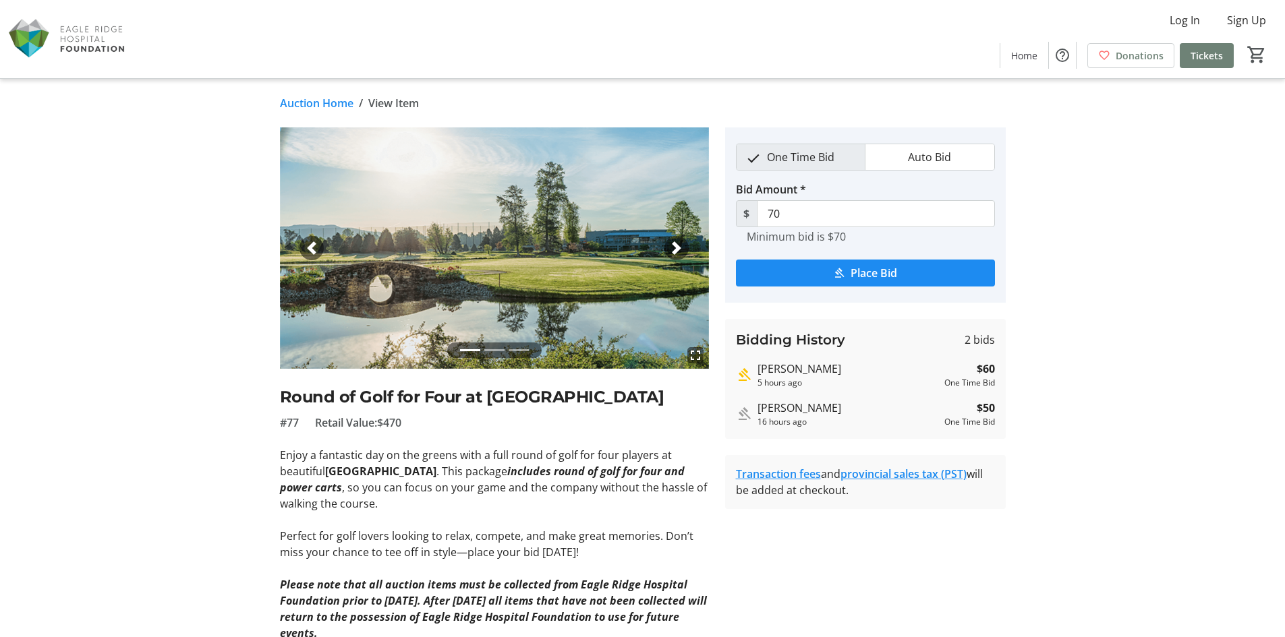
click at [325, 103] on link "Auction Home" at bounding box center [317, 103] width 74 height 16
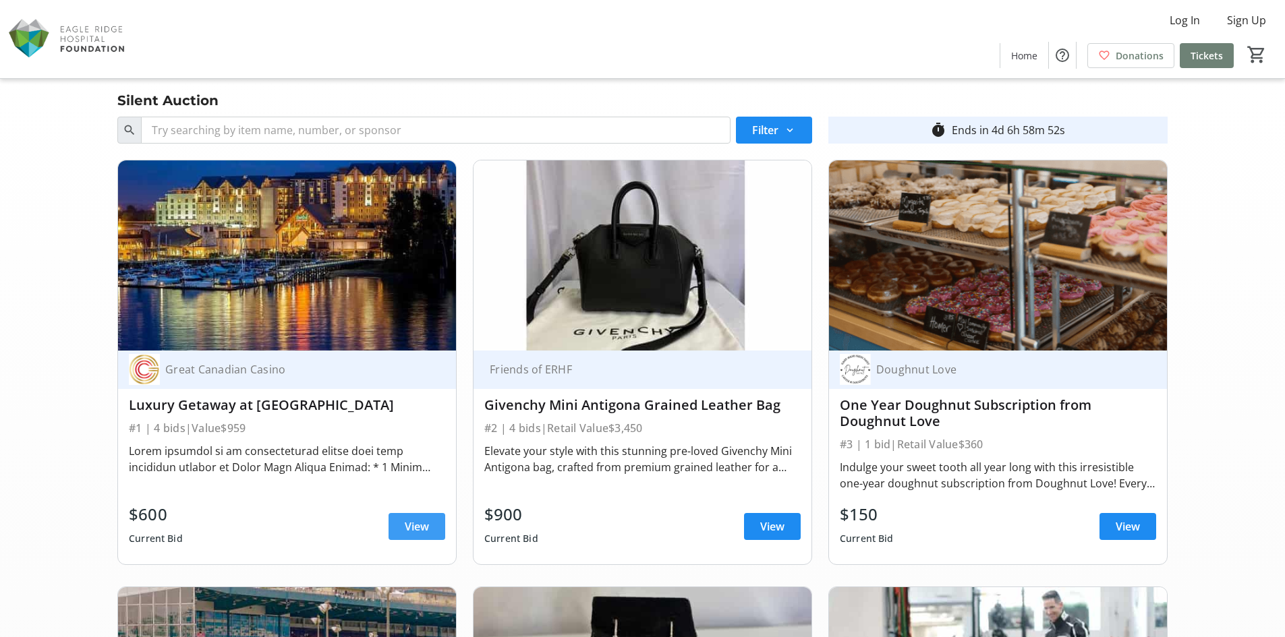
click at [397, 527] on span at bounding box center [417, 527] width 57 height 32
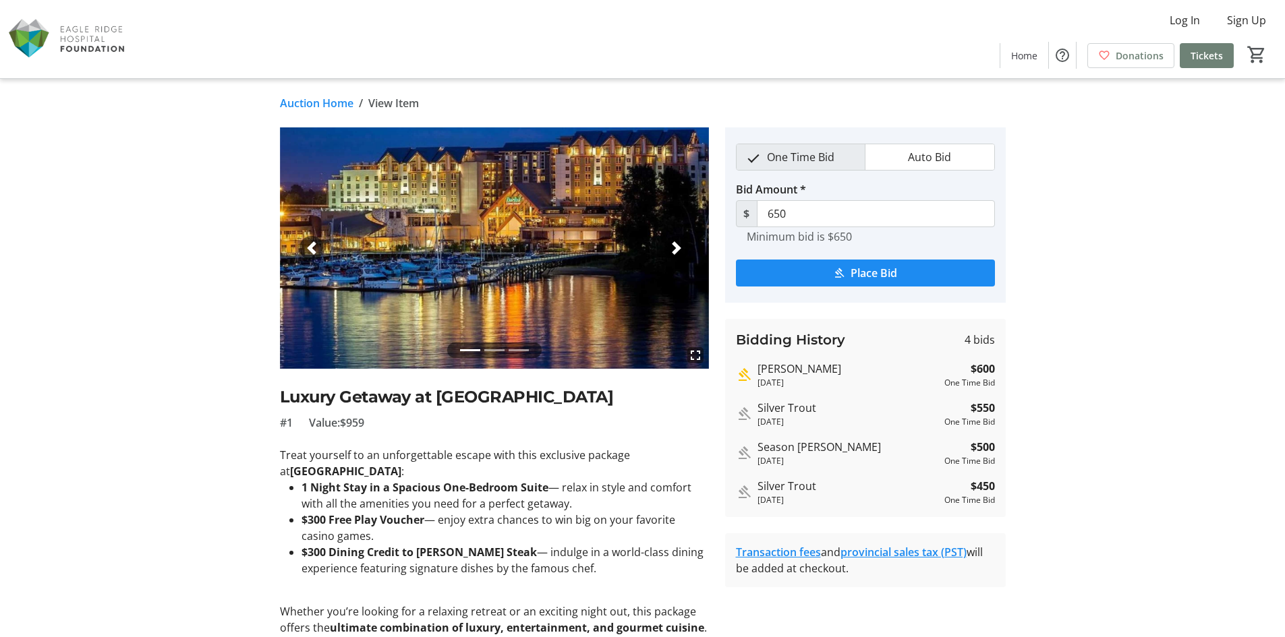
click at [297, 98] on link "Auction Home" at bounding box center [317, 103] width 74 height 16
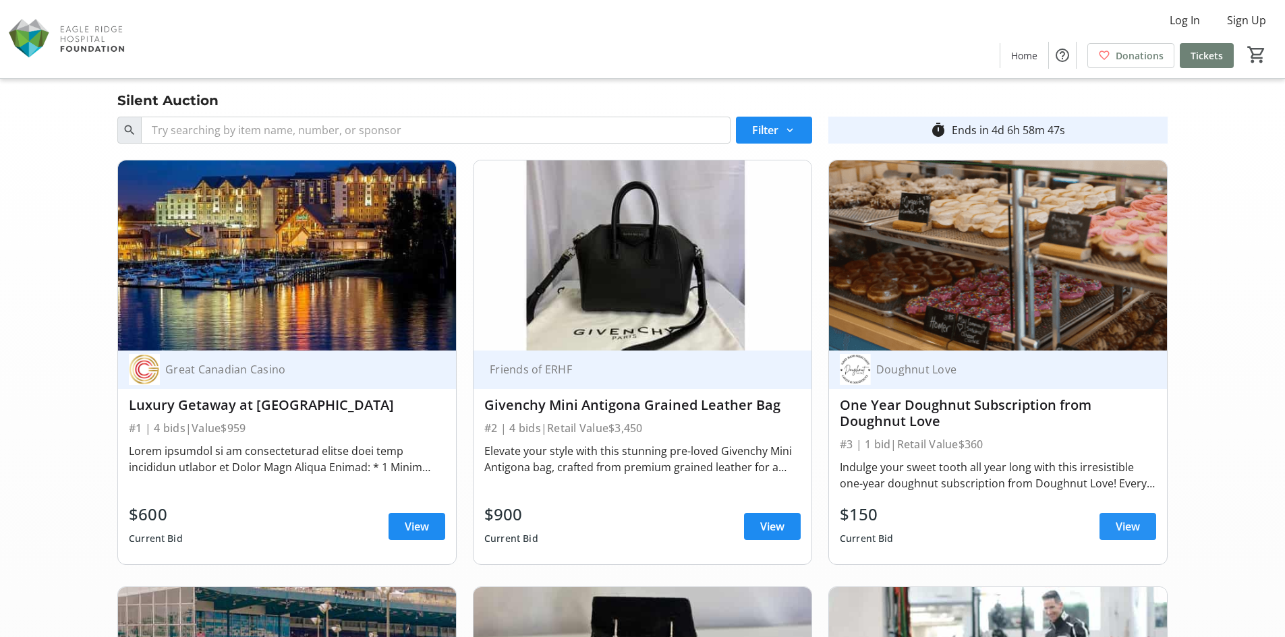
click at [1130, 524] on span "View" at bounding box center [1128, 527] width 24 height 16
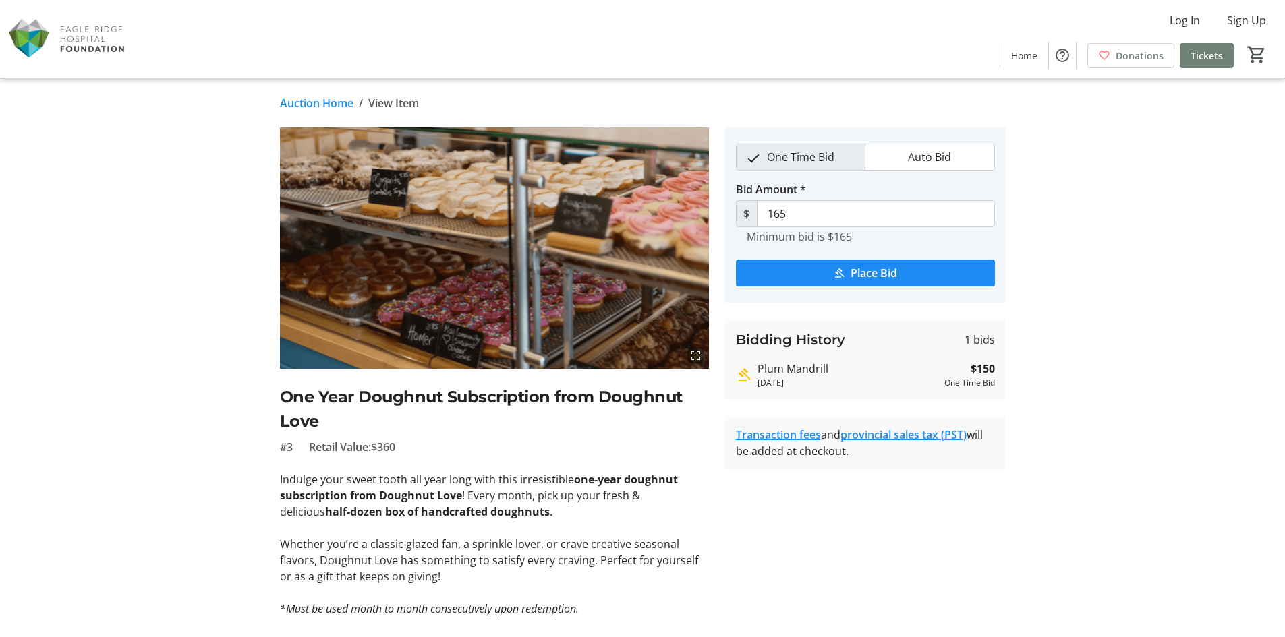
click at [316, 106] on link "Auction Home" at bounding box center [317, 103] width 74 height 16
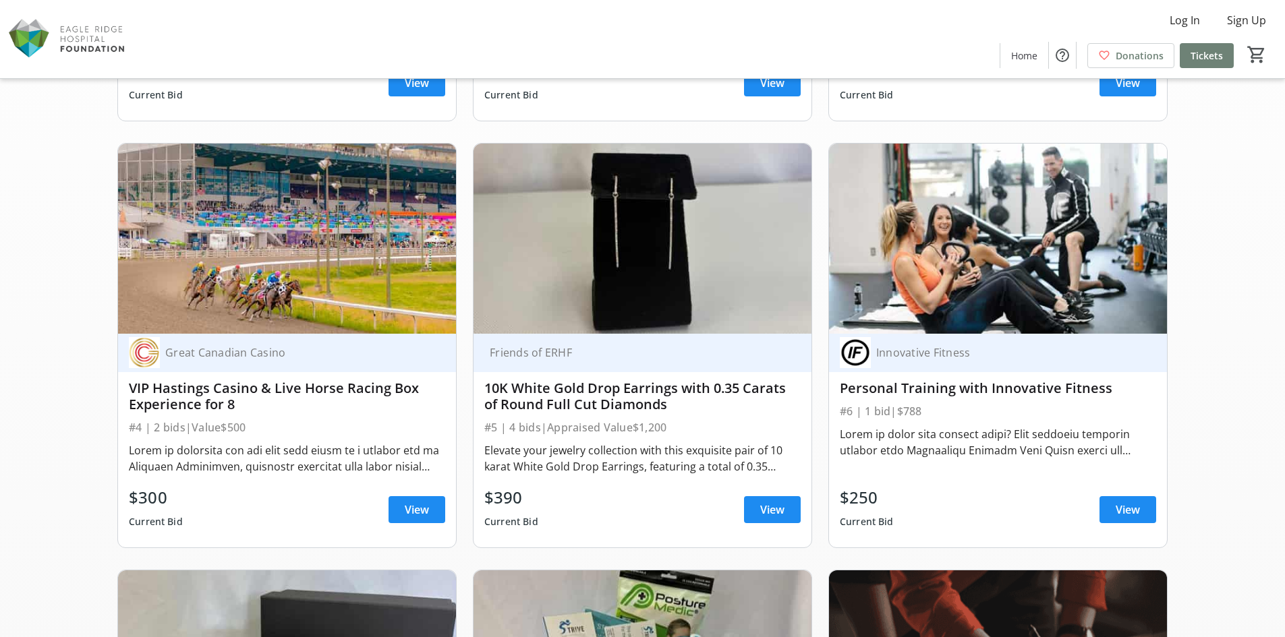
scroll to position [540, 0]
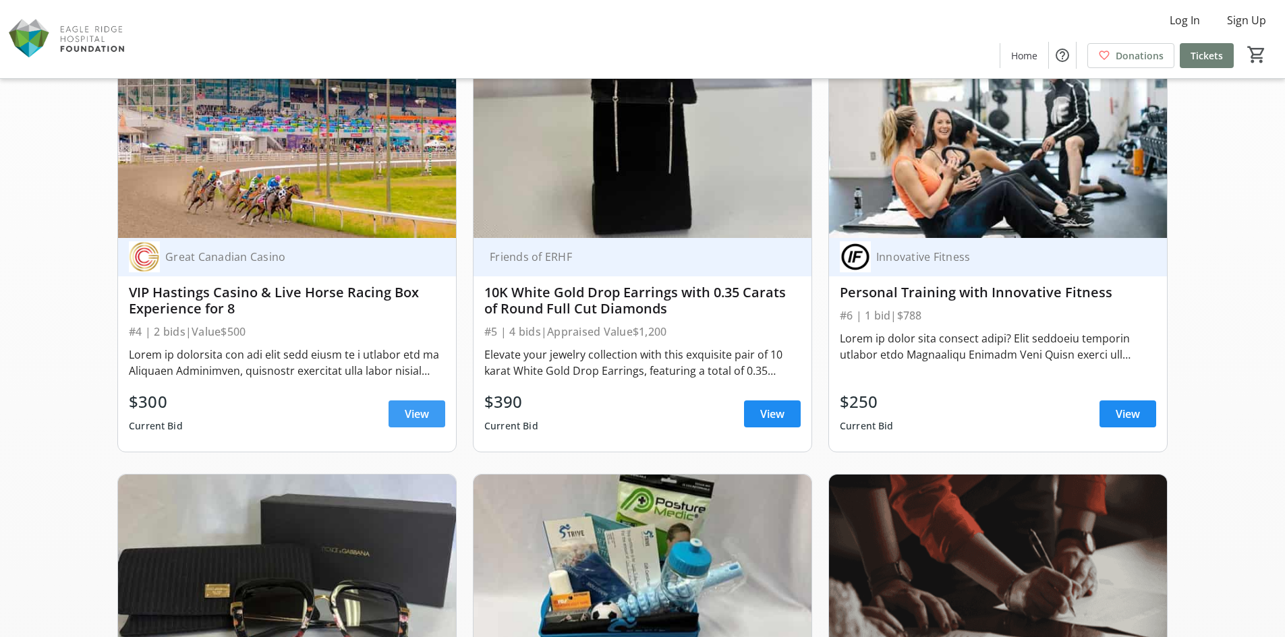
click at [427, 413] on span "View" at bounding box center [417, 414] width 24 height 16
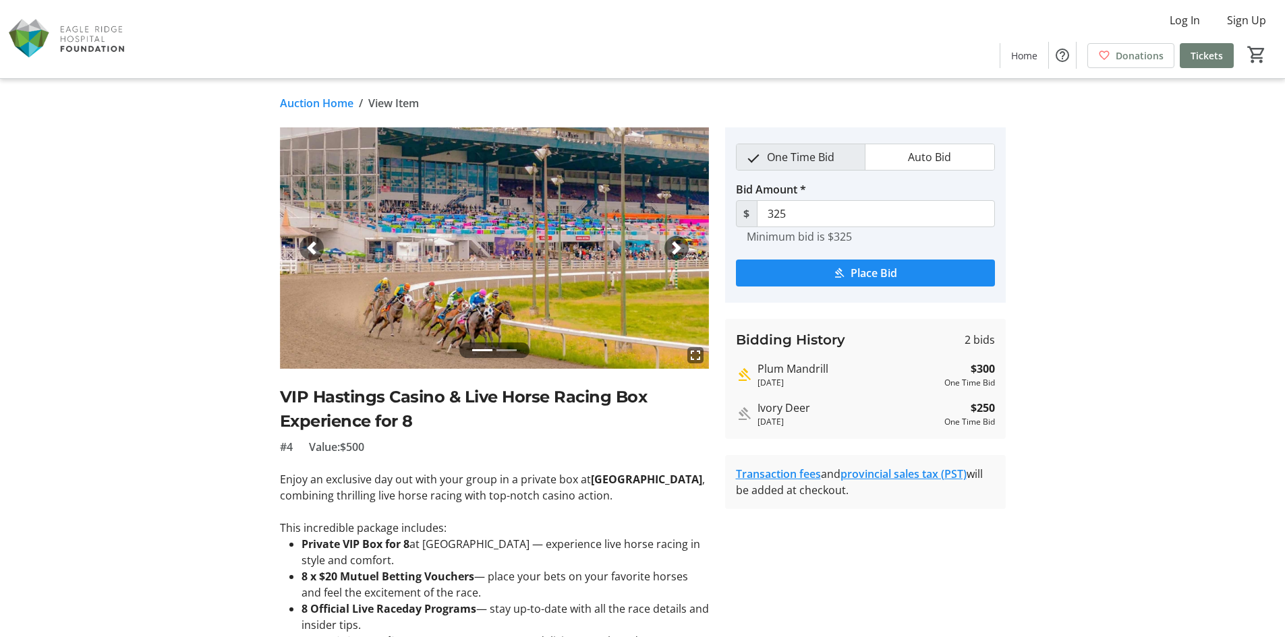
click at [335, 107] on link "Auction Home" at bounding box center [317, 103] width 74 height 16
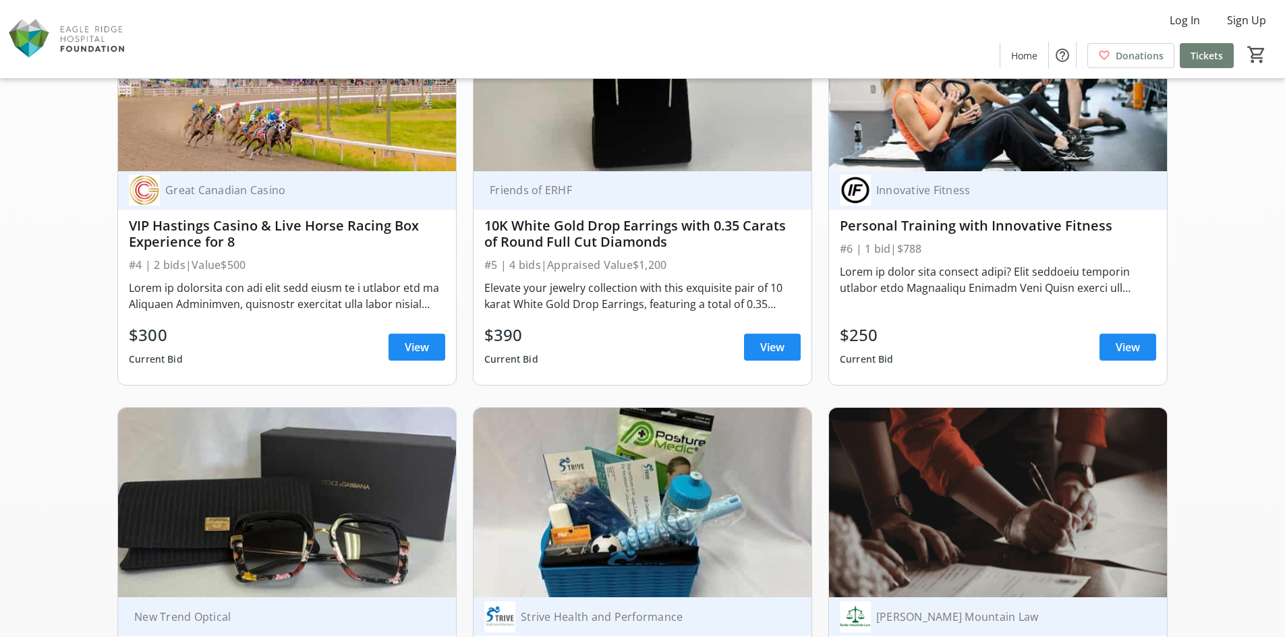
scroll to position [472, 0]
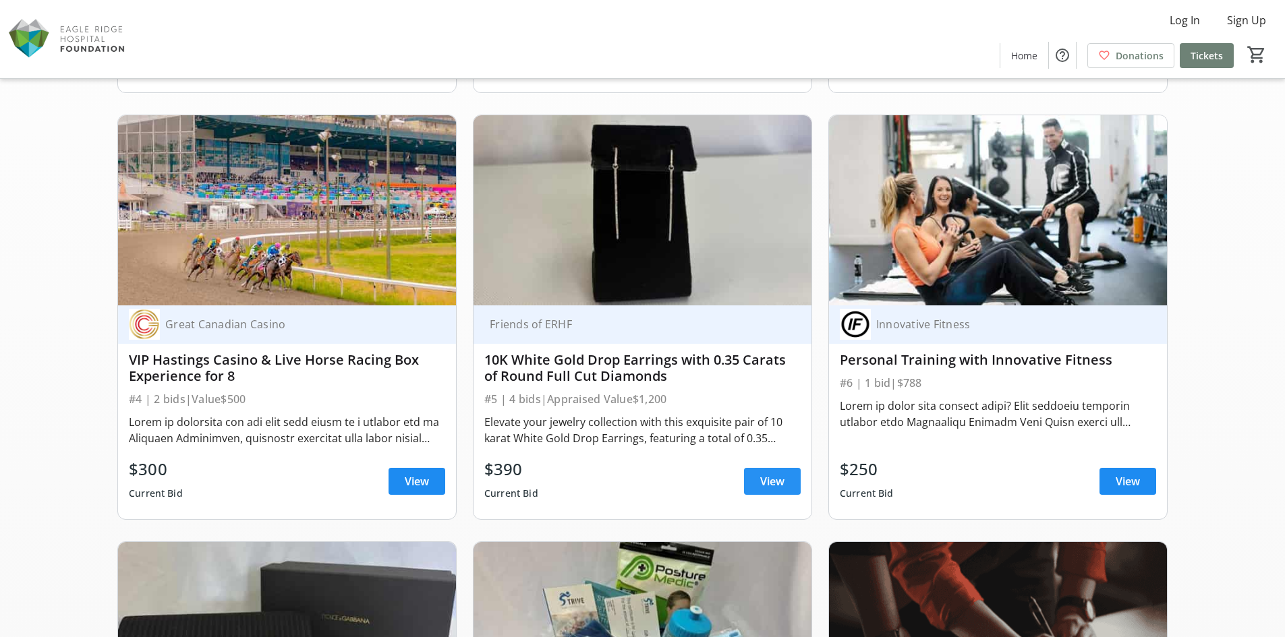
click at [759, 486] on span at bounding box center [772, 481] width 57 height 32
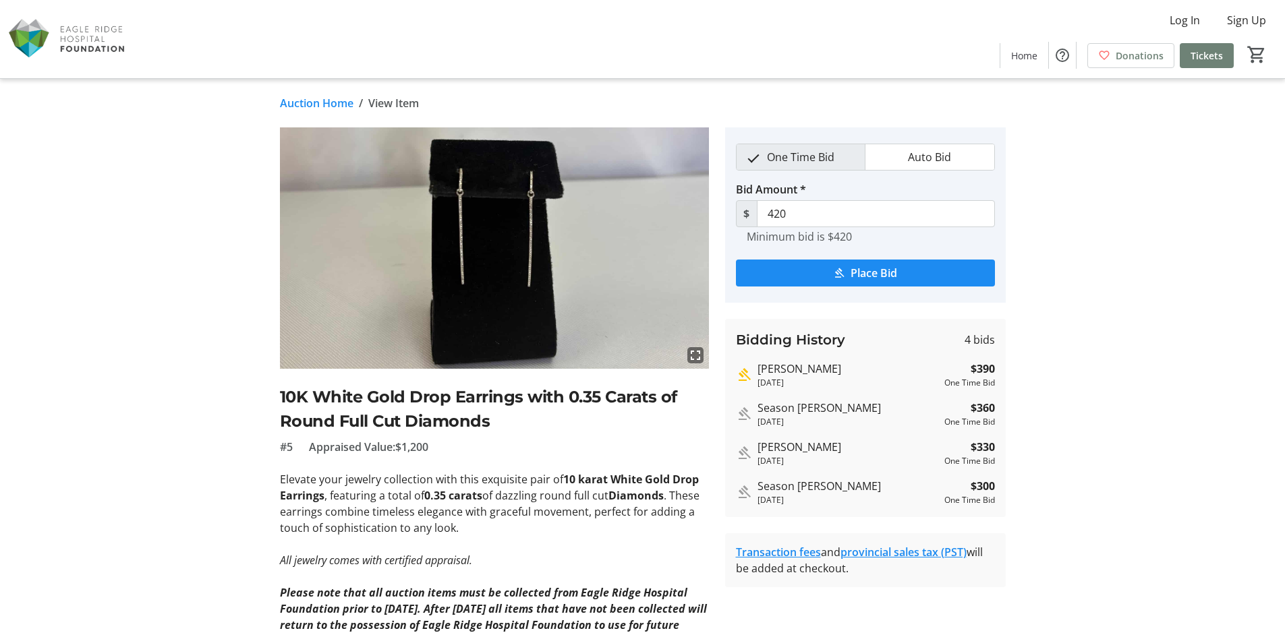
click at [327, 103] on link "Auction Home" at bounding box center [317, 103] width 74 height 16
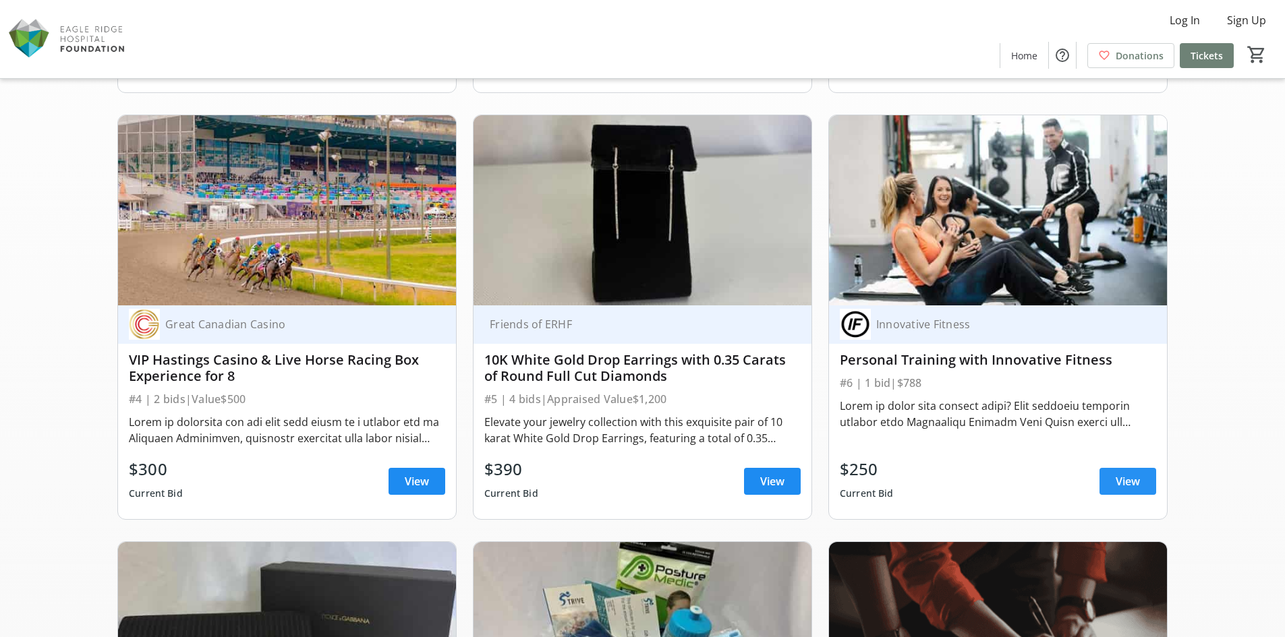
click at [1113, 489] on span at bounding box center [1127, 481] width 57 height 32
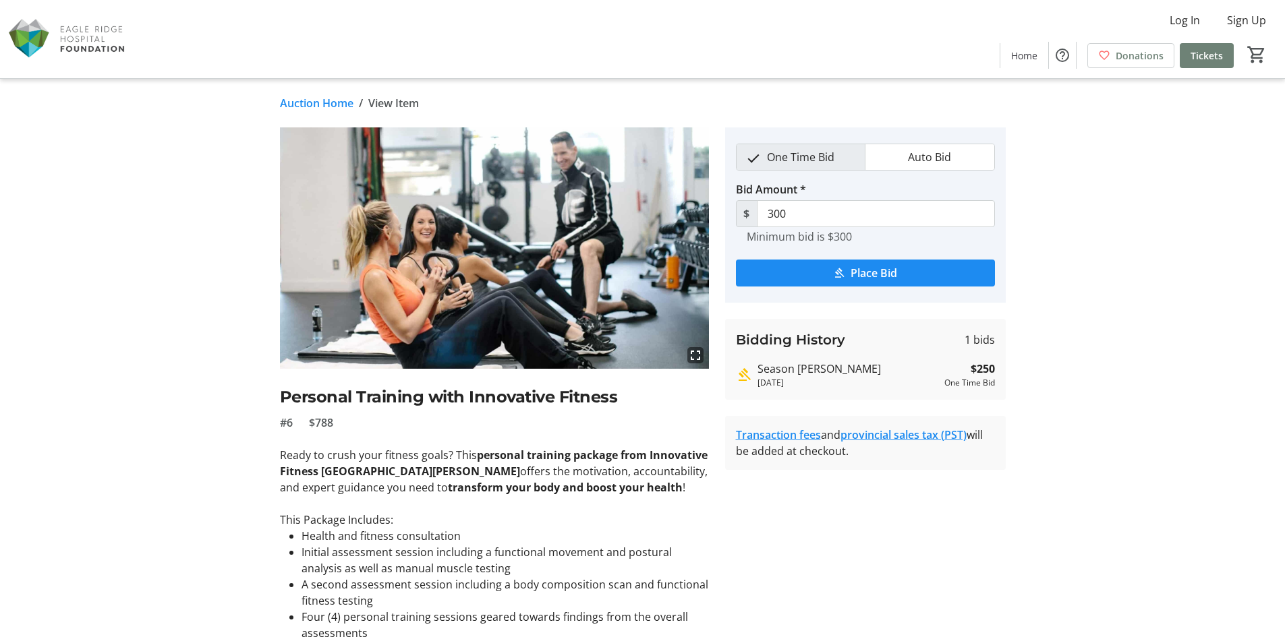
click at [346, 107] on link "Auction Home" at bounding box center [317, 103] width 74 height 16
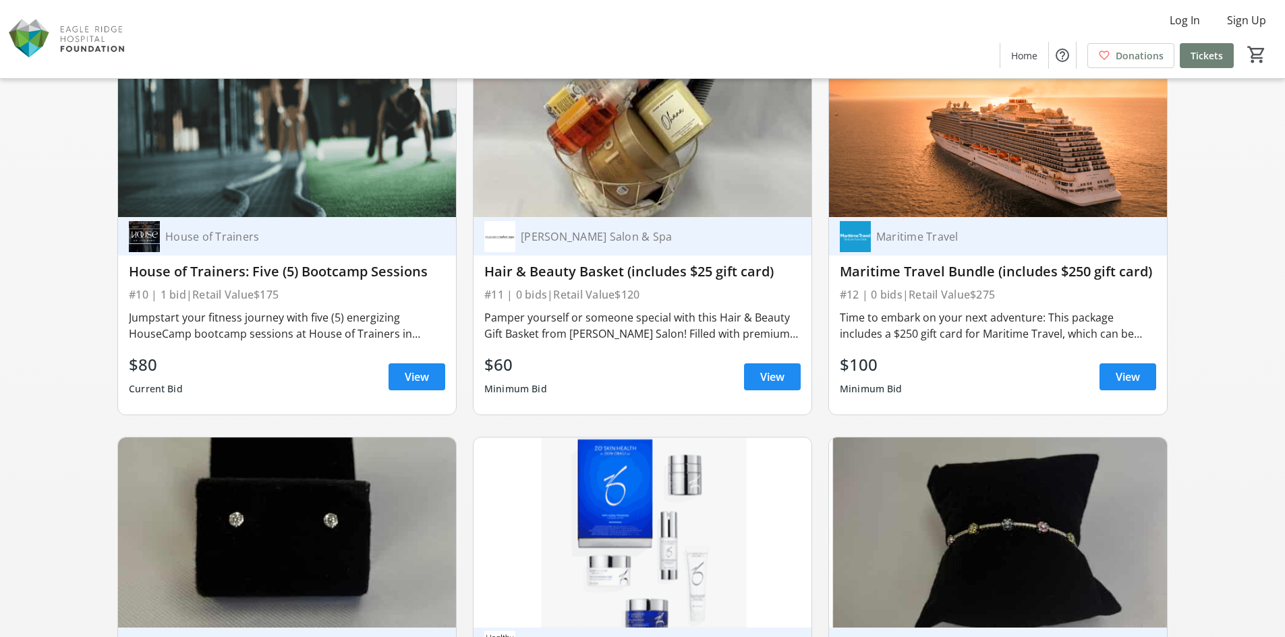
scroll to position [1416, 0]
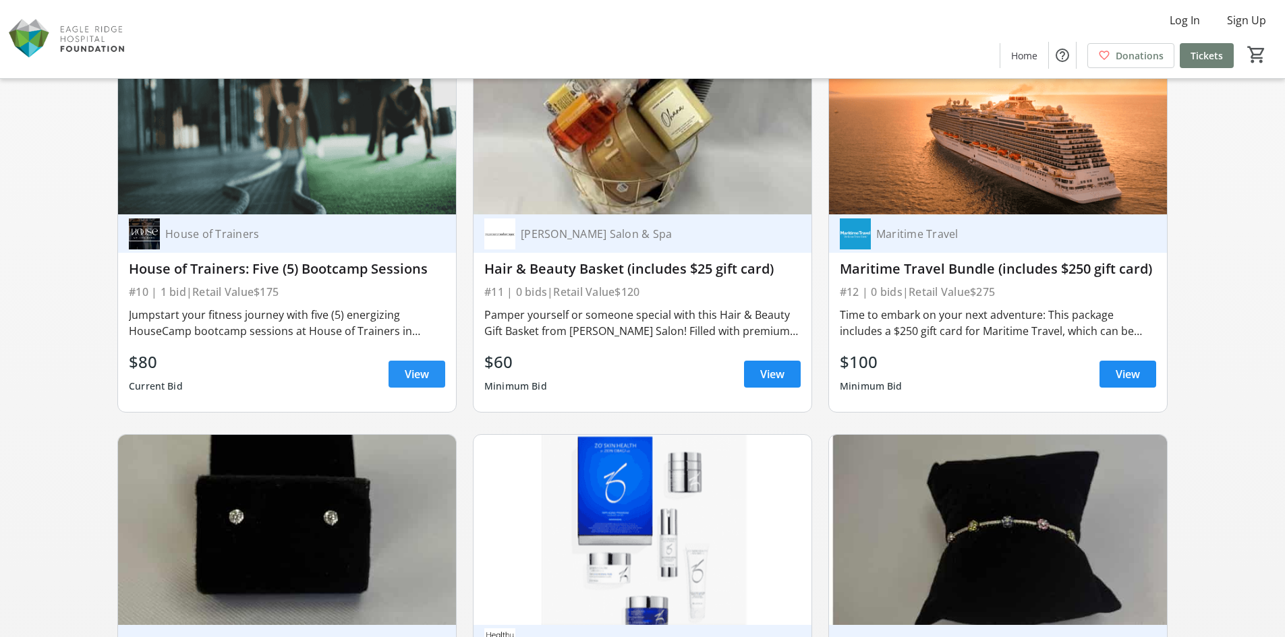
click at [429, 376] on span "View" at bounding box center [417, 374] width 24 height 16
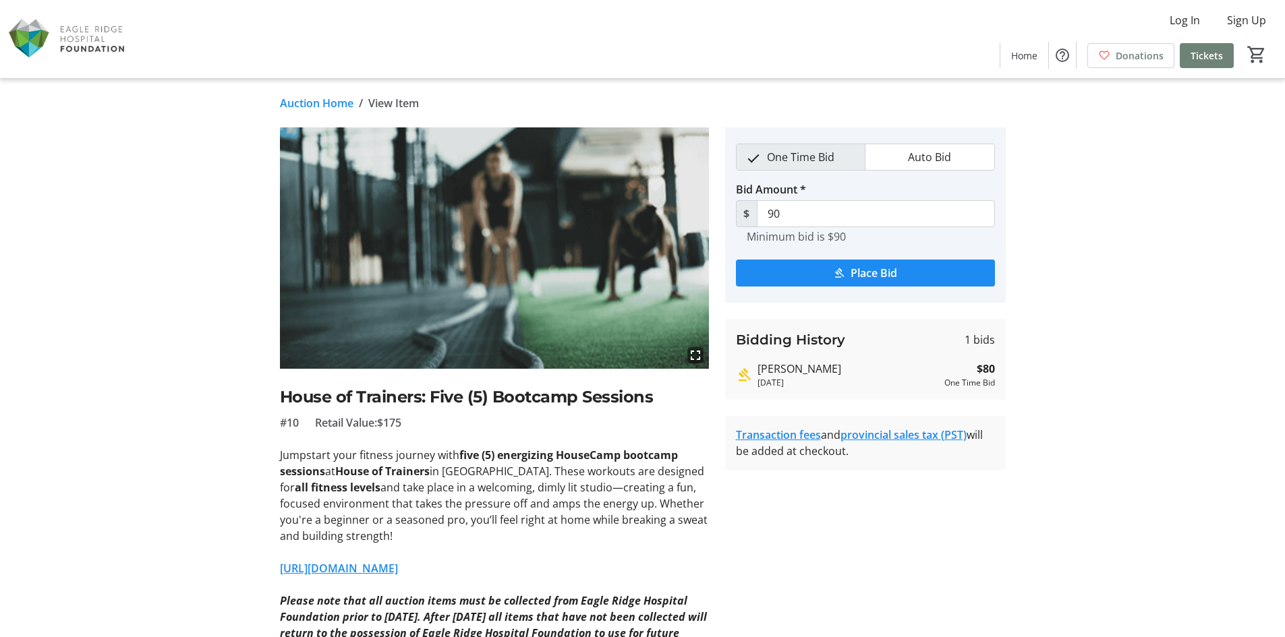
click at [346, 105] on link "Auction Home" at bounding box center [317, 103] width 74 height 16
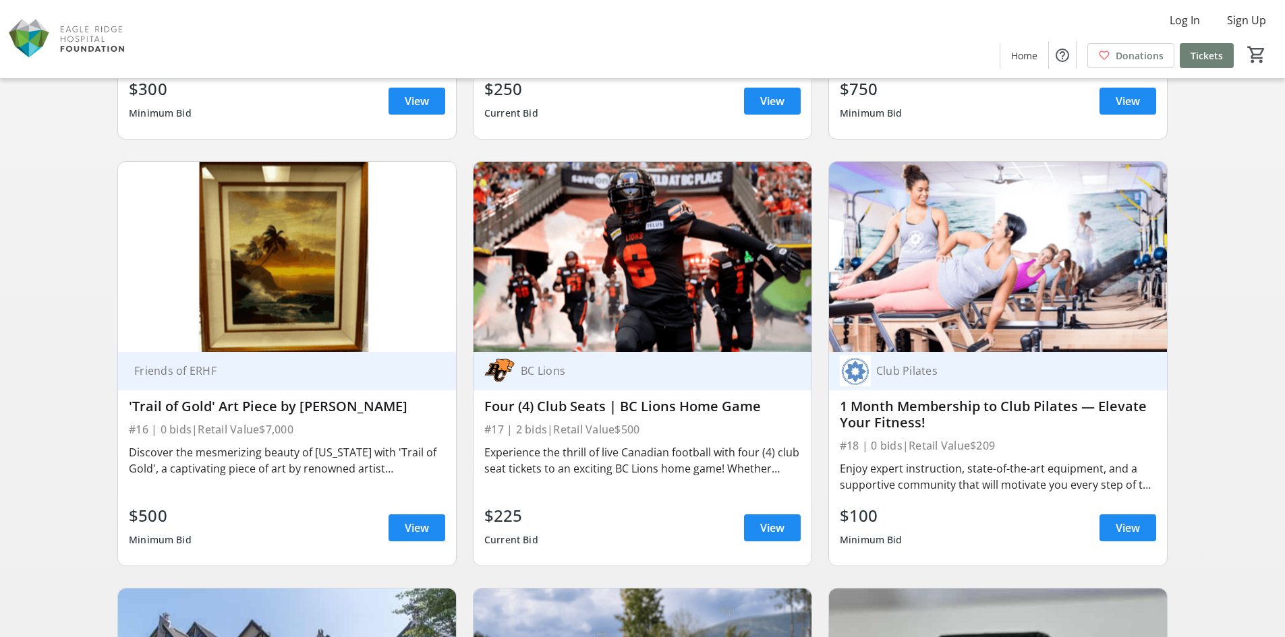
scroll to position [2226, 0]
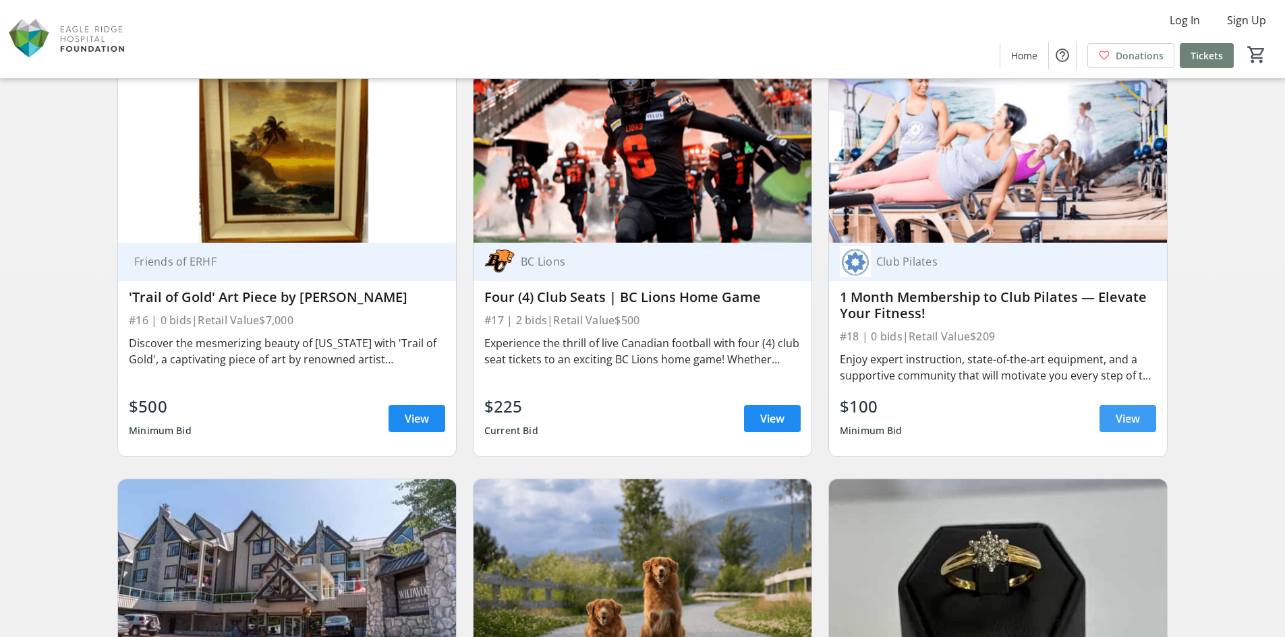
click at [1116, 421] on span "View" at bounding box center [1128, 419] width 24 height 16
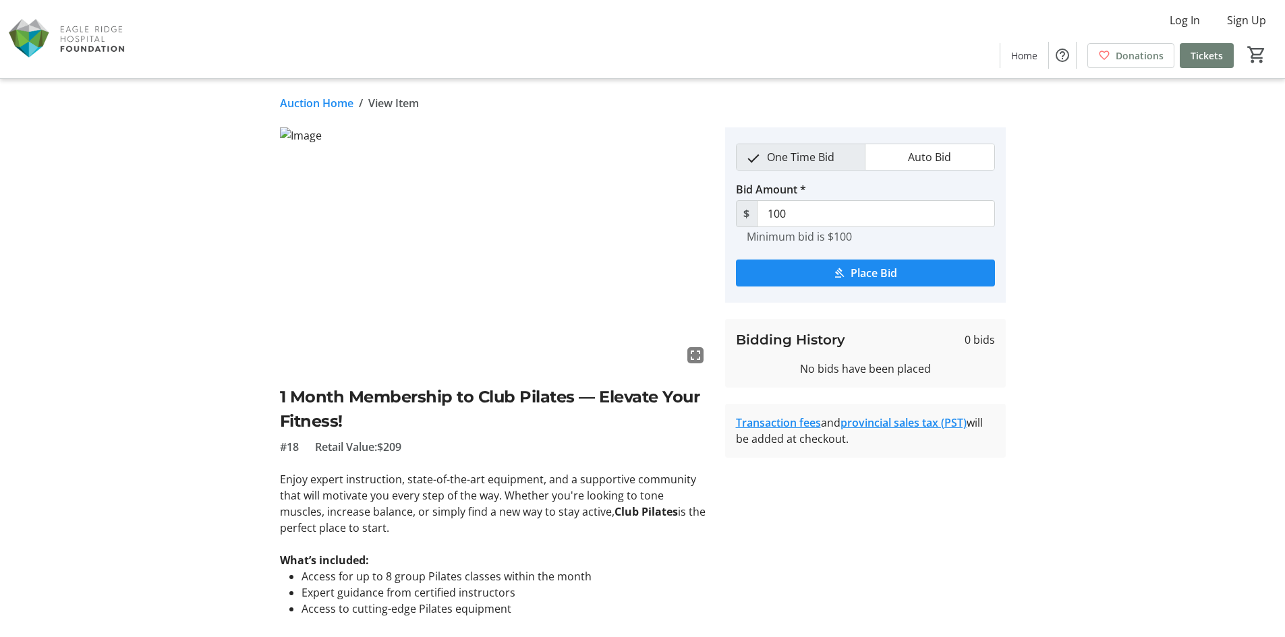
click at [302, 106] on link "Auction Home" at bounding box center [317, 103] width 74 height 16
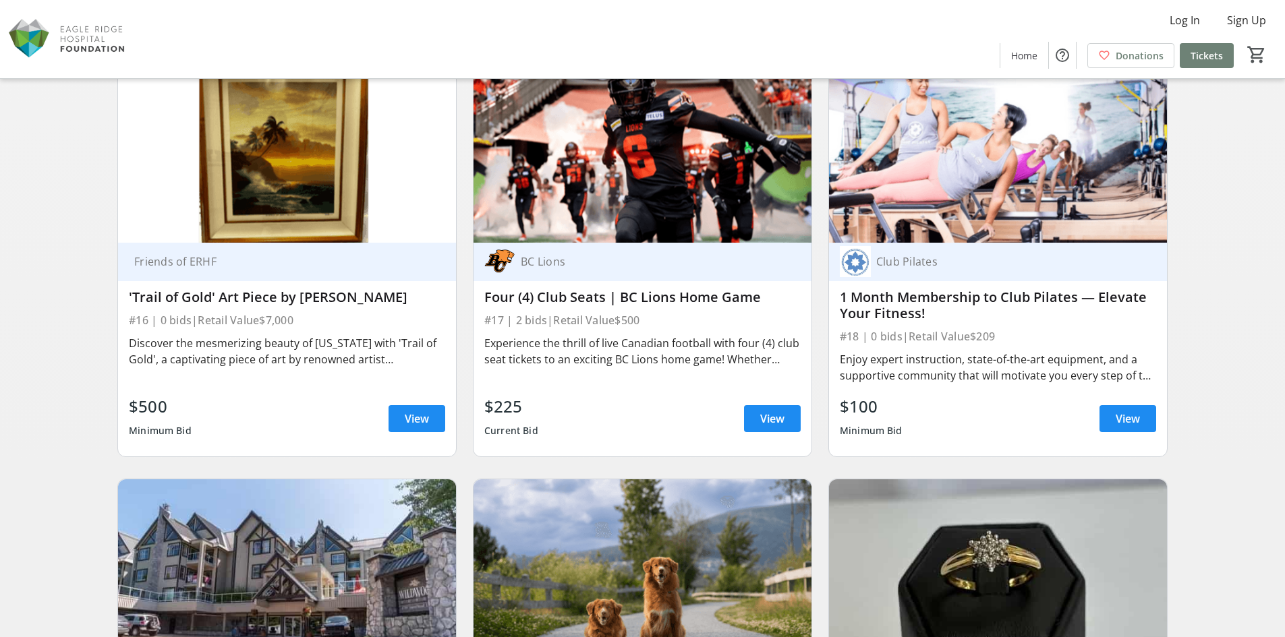
scroll to position [2563, 0]
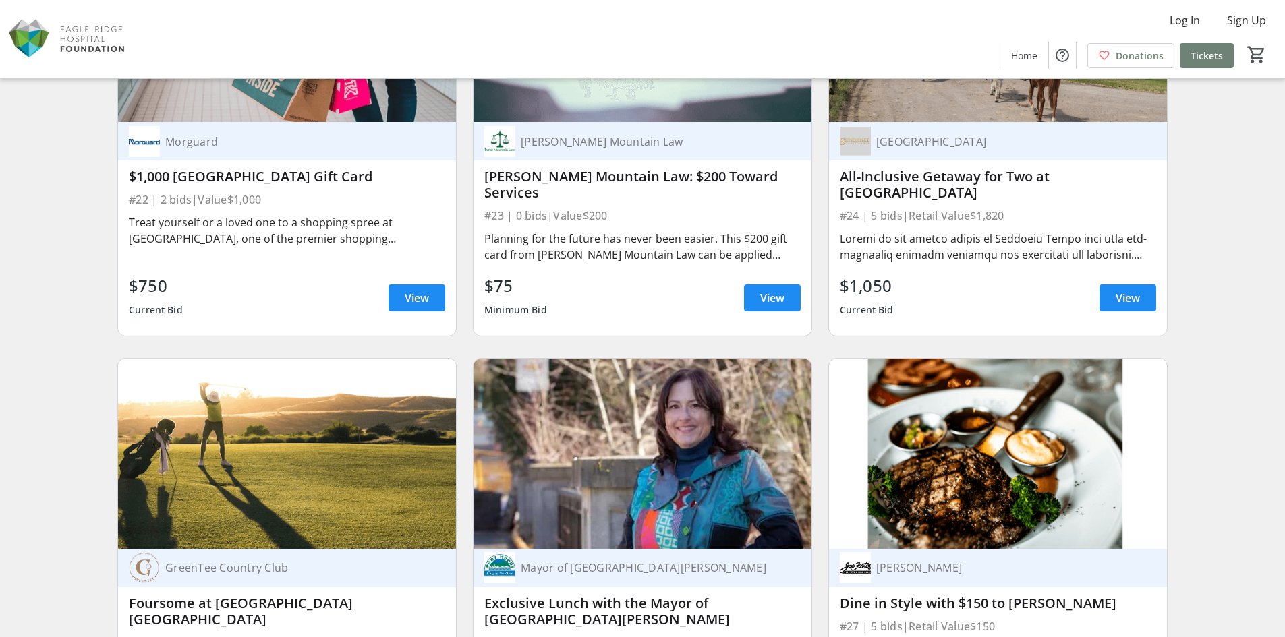
scroll to position [3103, 0]
